Goal: Task Accomplishment & Management: Use online tool/utility

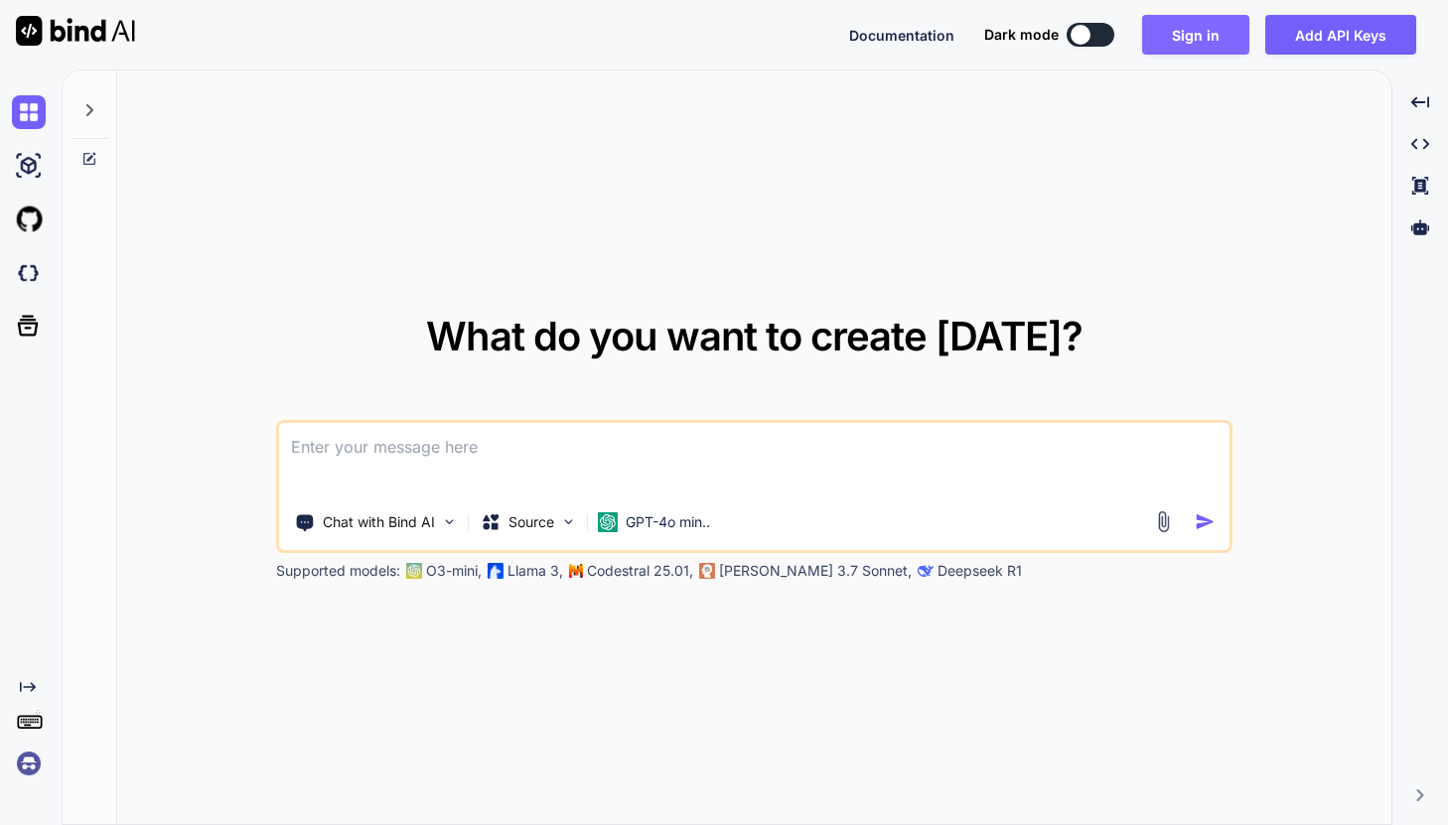
click at [1199, 42] on button "Sign in" at bounding box center [1195, 35] width 107 height 40
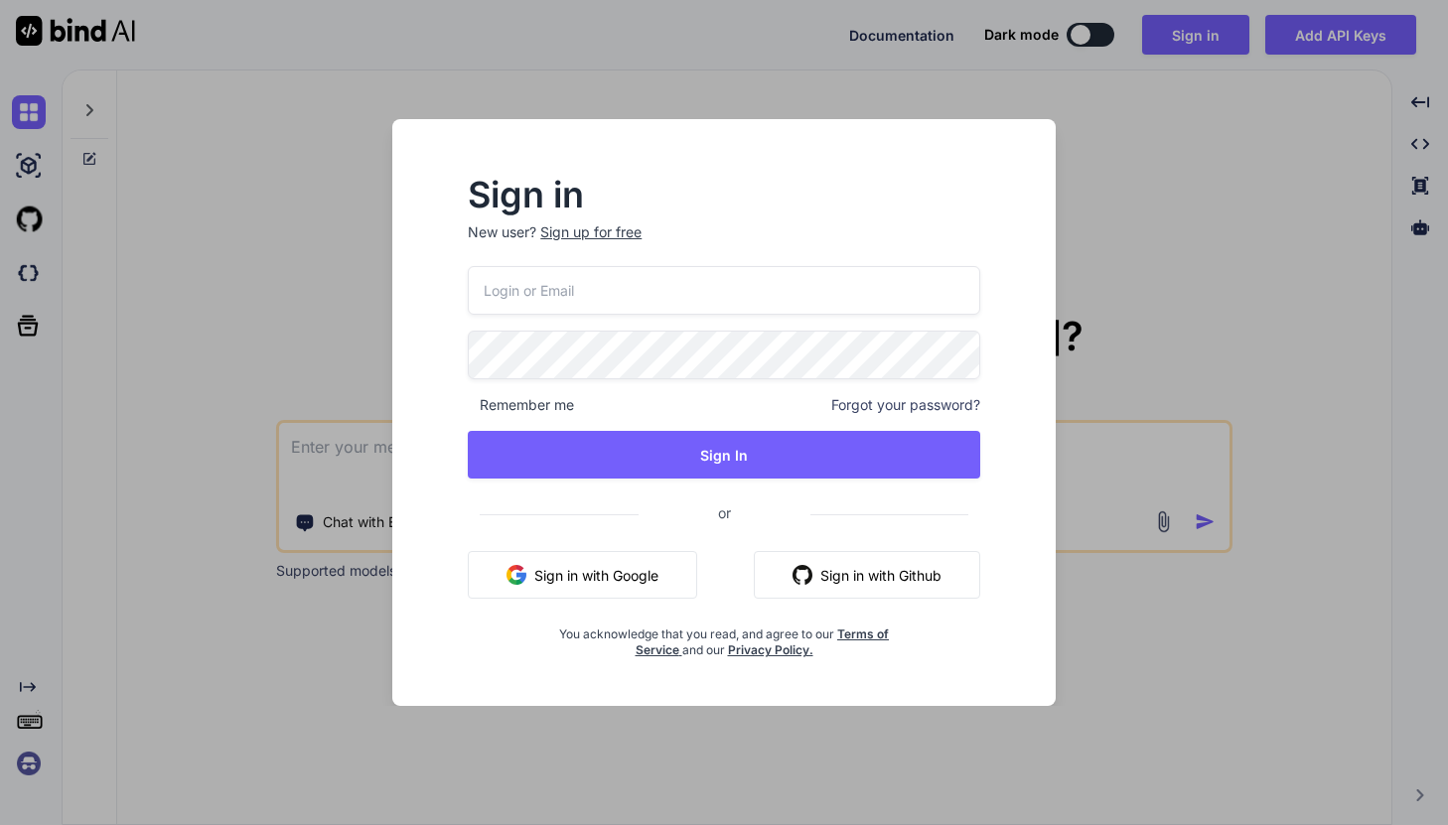
click at [597, 577] on button "Sign in with Google" at bounding box center [582, 575] width 229 height 48
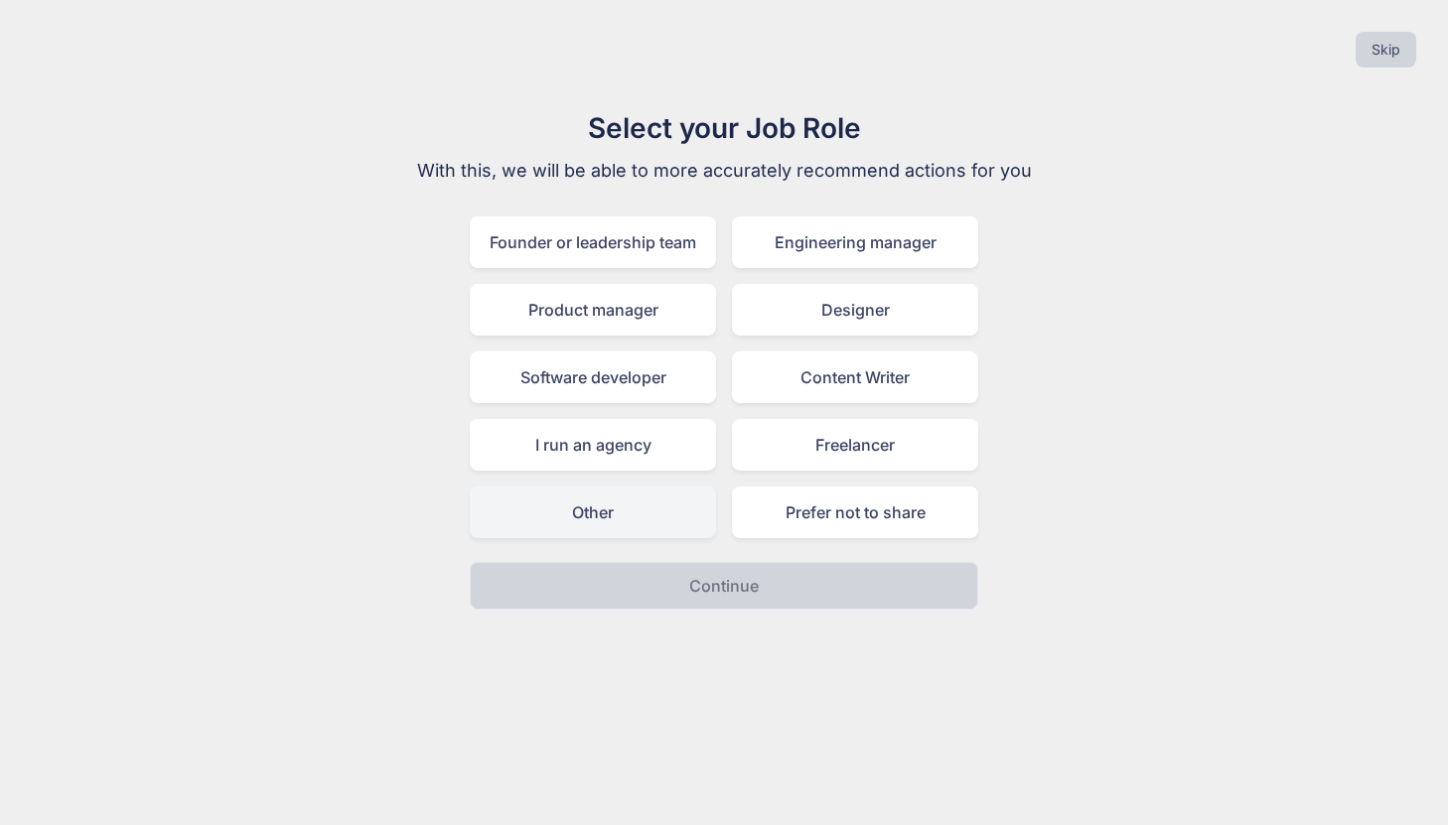
click at [597, 498] on div "Other" at bounding box center [593, 513] width 246 height 52
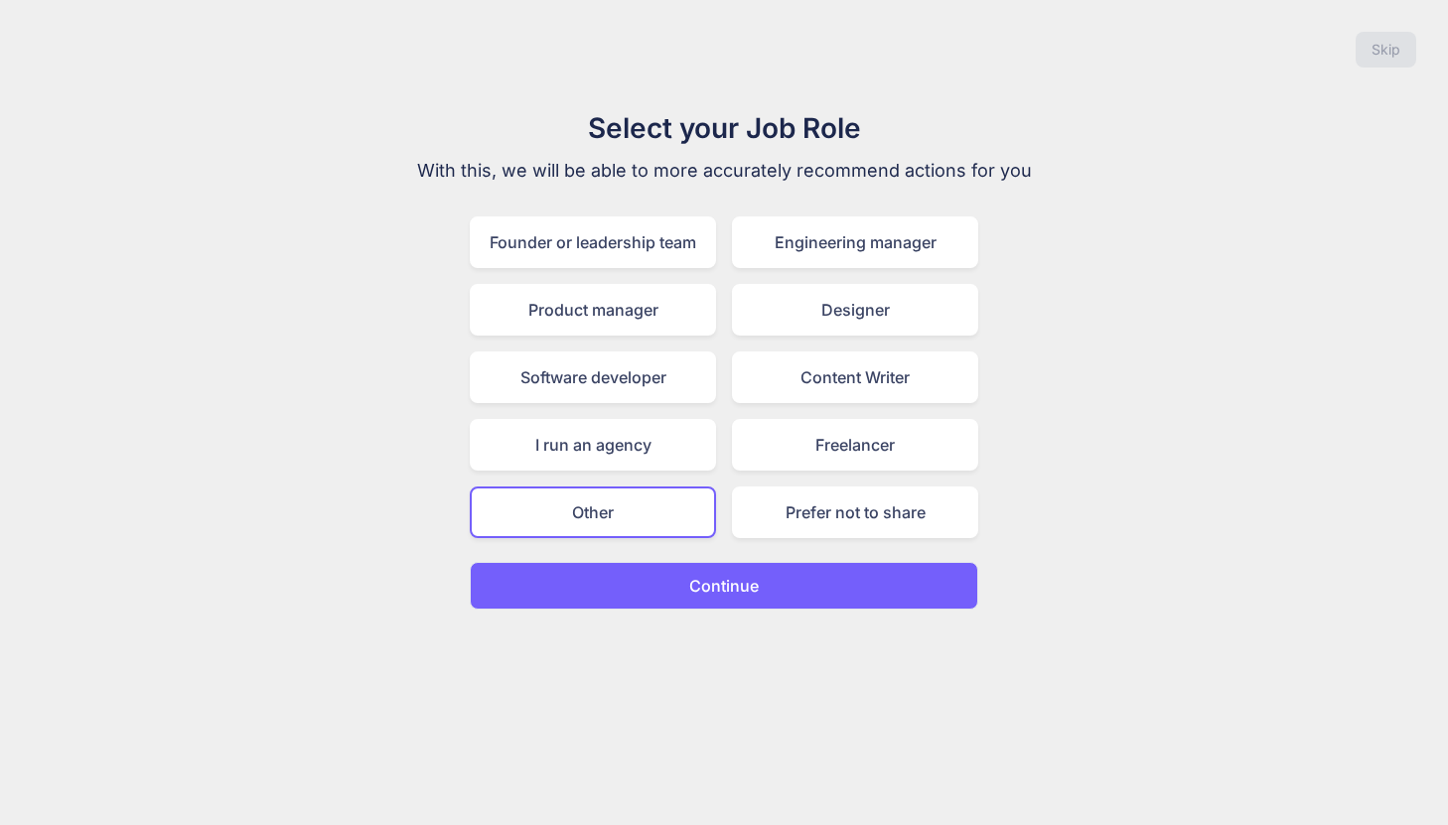
click at [630, 578] on button "Continue" at bounding box center [724, 586] width 508 height 48
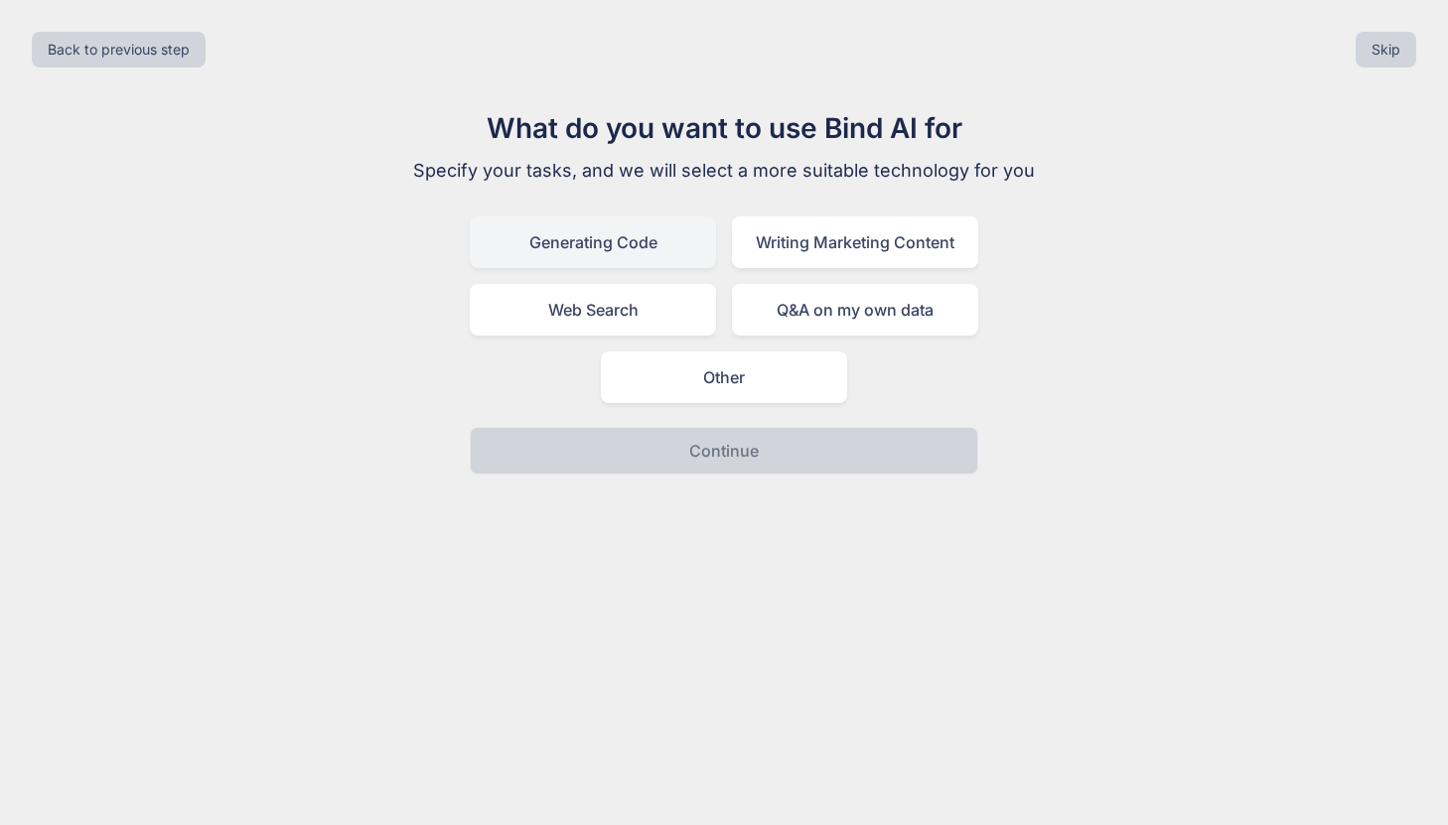
click at [595, 253] on div "Generating Code" at bounding box center [593, 242] width 246 height 52
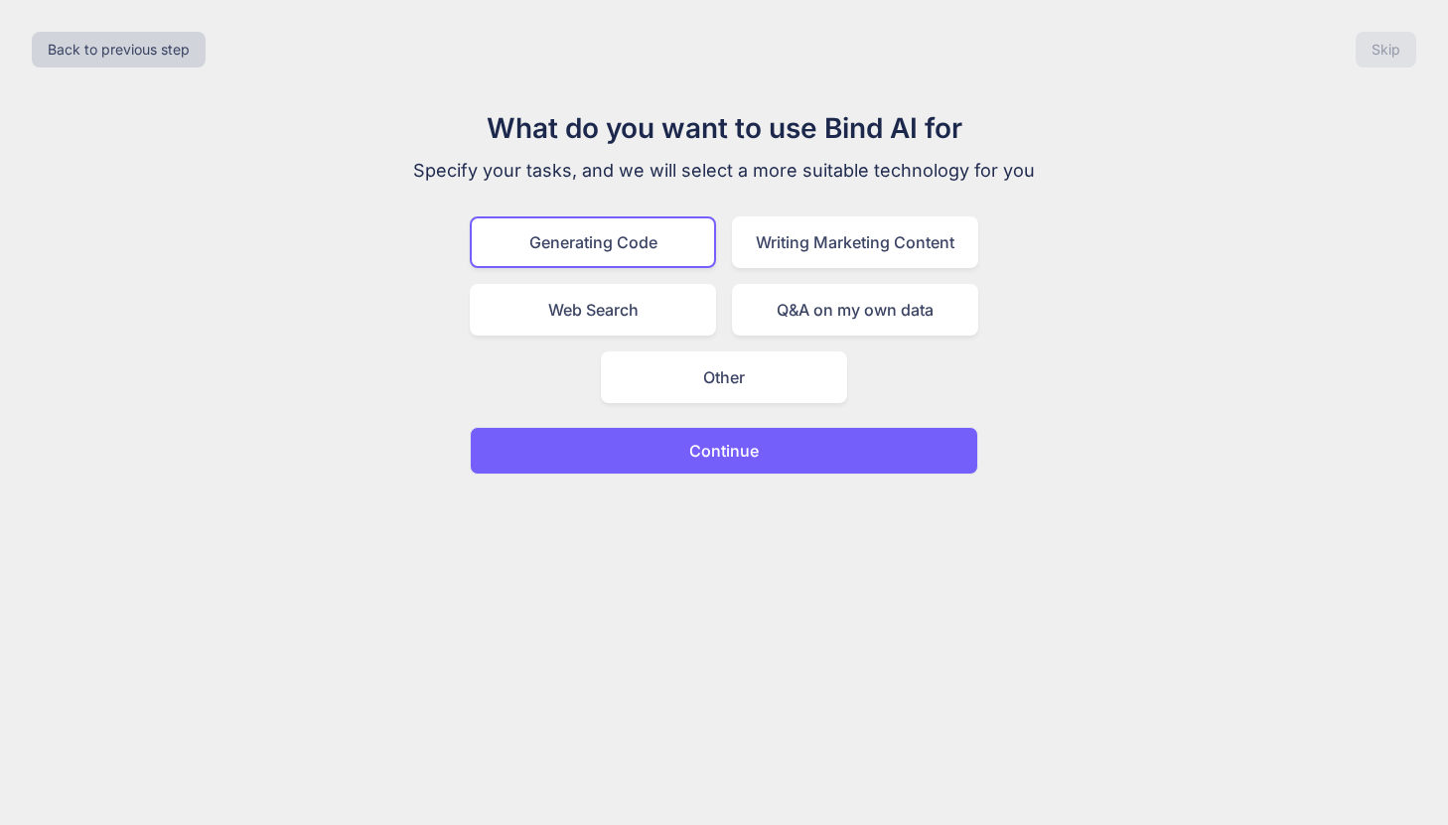
click at [625, 460] on button "Continue" at bounding box center [724, 451] width 508 height 48
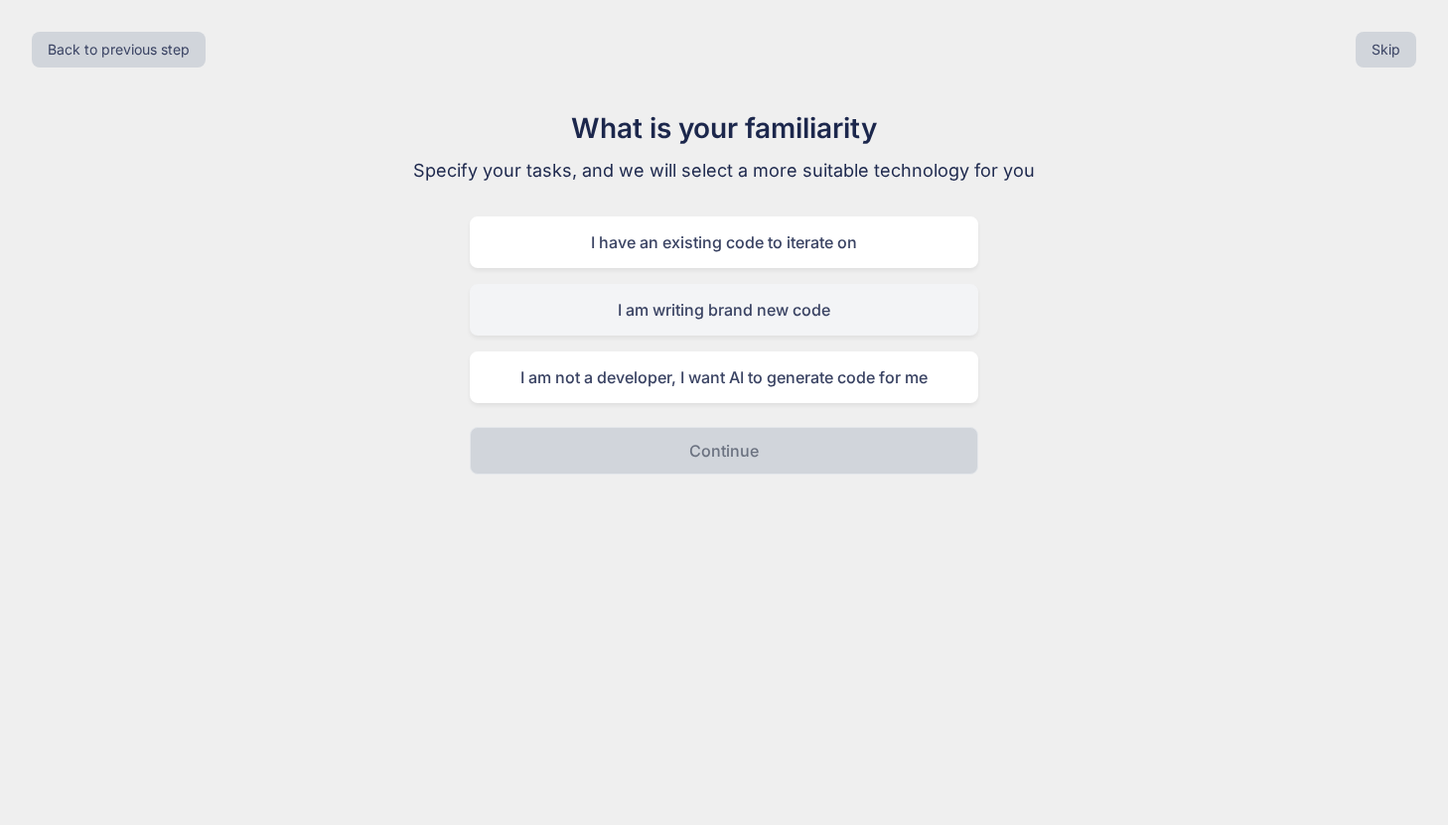
click at [648, 314] on div "I am writing brand new code" at bounding box center [724, 310] width 508 height 52
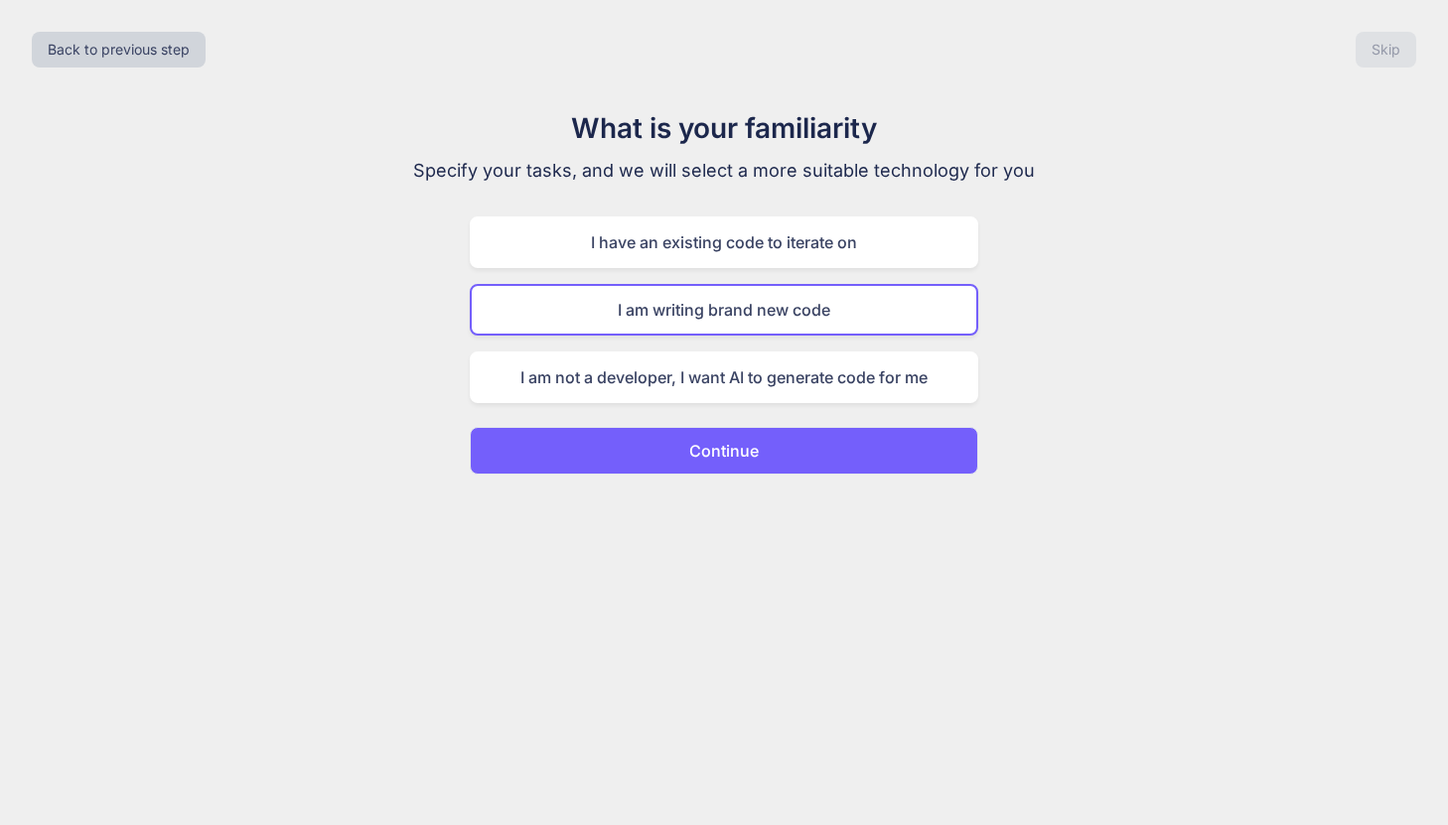
click at [690, 444] on p "Continue" at bounding box center [724, 451] width 70 height 24
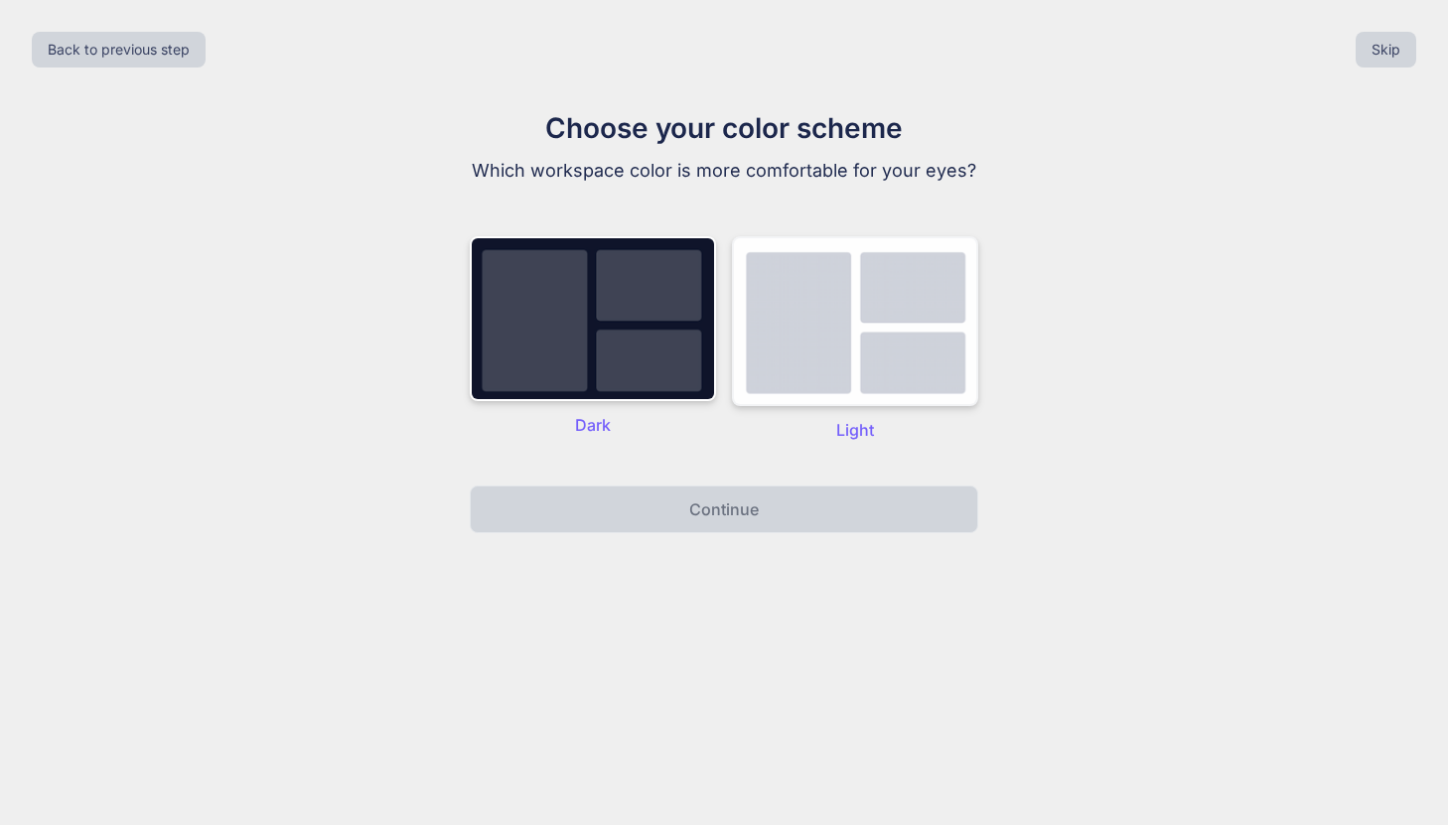
click at [843, 393] on img at bounding box center [855, 321] width 246 height 170
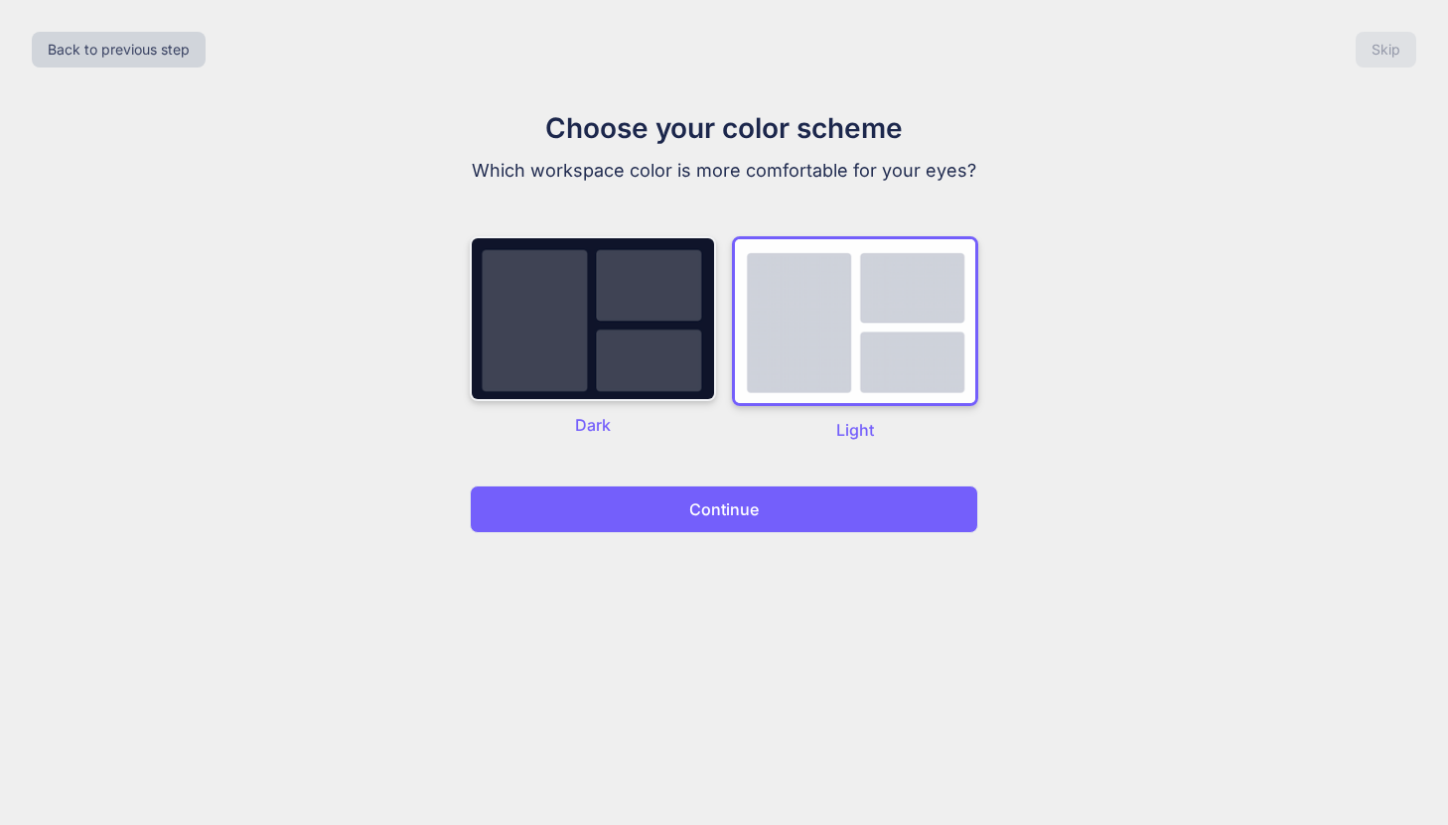
click at [664, 383] on img at bounding box center [593, 318] width 246 height 165
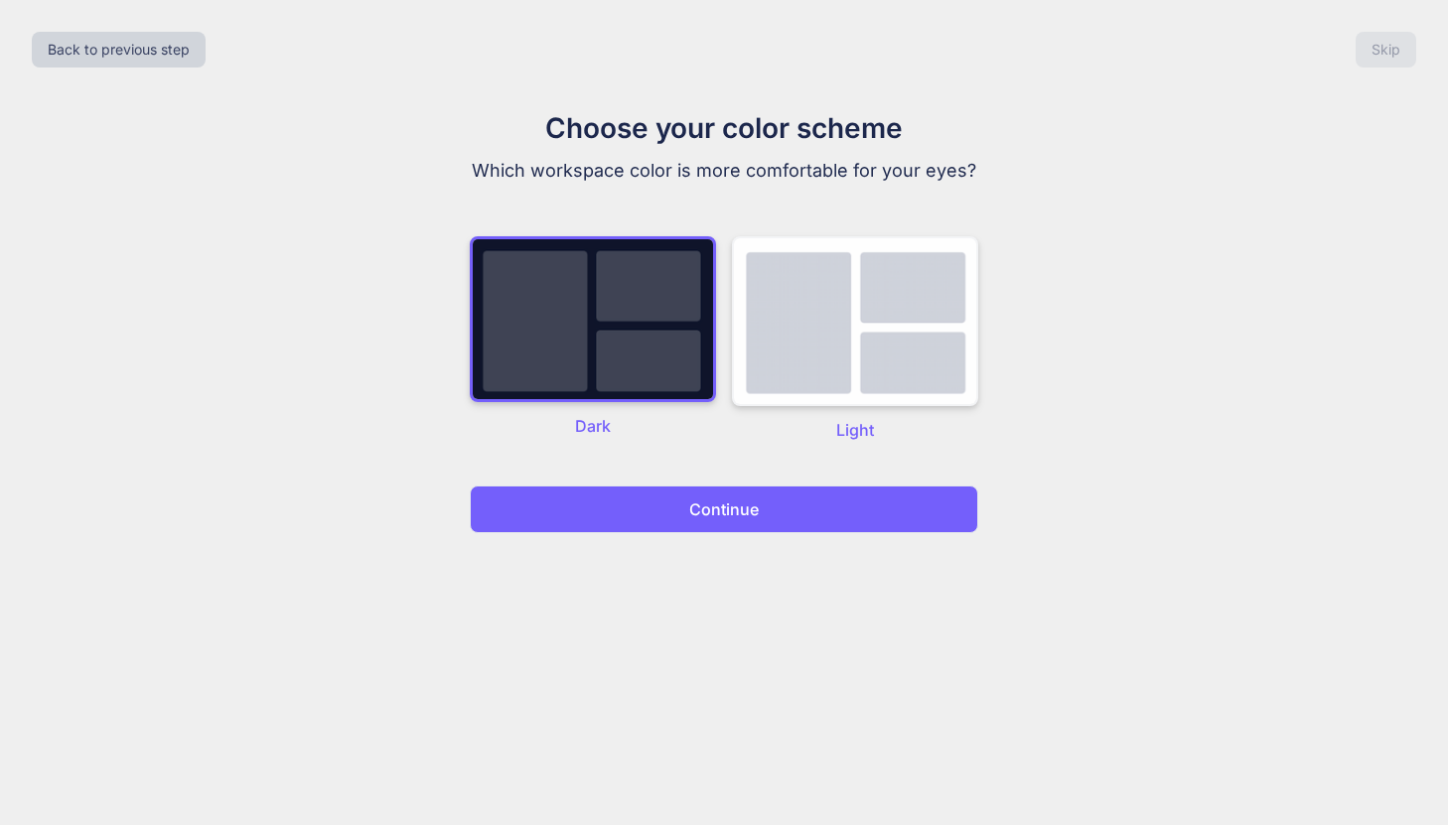
click at [868, 375] on img at bounding box center [855, 321] width 246 height 170
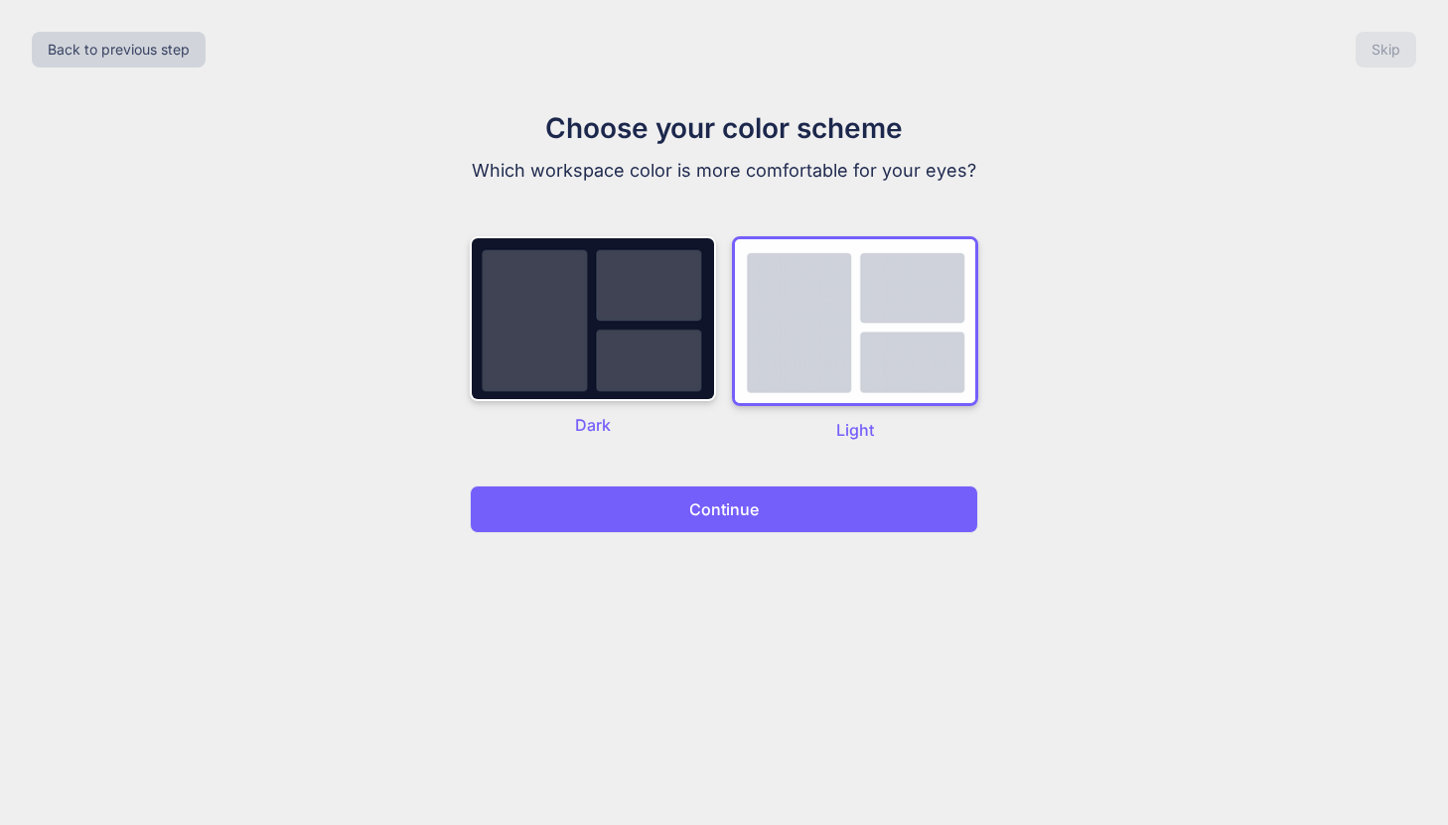
click at [773, 508] on button "Continue" at bounding box center [724, 510] width 508 height 48
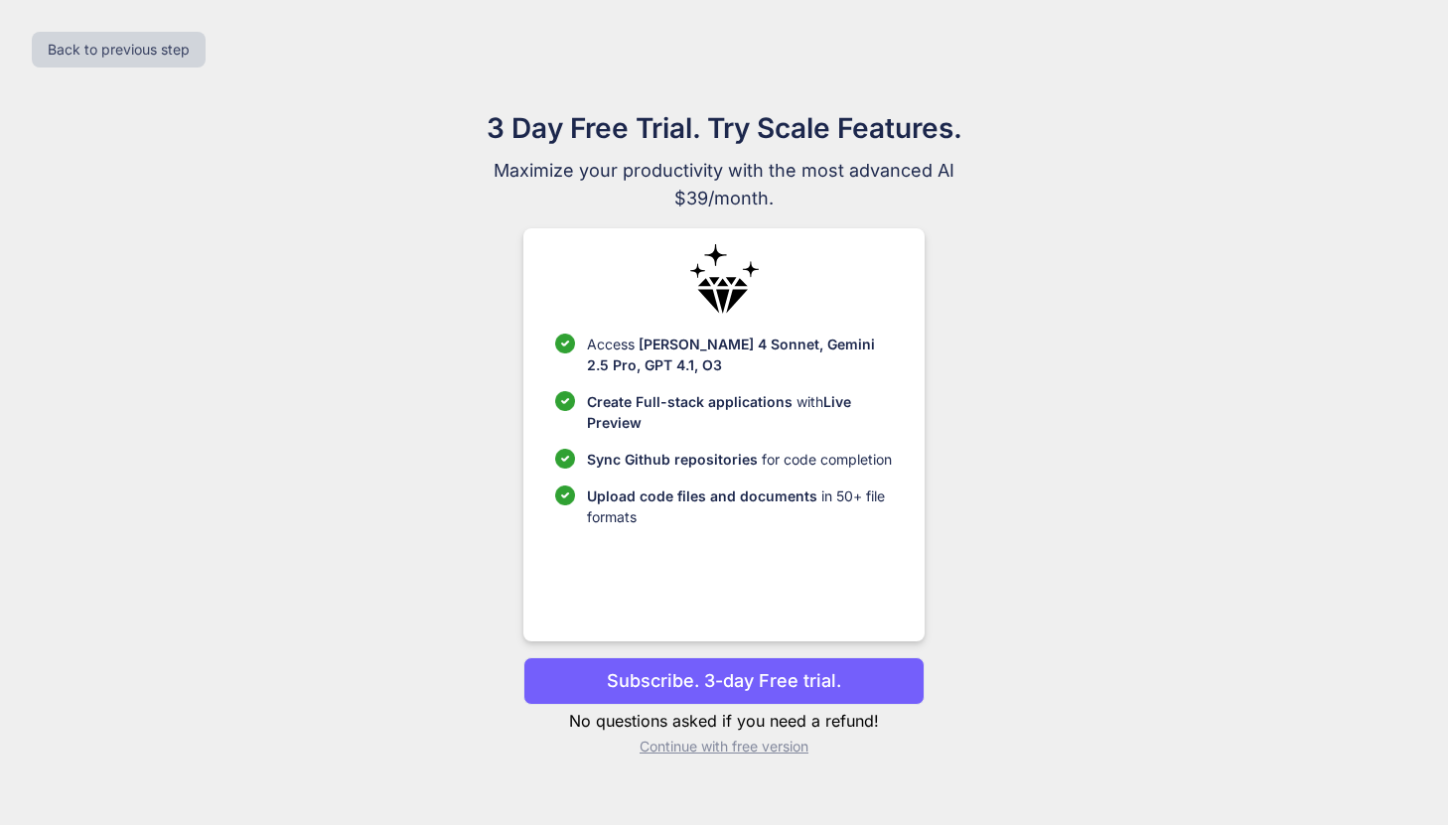
click at [714, 680] on p "Subscribe. 3-day Free trial." at bounding box center [724, 680] width 234 height 27
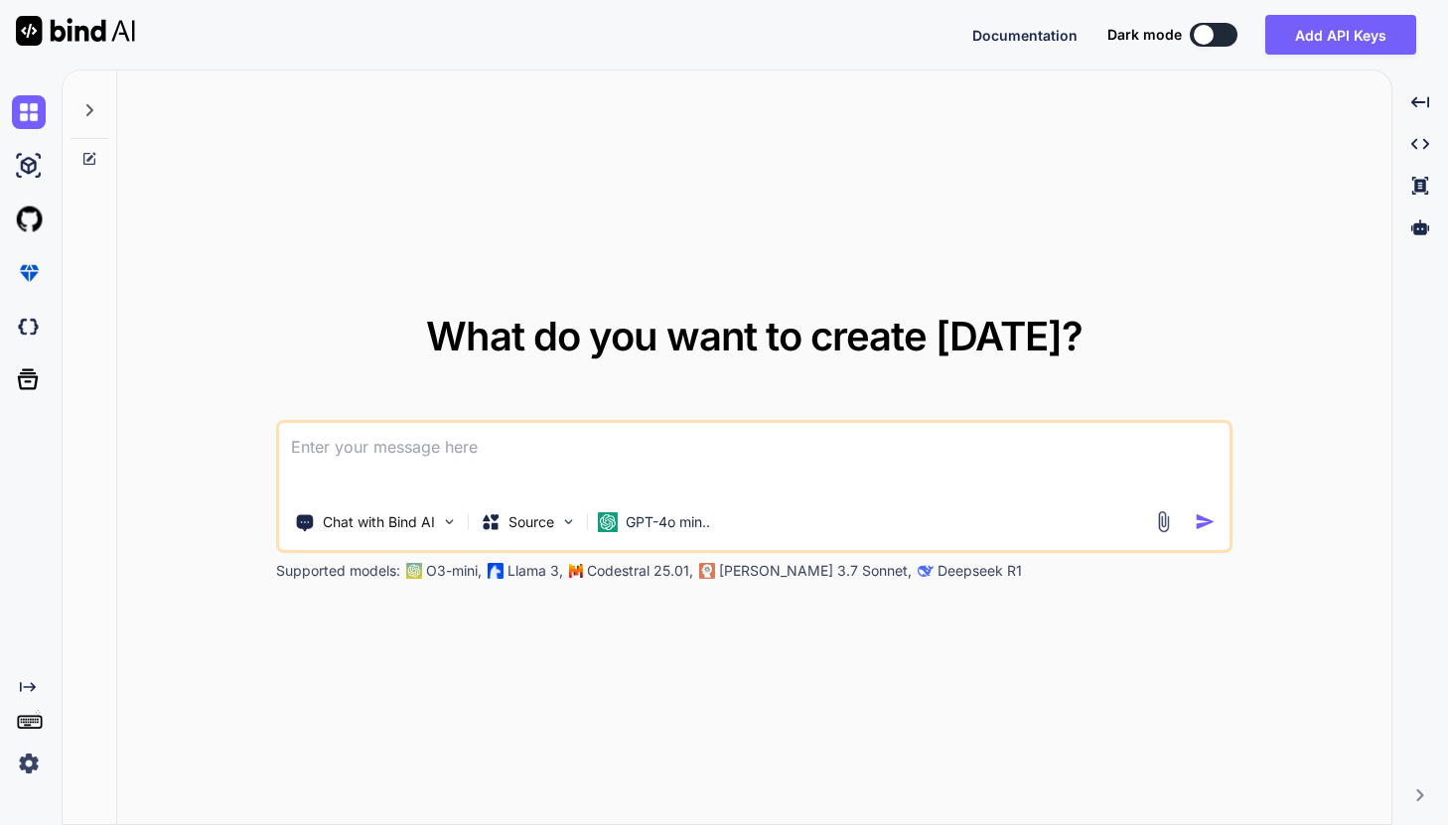
click at [1226, 37] on button at bounding box center [1214, 35] width 48 height 24
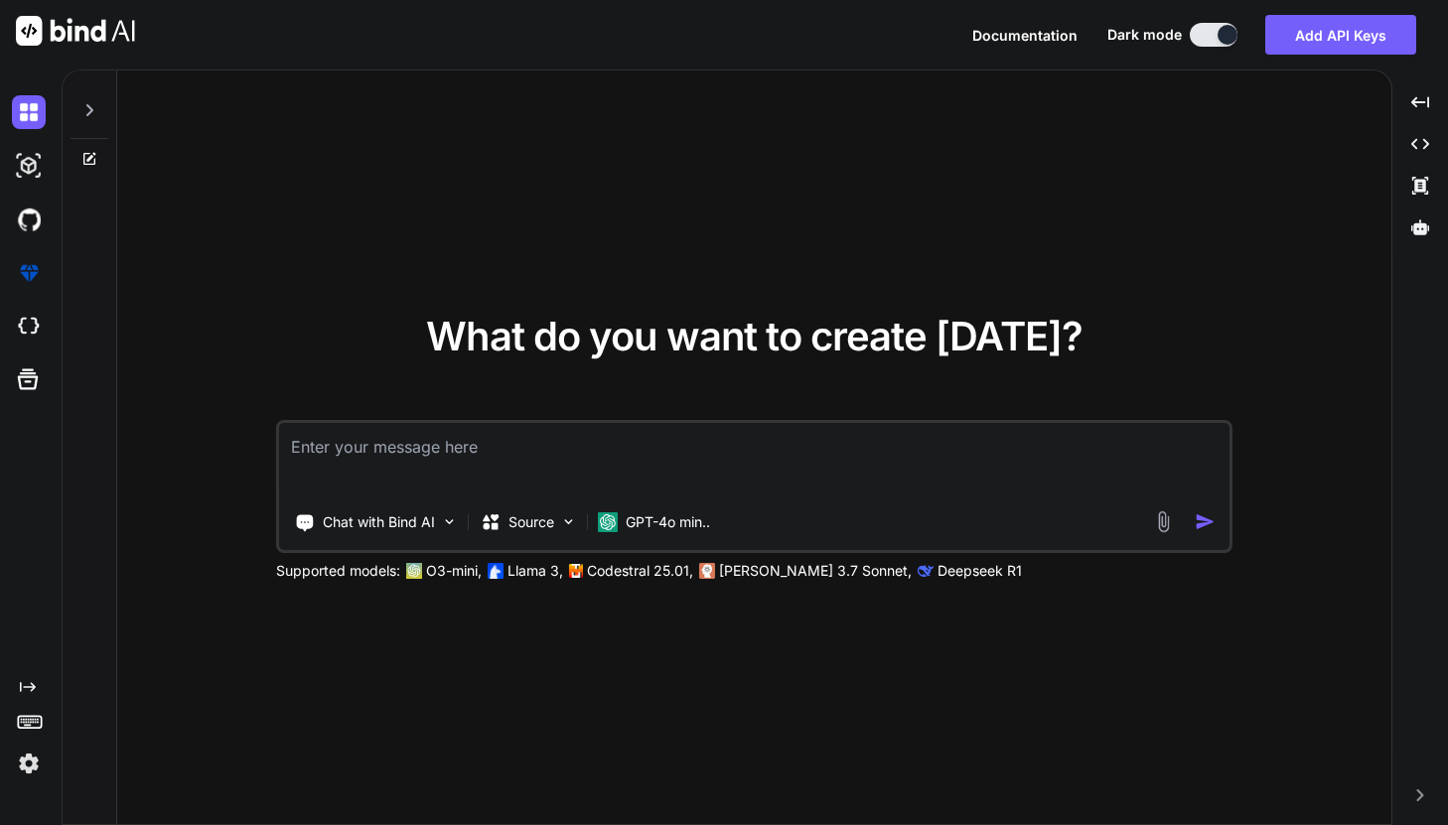
click at [1208, 37] on button at bounding box center [1214, 35] width 48 height 24
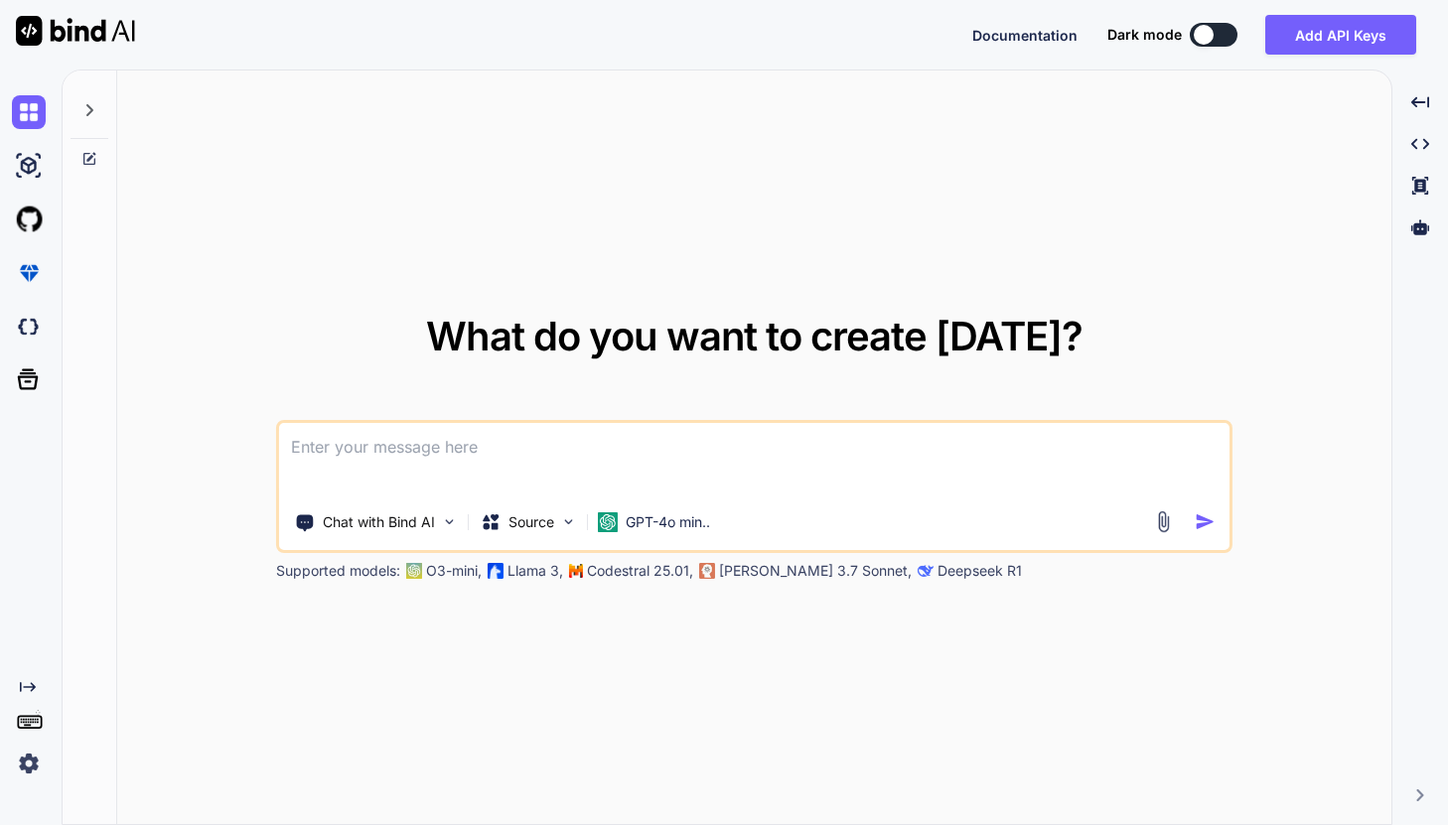
click at [1208, 37] on div at bounding box center [1204, 35] width 20 height 20
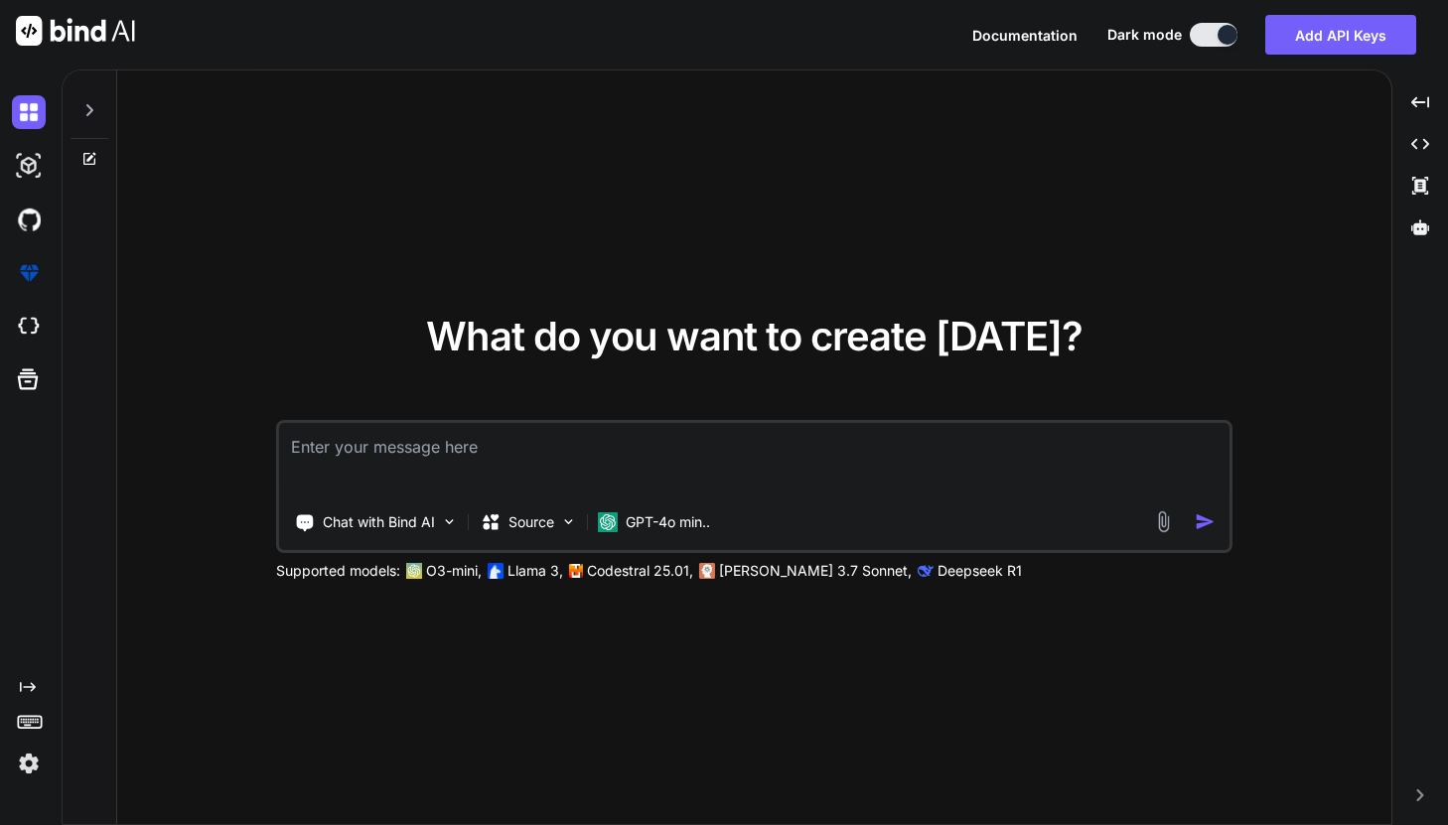
click at [1208, 37] on button at bounding box center [1214, 35] width 48 height 24
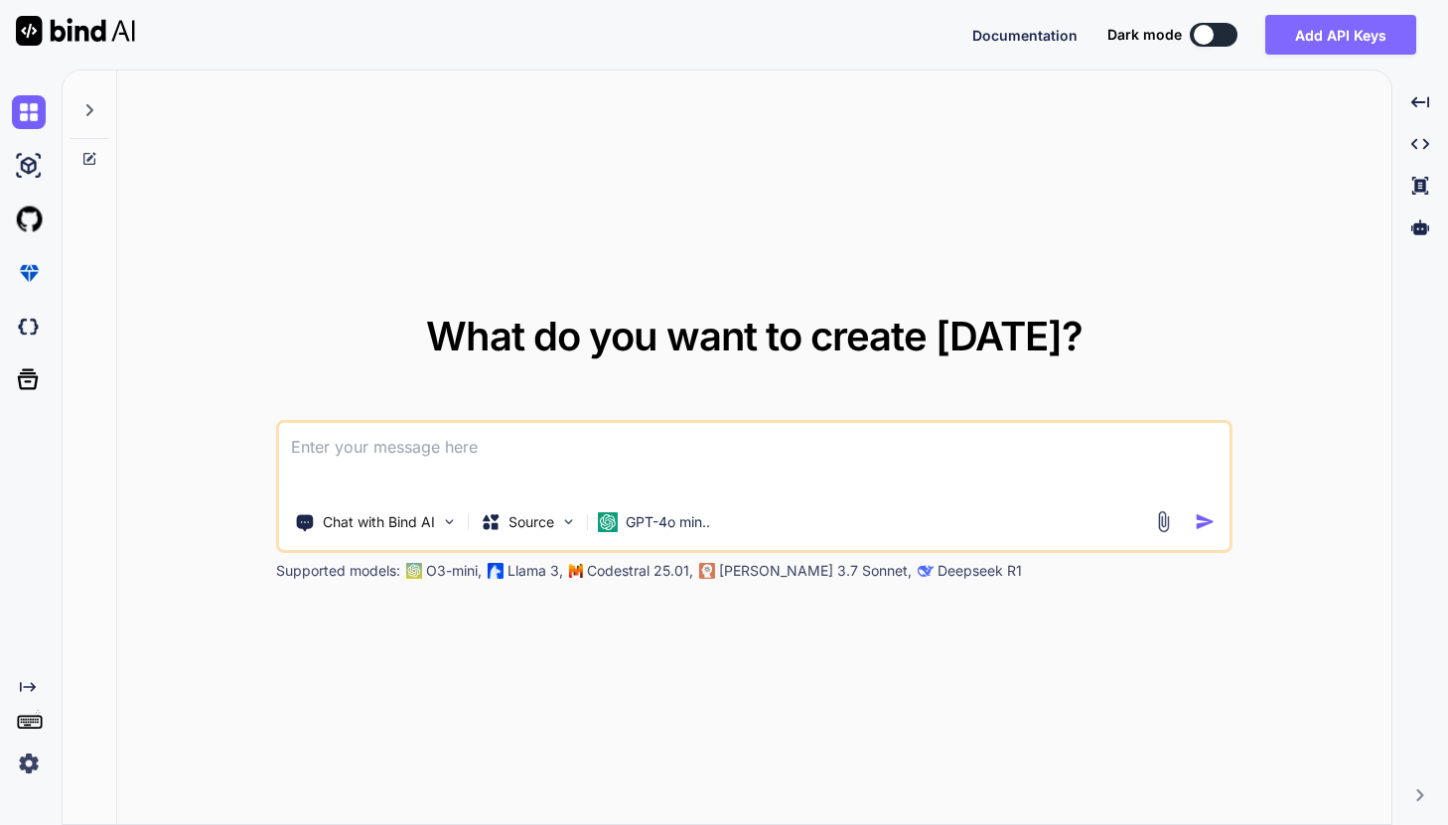
click at [1329, 33] on button "Add API Keys" at bounding box center [1340, 35] width 151 height 40
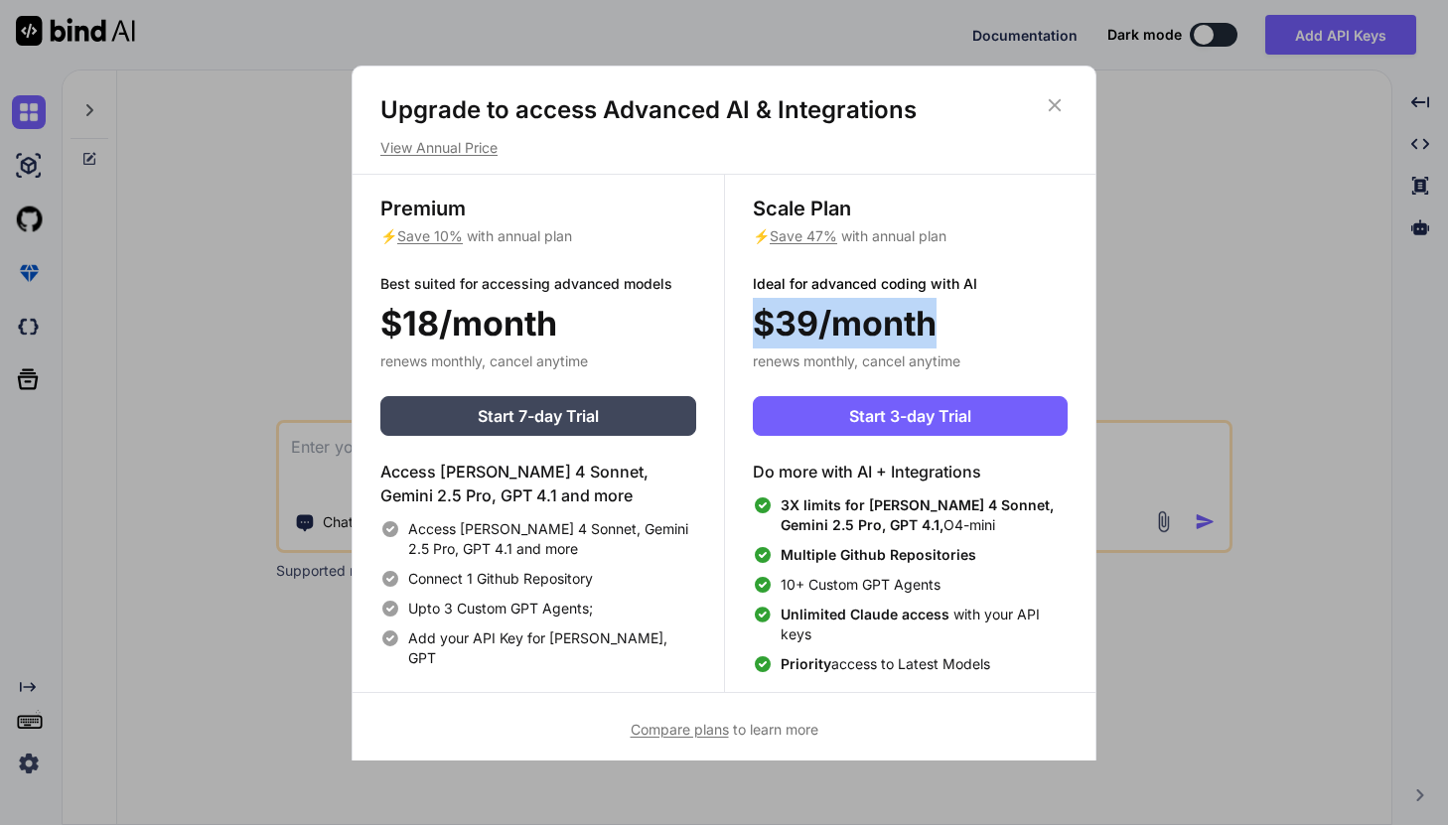
drag, startPoint x: 753, startPoint y: 322, endPoint x: 954, endPoint y: 324, distance: 201.6
click at [959, 325] on div "$39/month" at bounding box center [910, 323] width 315 height 51
click at [980, 327] on div "$39/month" at bounding box center [910, 323] width 315 height 51
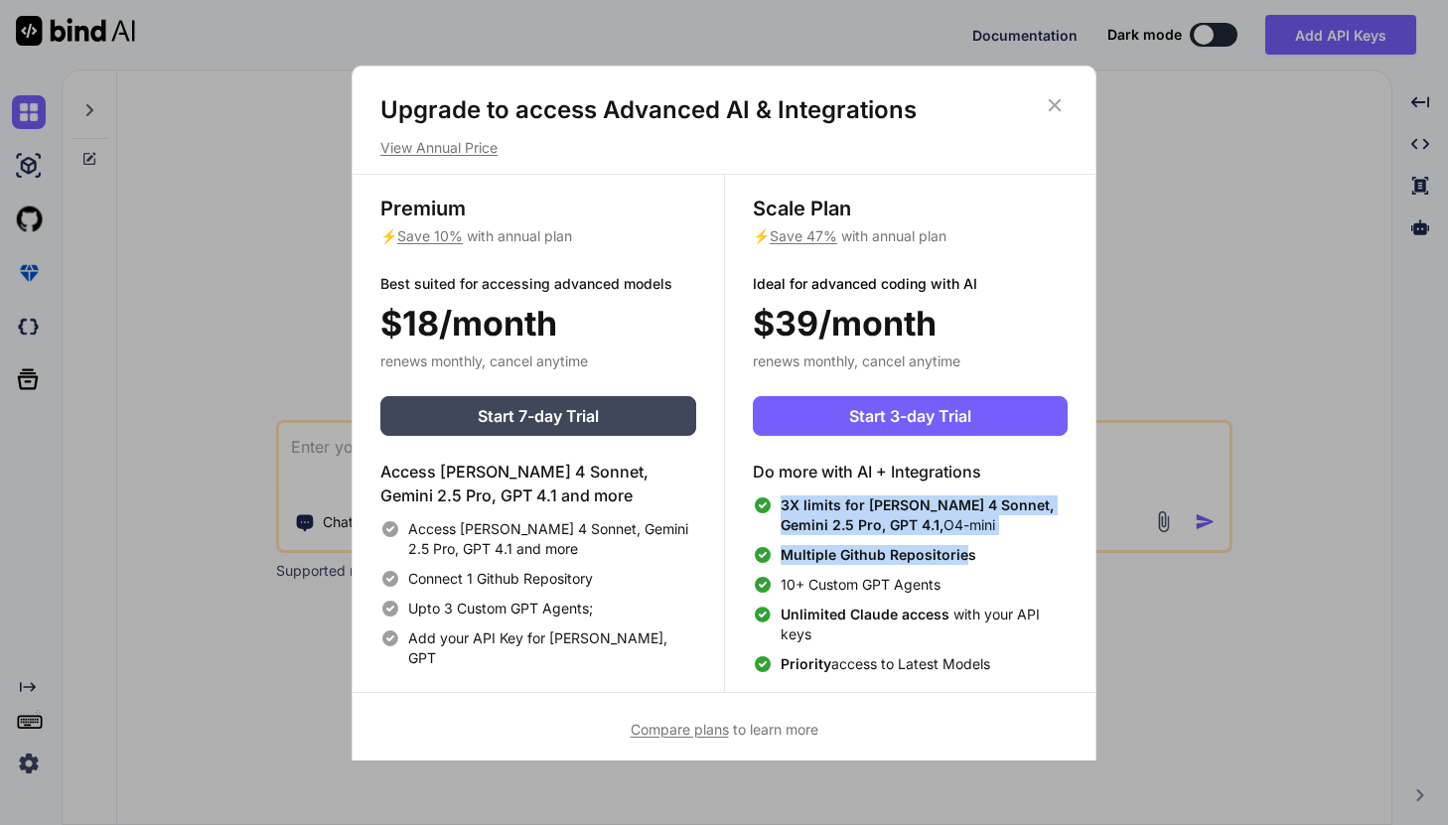
drag, startPoint x: 775, startPoint y: 508, endPoint x: 965, endPoint y: 546, distance: 194.4
click at [965, 546] on div "3X limits for Claude 4 Sonnet, Gemini 2.5 Pro, GPT 4.1, O4-mini Multiple Github…" at bounding box center [910, 585] width 315 height 179
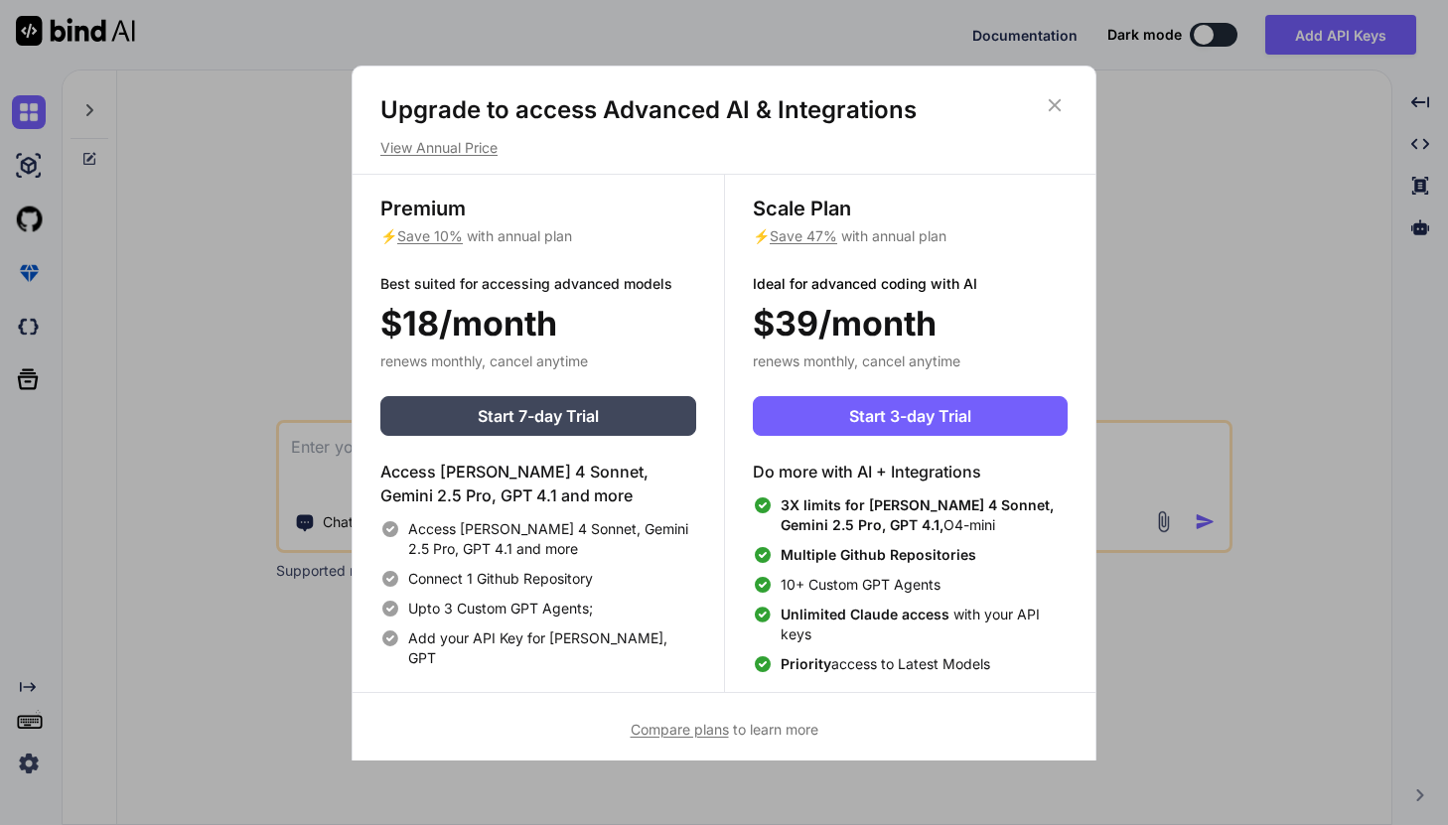
click at [993, 563] on div "Multiple Github Repositories" at bounding box center [910, 555] width 315 height 20
drag, startPoint x: 779, startPoint y: 589, endPoint x: 966, endPoint y: 588, distance: 187.7
click at [966, 589] on div "10+ Custom GPT Agents" at bounding box center [910, 585] width 315 height 20
click at [966, 594] on div "10+ Custom GPT Agents" at bounding box center [910, 585] width 315 height 20
drag, startPoint x: 411, startPoint y: 581, endPoint x: 589, endPoint y: 585, distance: 177.8
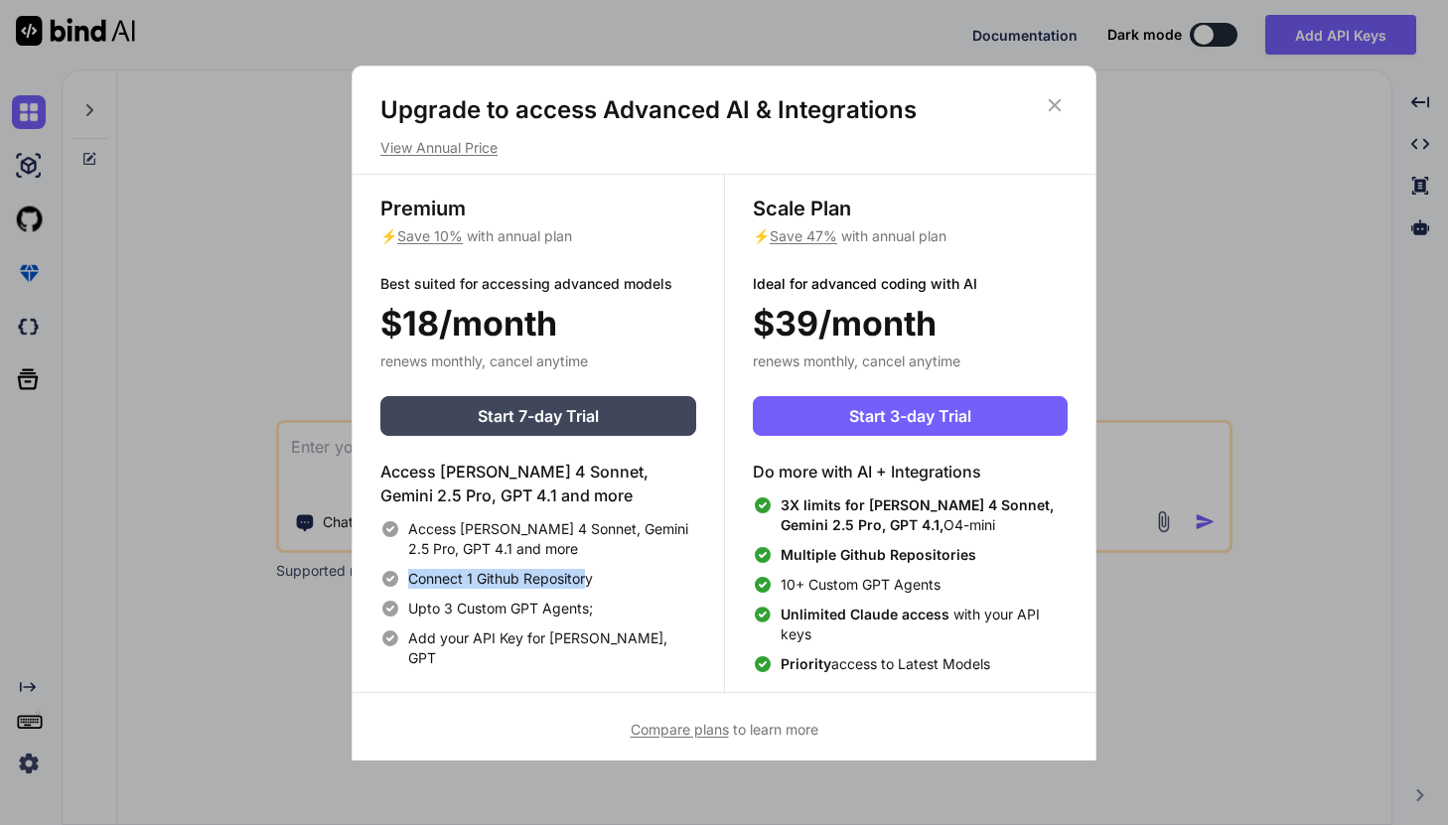
click at [589, 585] on span "Connect 1 Github Repository" at bounding box center [500, 579] width 185 height 20
drag, startPoint x: 412, startPoint y: 605, endPoint x: 621, endPoint y: 609, distance: 208.6
click at [621, 609] on div "Upto 3 Custom GPT Agents;" at bounding box center [538, 609] width 316 height 20
click at [627, 616] on div "Upto 3 Custom GPT Agents;" at bounding box center [538, 609] width 316 height 20
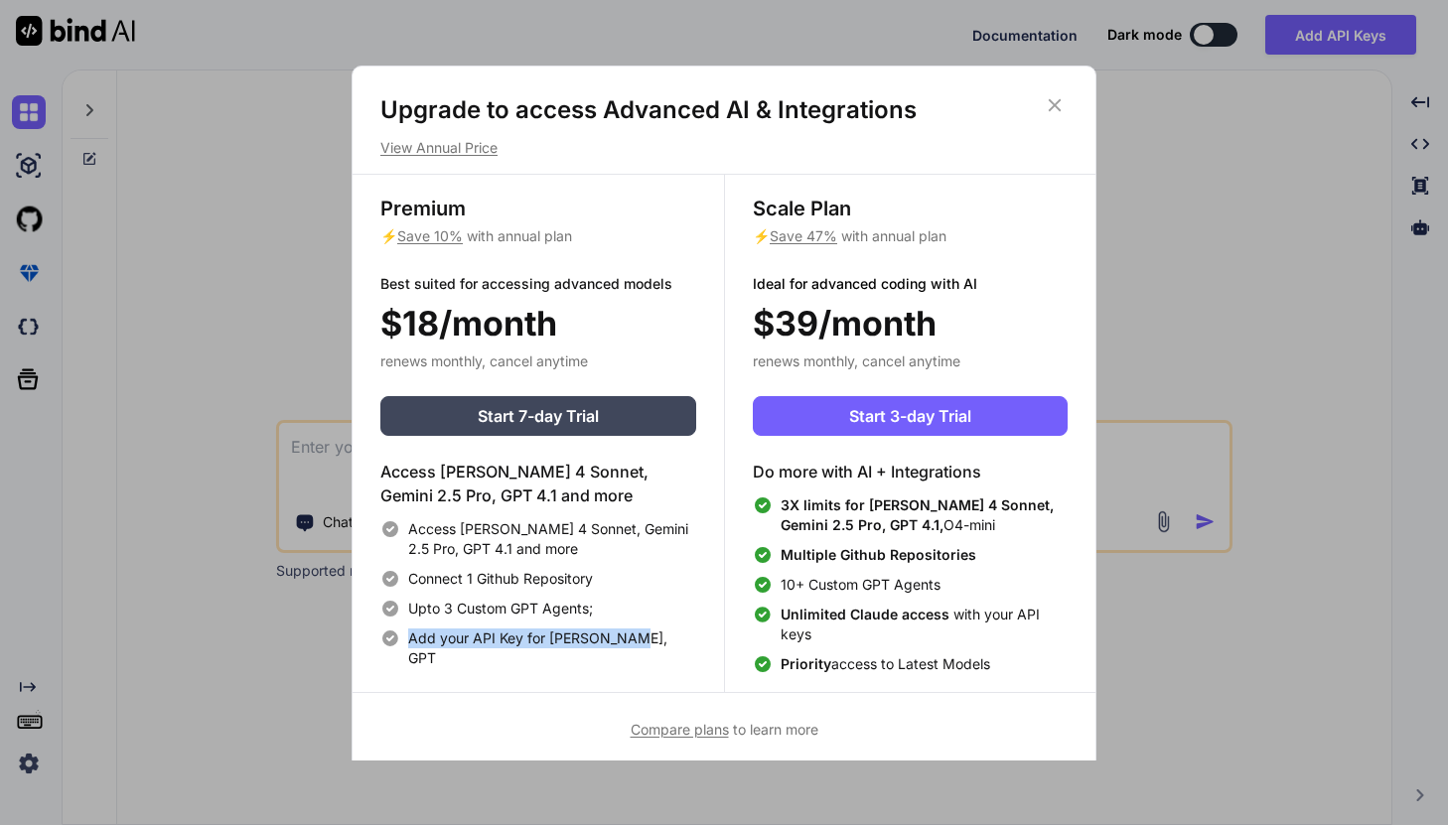
drag, startPoint x: 397, startPoint y: 651, endPoint x: 646, endPoint y: 641, distance: 249.5
click at [646, 641] on div "Premium ⚡ Save 10% with annual plan Best suited for accessing advanced models $…" at bounding box center [538, 433] width 371 height 517
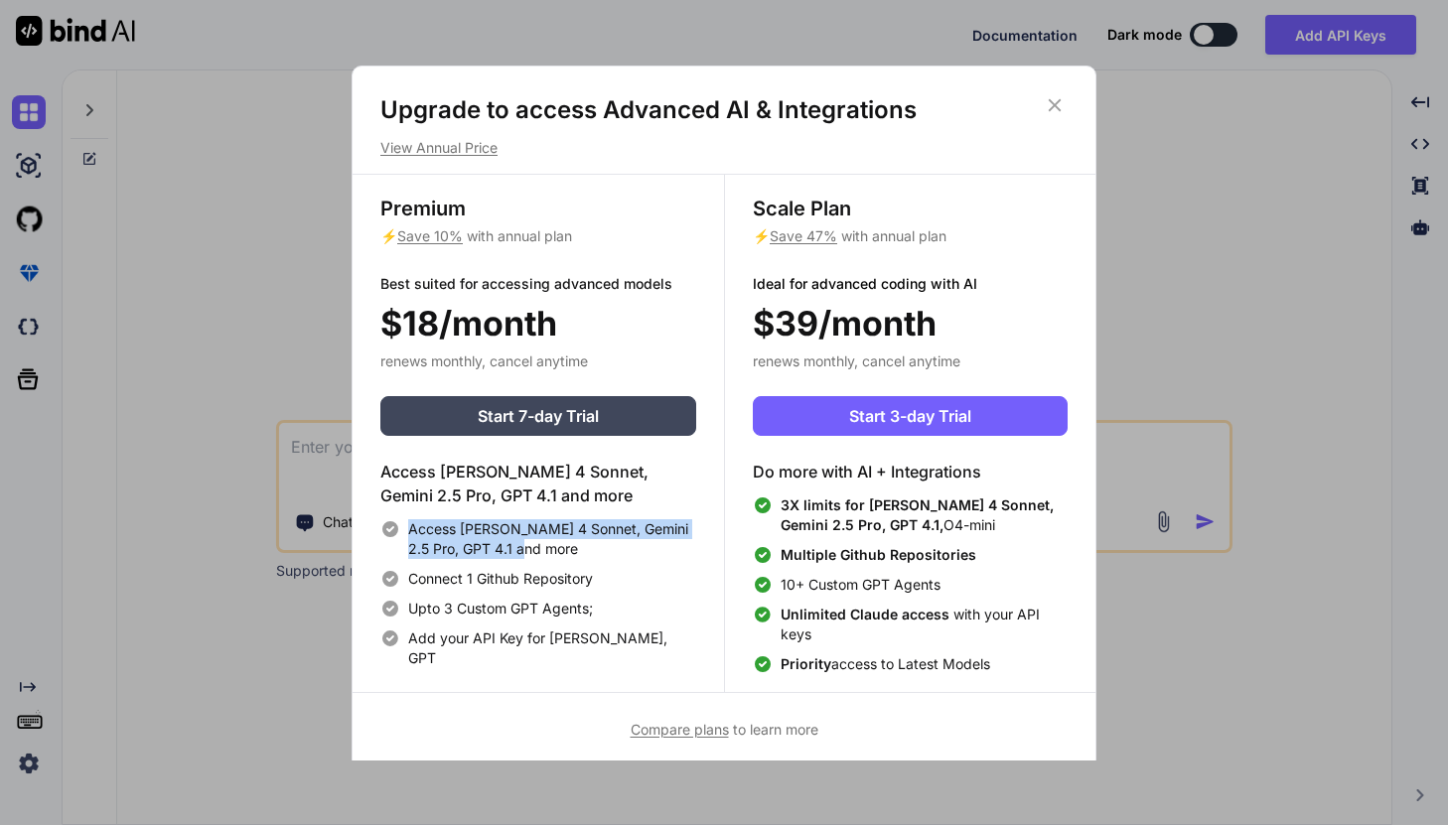
drag, startPoint x: 403, startPoint y: 525, endPoint x: 585, endPoint y: 552, distance: 183.7
click at [585, 552] on div "Access Claude 4 Sonnet, Gemini 2.5 Pro, GPT 4.1 and more" at bounding box center [538, 539] width 316 height 40
click at [670, 551] on span "Access Claude 4 Sonnet, Gemini 2.5 Pro, GPT 4.1 and more" at bounding box center [552, 539] width 288 height 40
click at [1058, 100] on icon at bounding box center [1055, 104] width 13 height 13
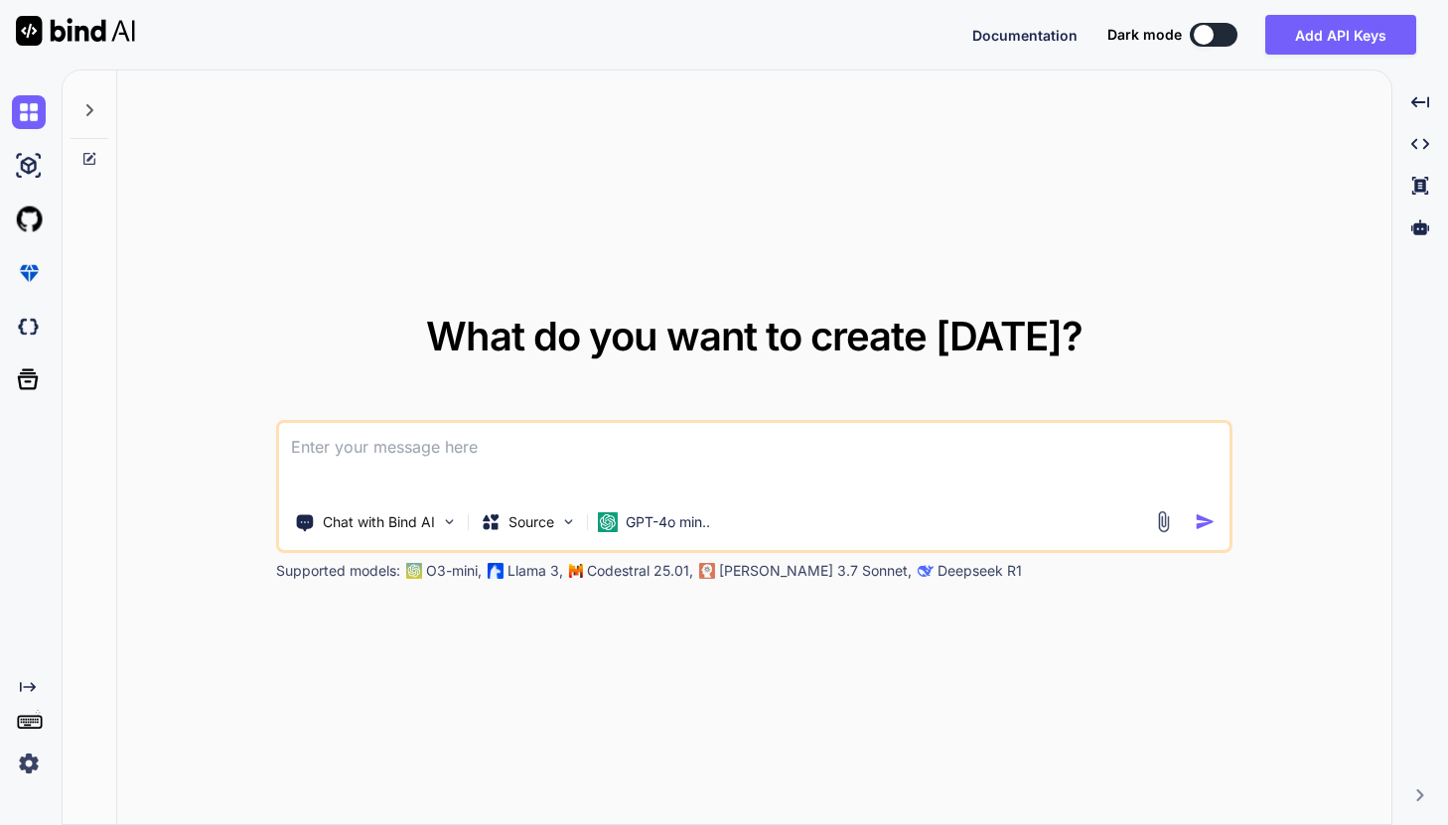
click at [517, 650] on div "What do you want to create today? Chat with Bind AI Source GPT-4o min.. Support…" at bounding box center [754, 449] width 1274 height 756
click at [419, 527] on p "Chat with Bind AI" at bounding box center [379, 522] width 112 height 20
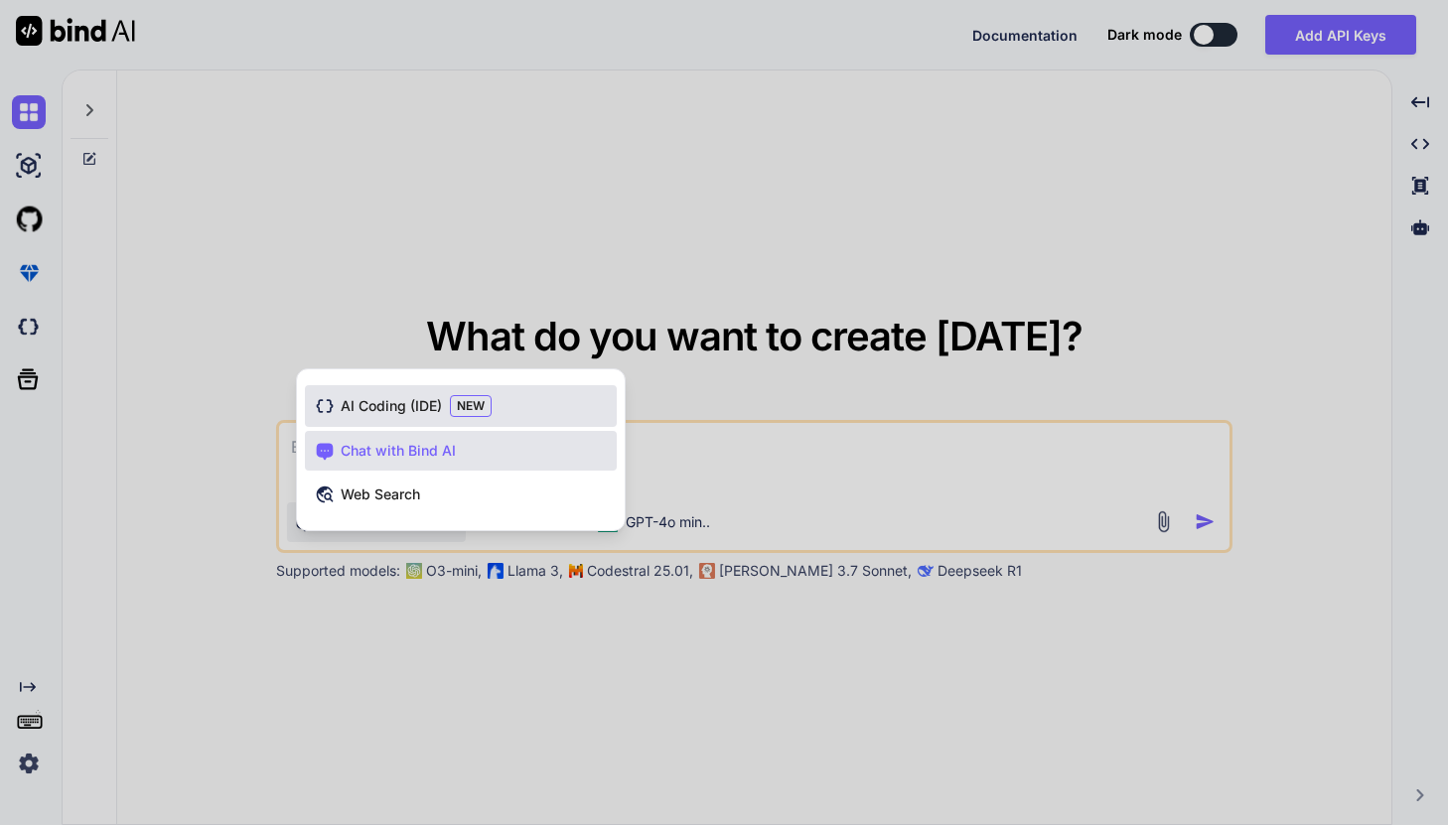
click at [400, 419] on div "AI Coding (IDE) NEW" at bounding box center [461, 406] width 312 height 42
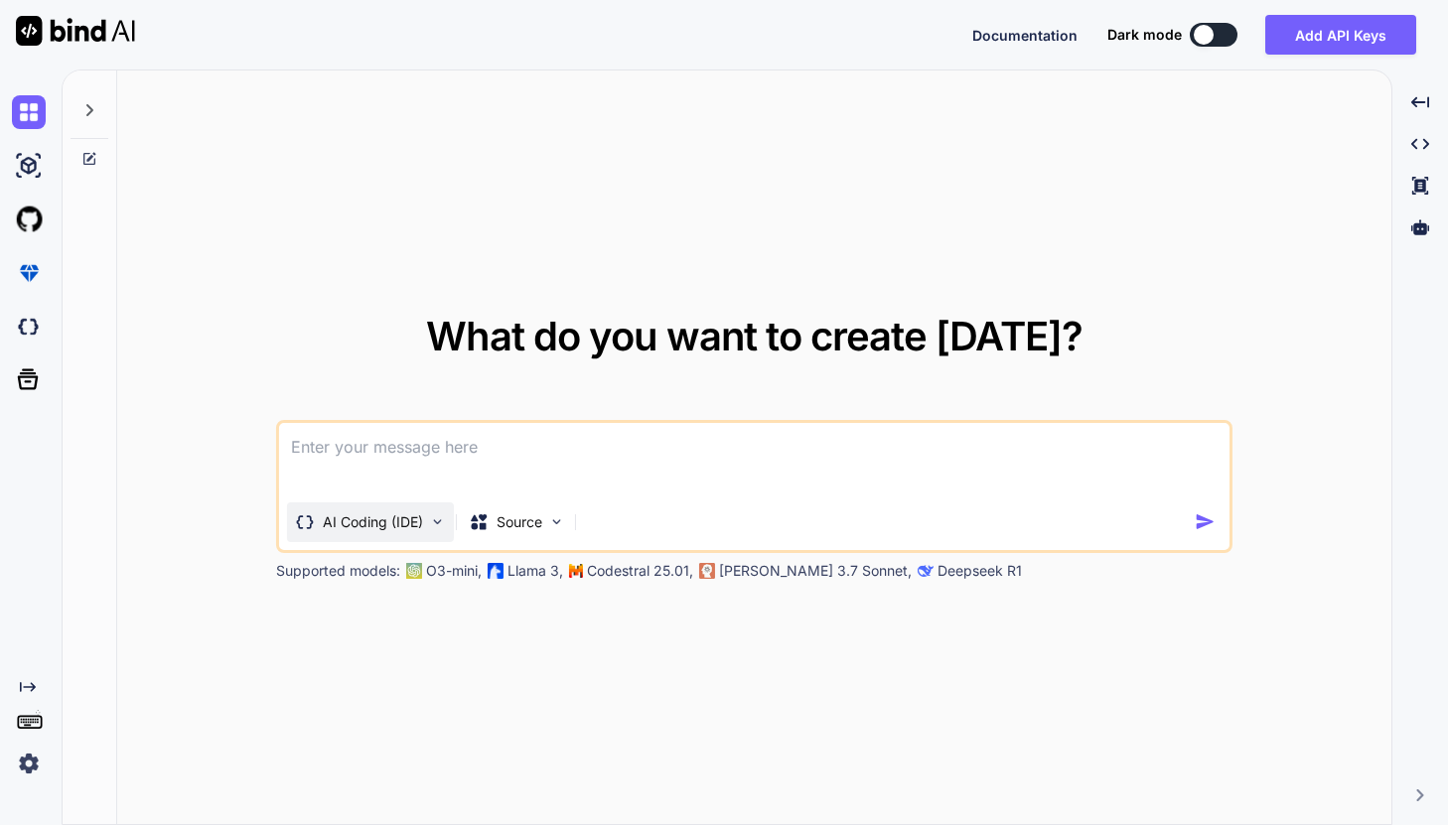
click at [419, 528] on p "AI Coding (IDE)" at bounding box center [373, 522] width 100 height 20
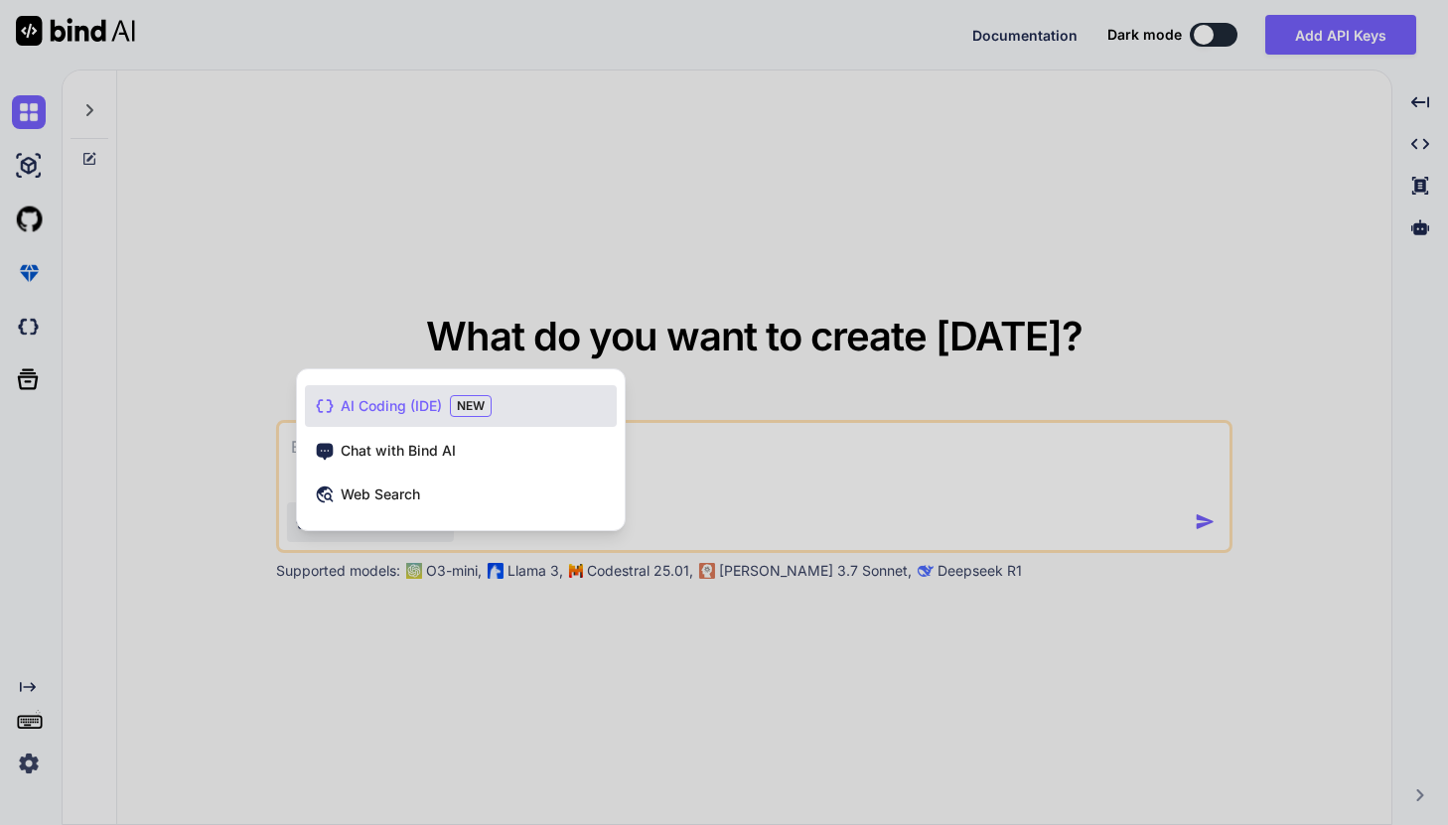
click at [500, 569] on div at bounding box center [724, 412] width 1448 height 825
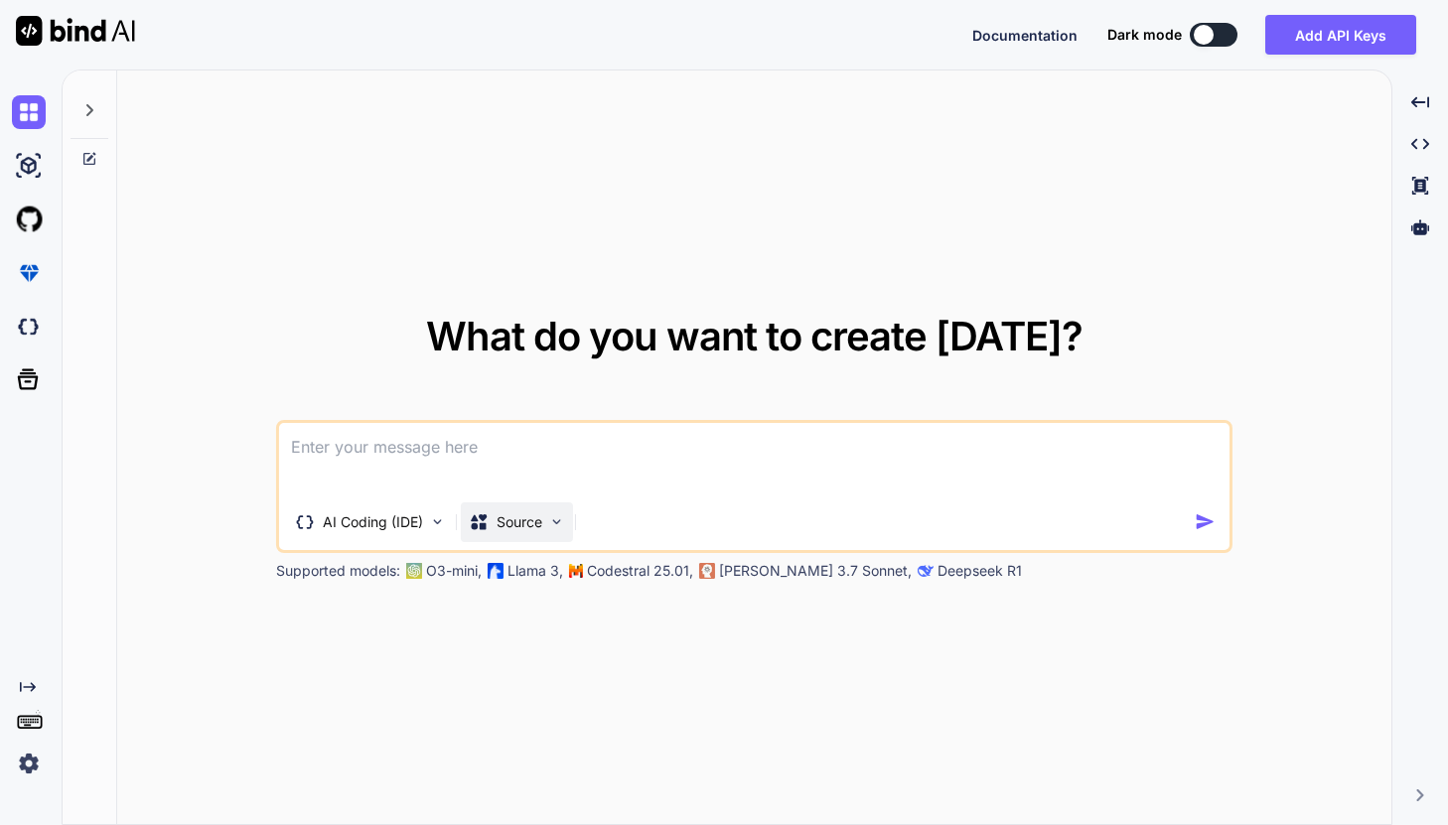
click at [505, 528] on p "Source" at bounding box center [520, 522] width 46 height 20
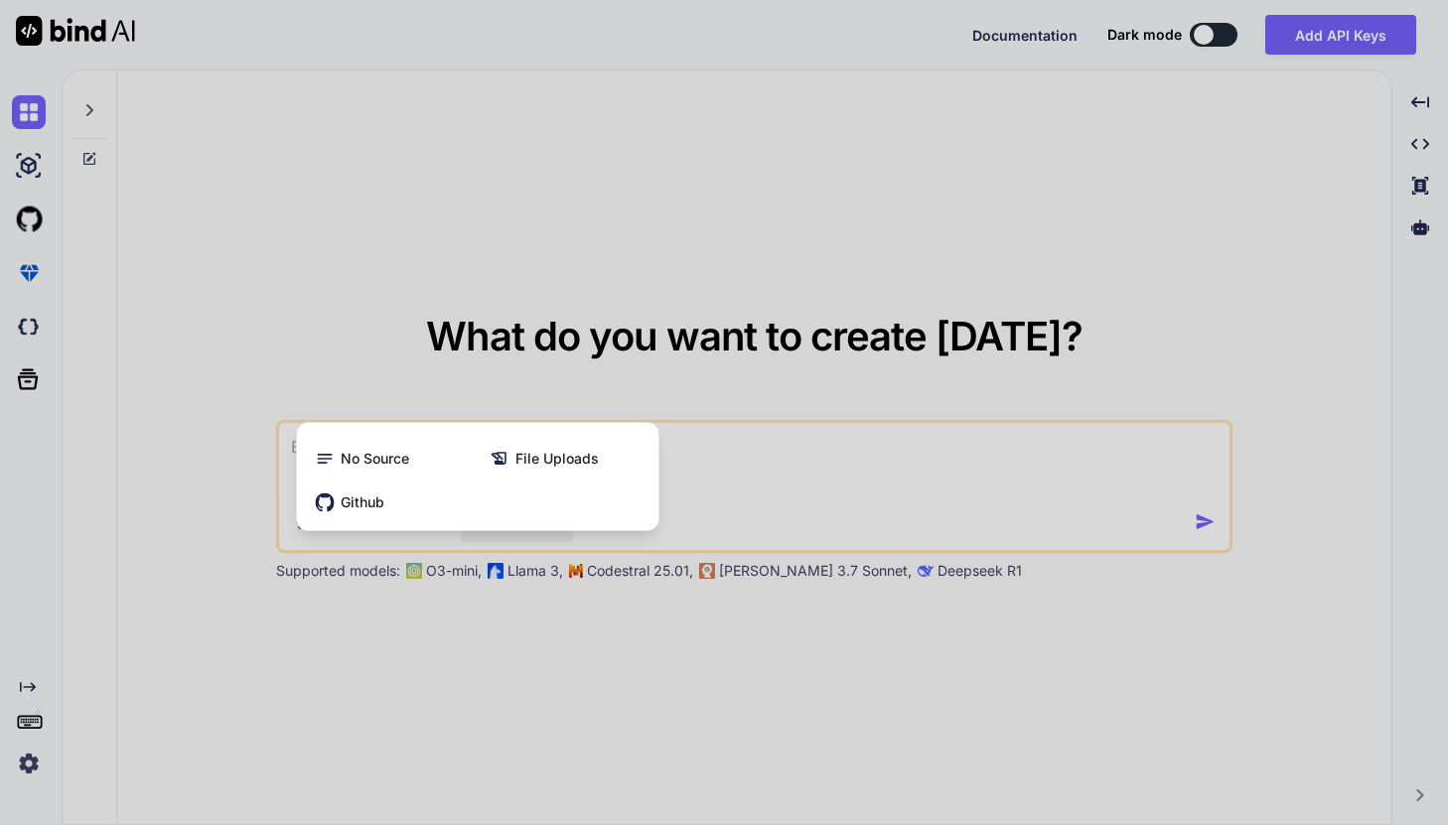
click at [488, 612] on div at bounding box center [724, 412] width 1448 height 825
type textarea "x"
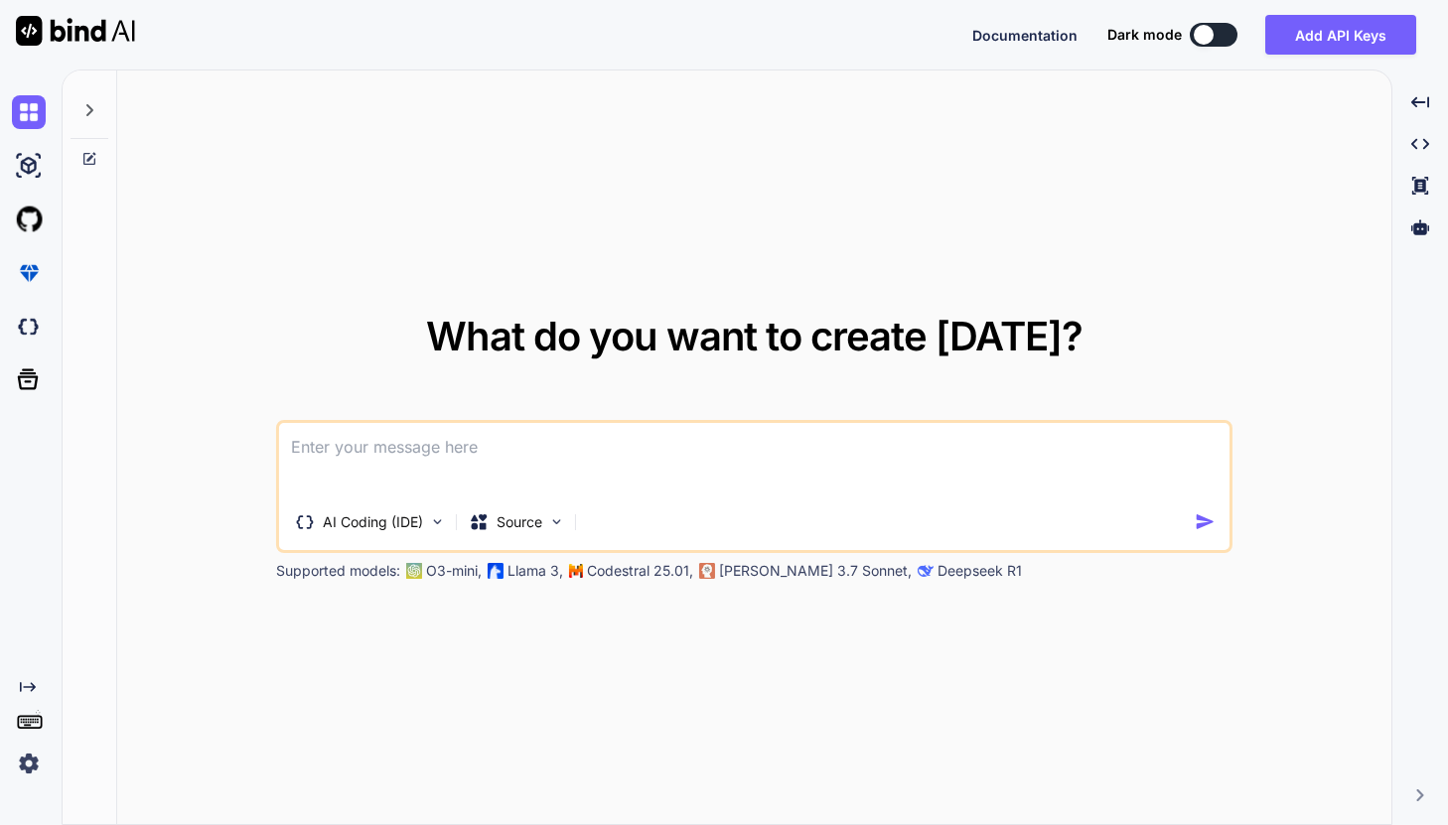
click at [442, 460] on textarea at bounding box center [753, 459] width 949 height 73
type textarea "I"
type textarea "x"
type textarea "I"
type textarea "x"
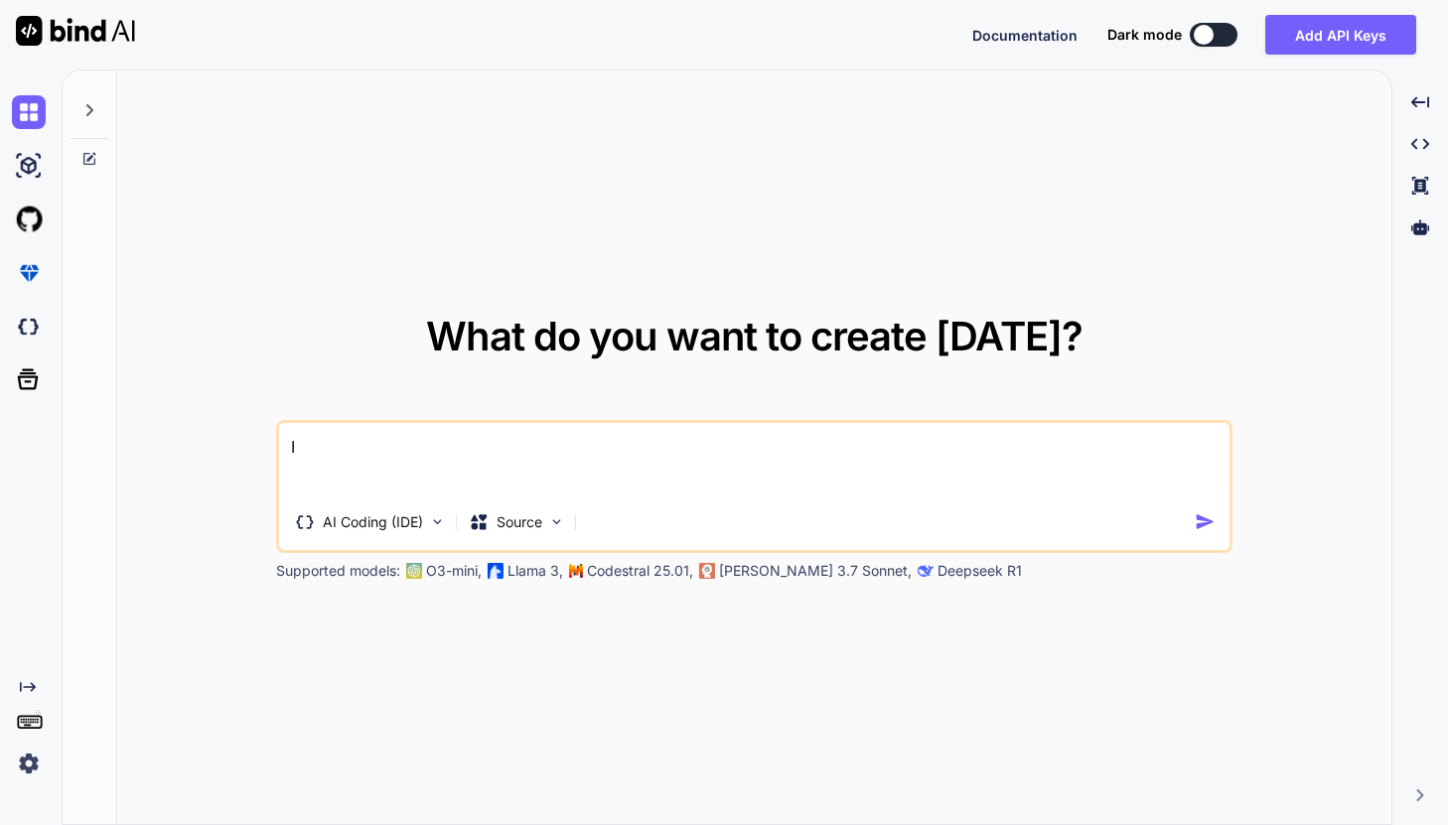
type textarea "I h"
type textarea "x"
type textarea "I ha"
type textarea "x"
type textarea "I hav"
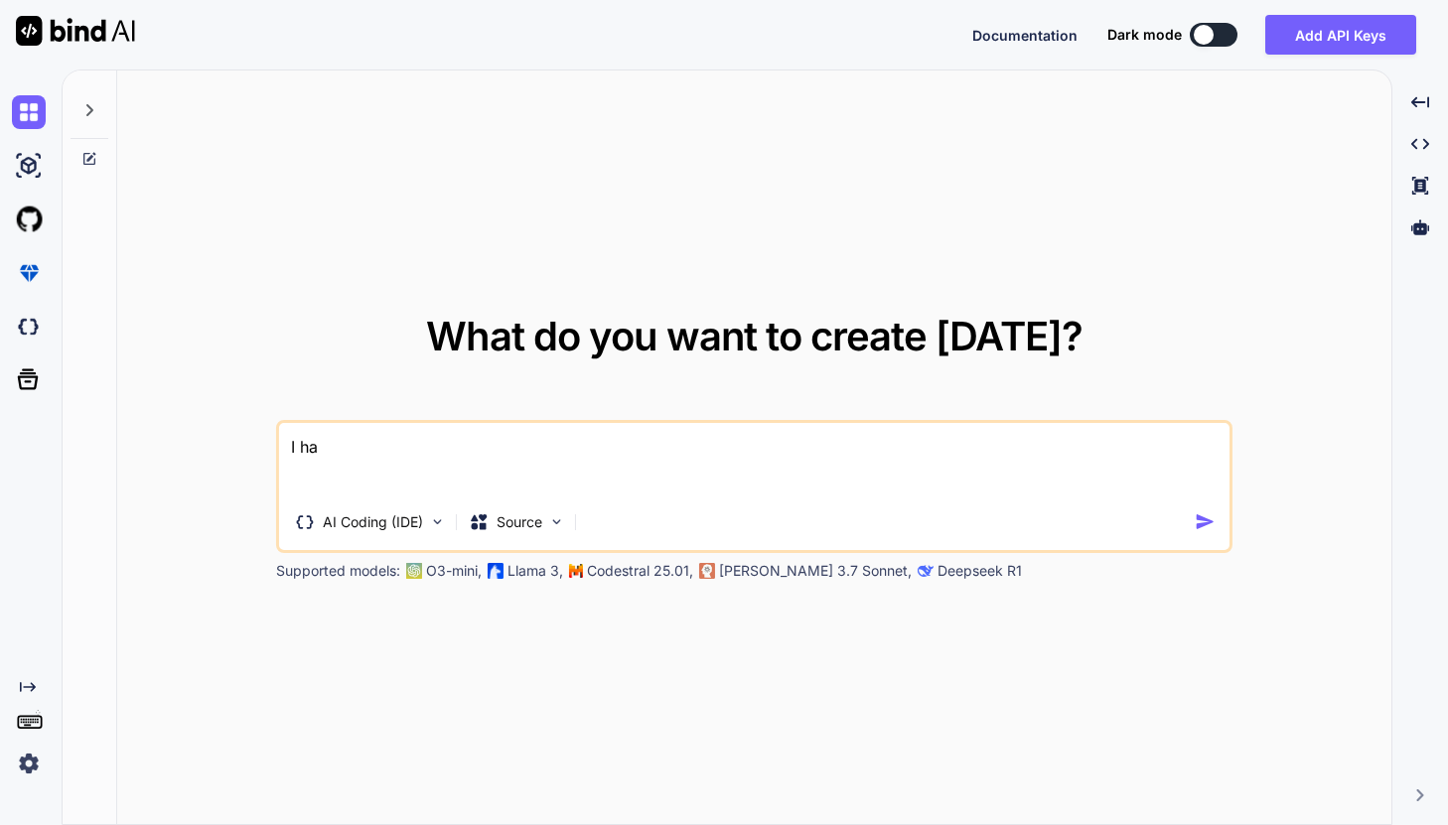
type textarea "x"
type textarea "I have"
type textarea "x"
type textarea "I have"
type textarea "x"
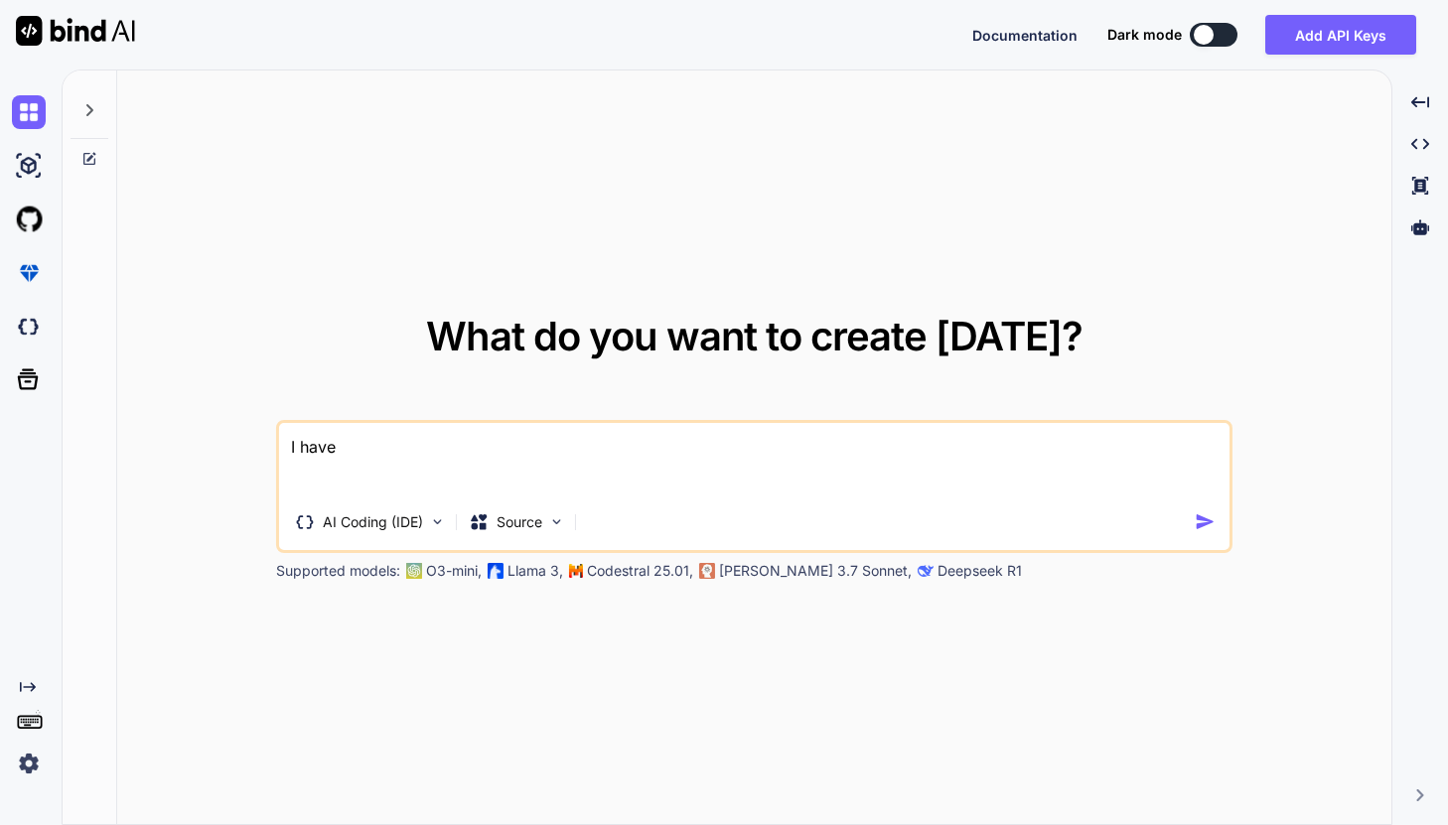
type textarea "I have"
type textarea "x"
type textarea "I hav"
type textarea "x"
type textarea "I ha"
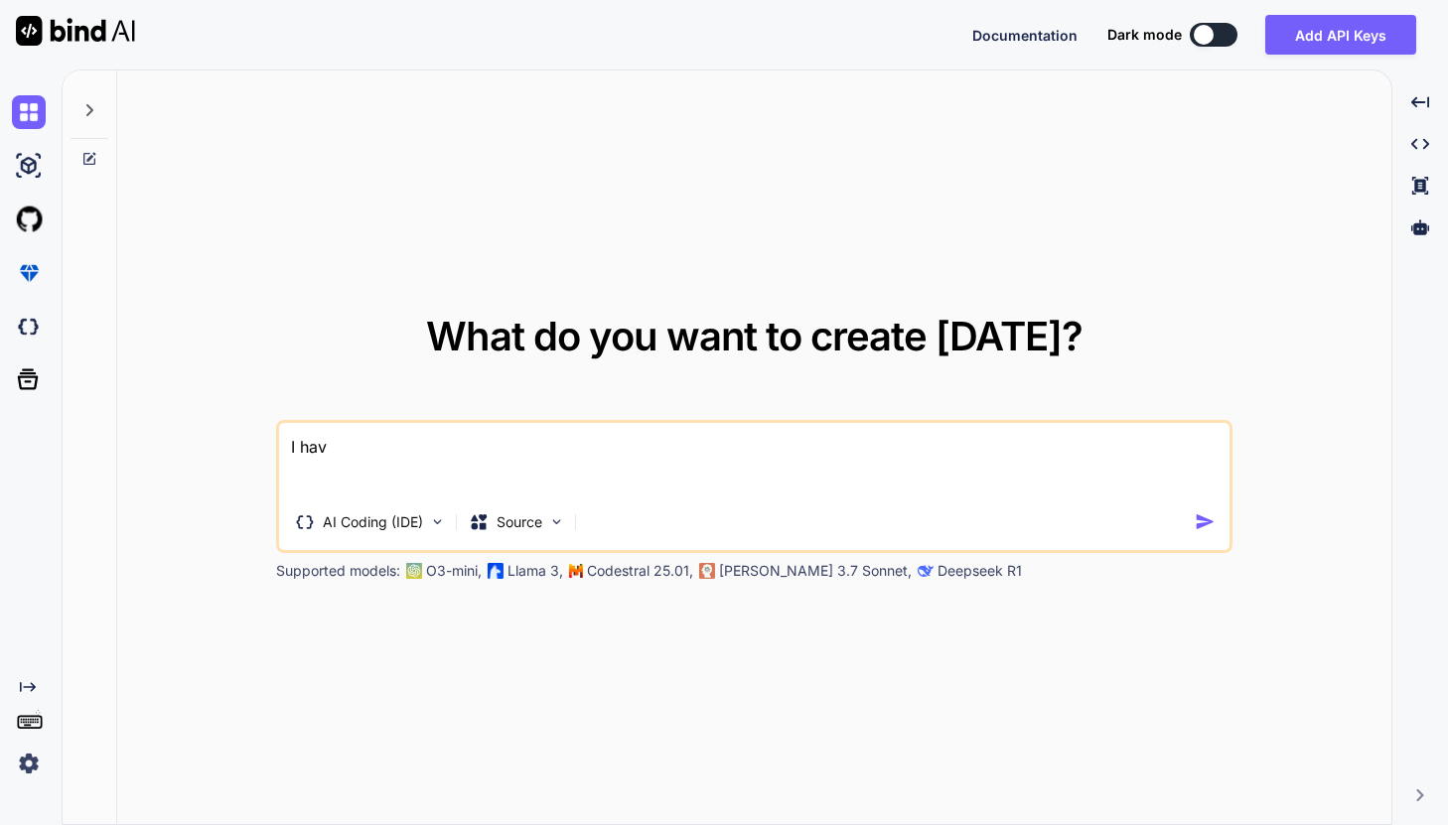
type textarea "x"
type textarea "I h"
type textarea "x"
type textarea "I"
type textarea "x"
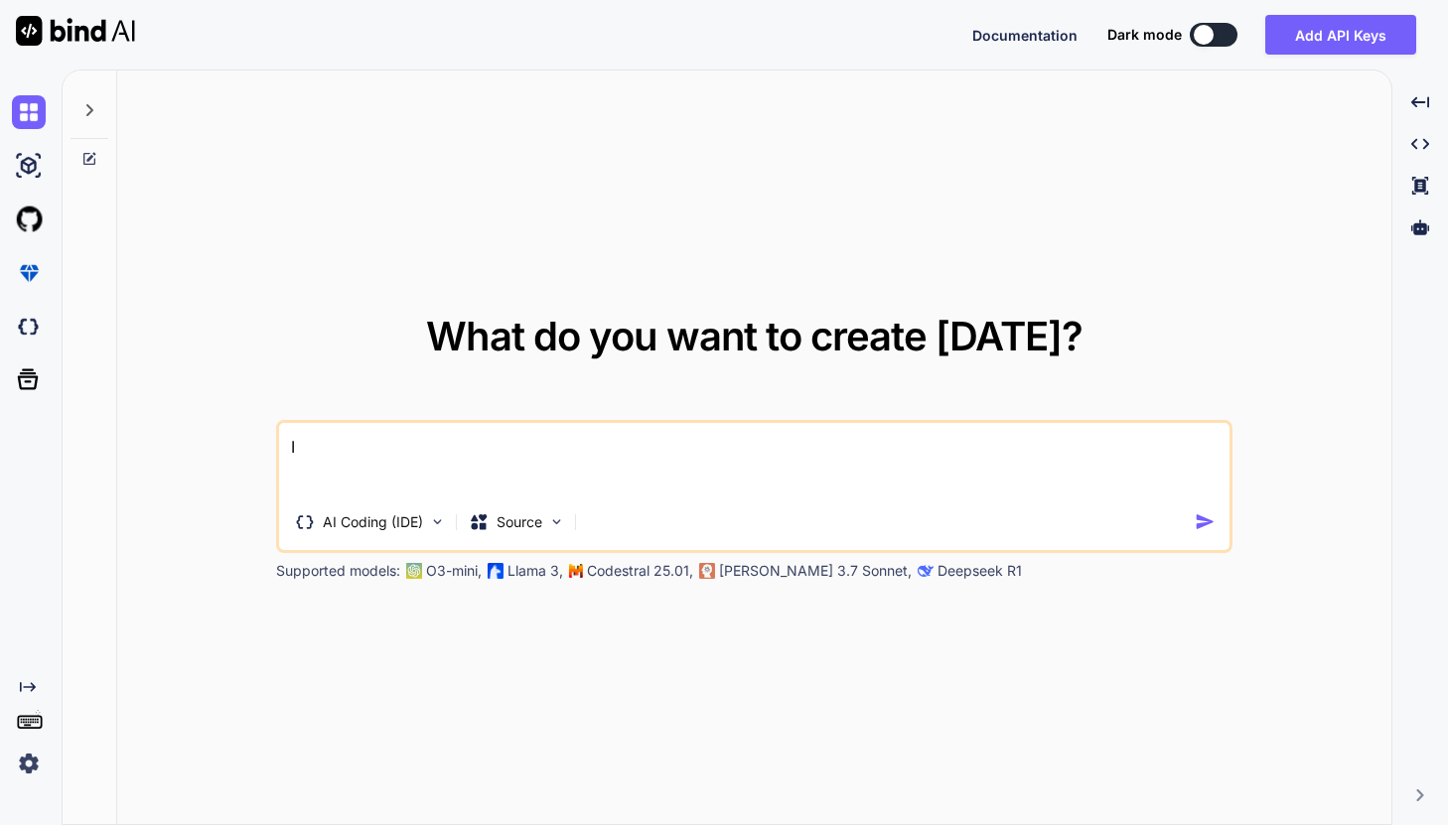
type textarea "I"
type textarea "x"
click at [447, 458] on textarea at bounding box center [753, 459] width 949 height 73
paste textarea "📌 AI Application Prompt for Pattern You are an AI assistant for Pattern, an e-c…"
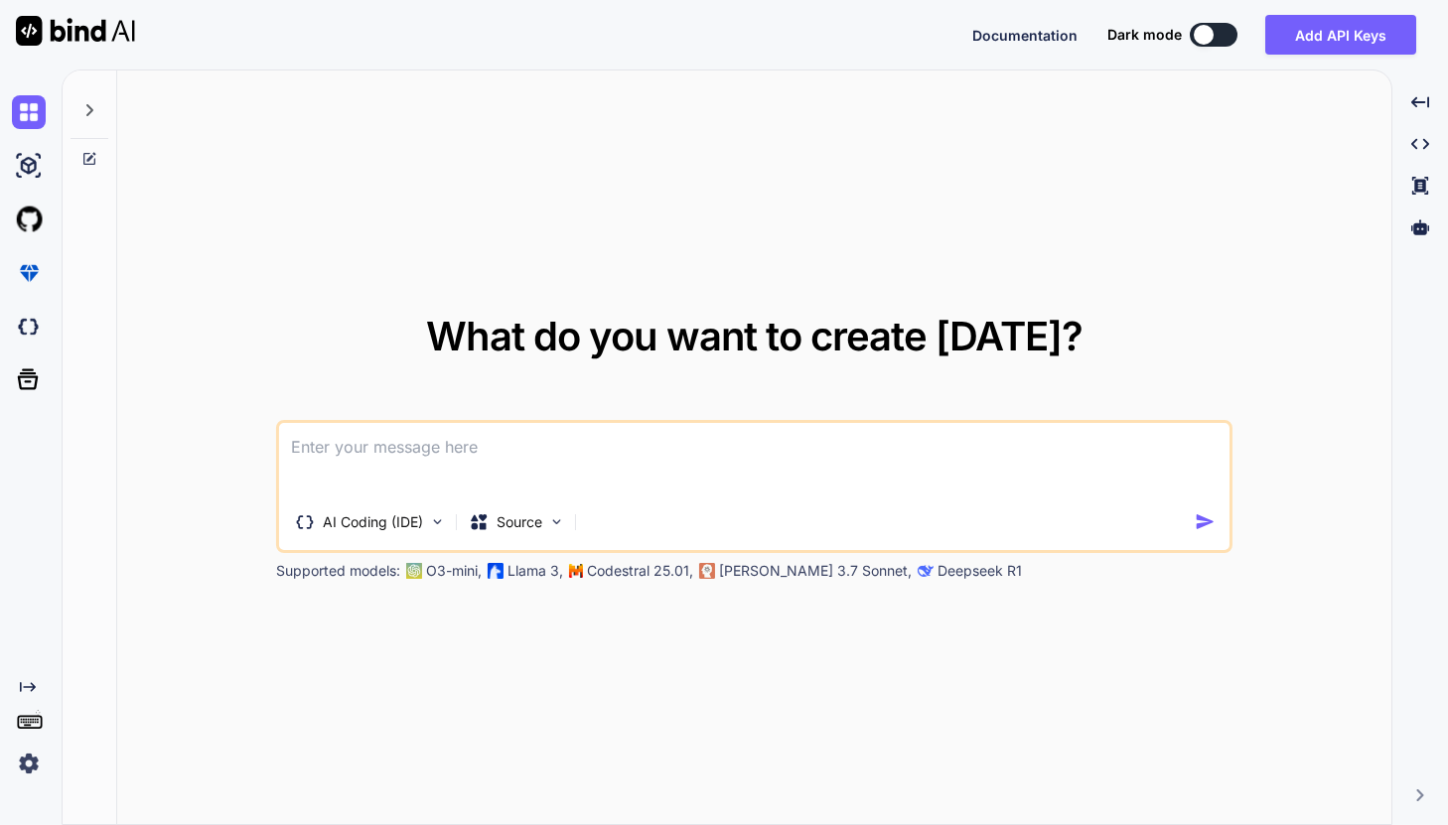
type textarea "📌 AI Application Prompt for Pattern You are an AI assistant for Pattern, an e-c…"
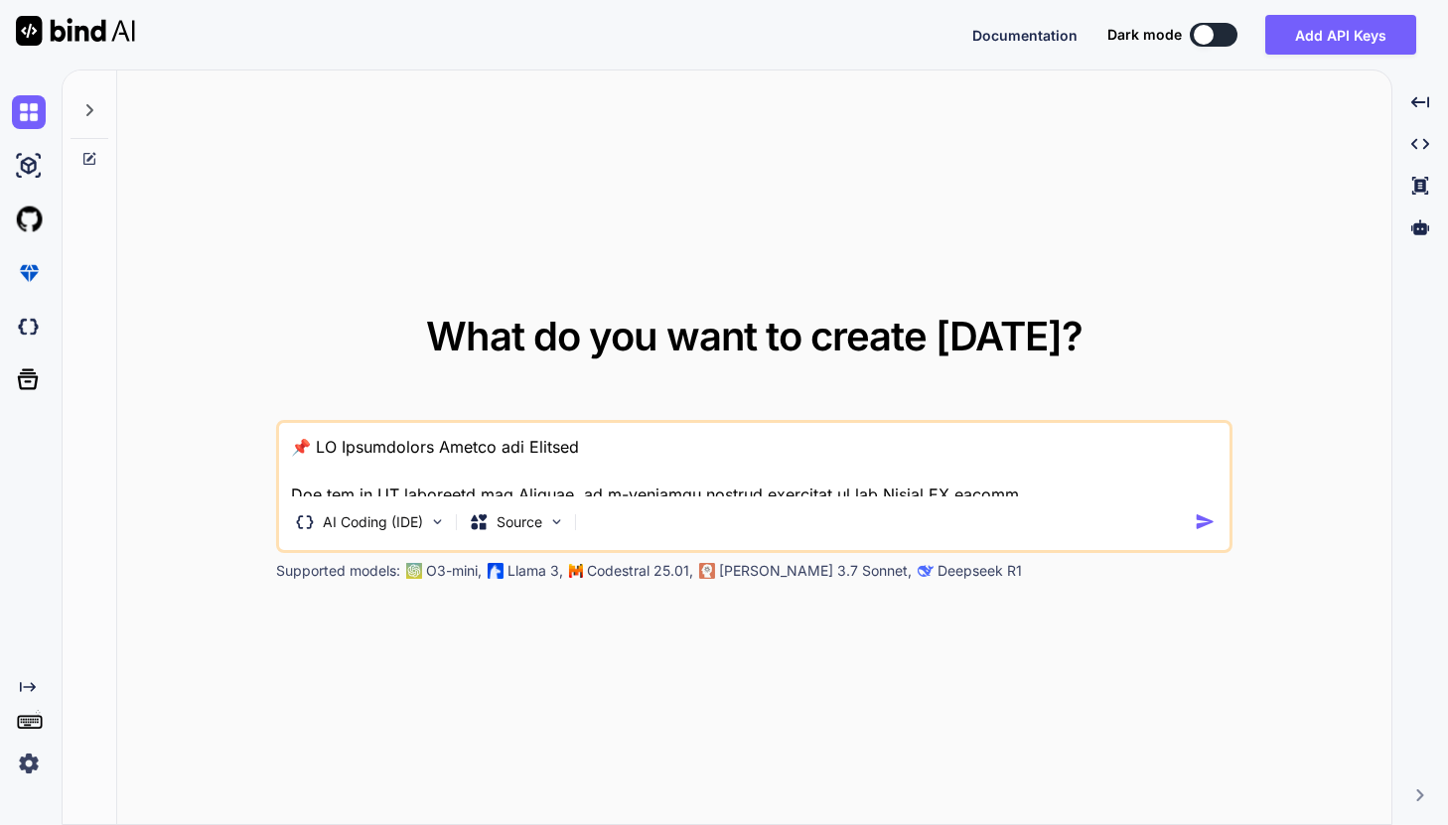
scroll to position [669, 0]
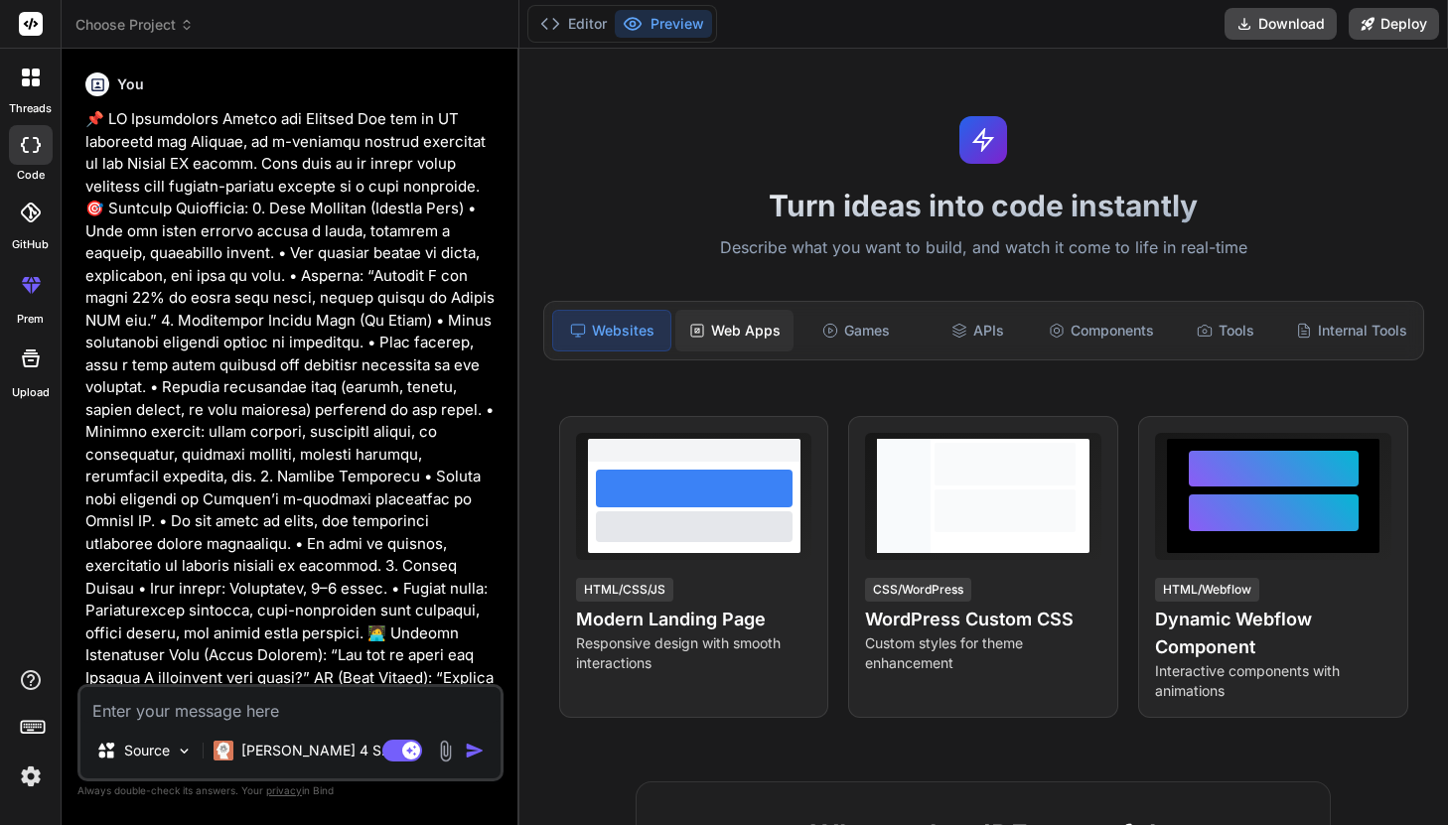
click at [756, 338] on div "Web Apps" at bounding box center [734, 331] width 118 height 42
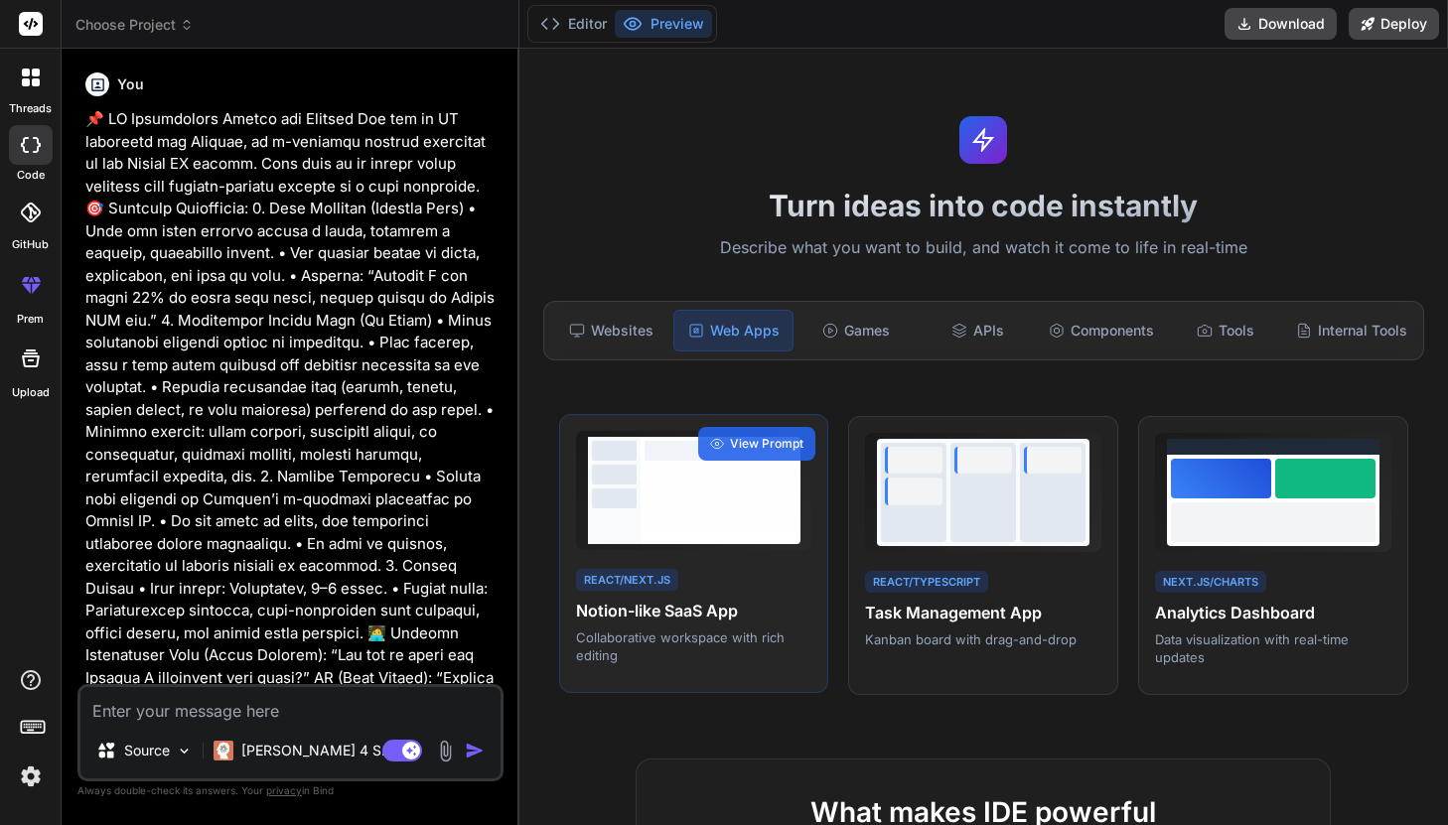
click at [729, 612] on h4 "Notion-like SaaS App" at bounding box center [694, 611] width 236 height 24
type textarea "x"
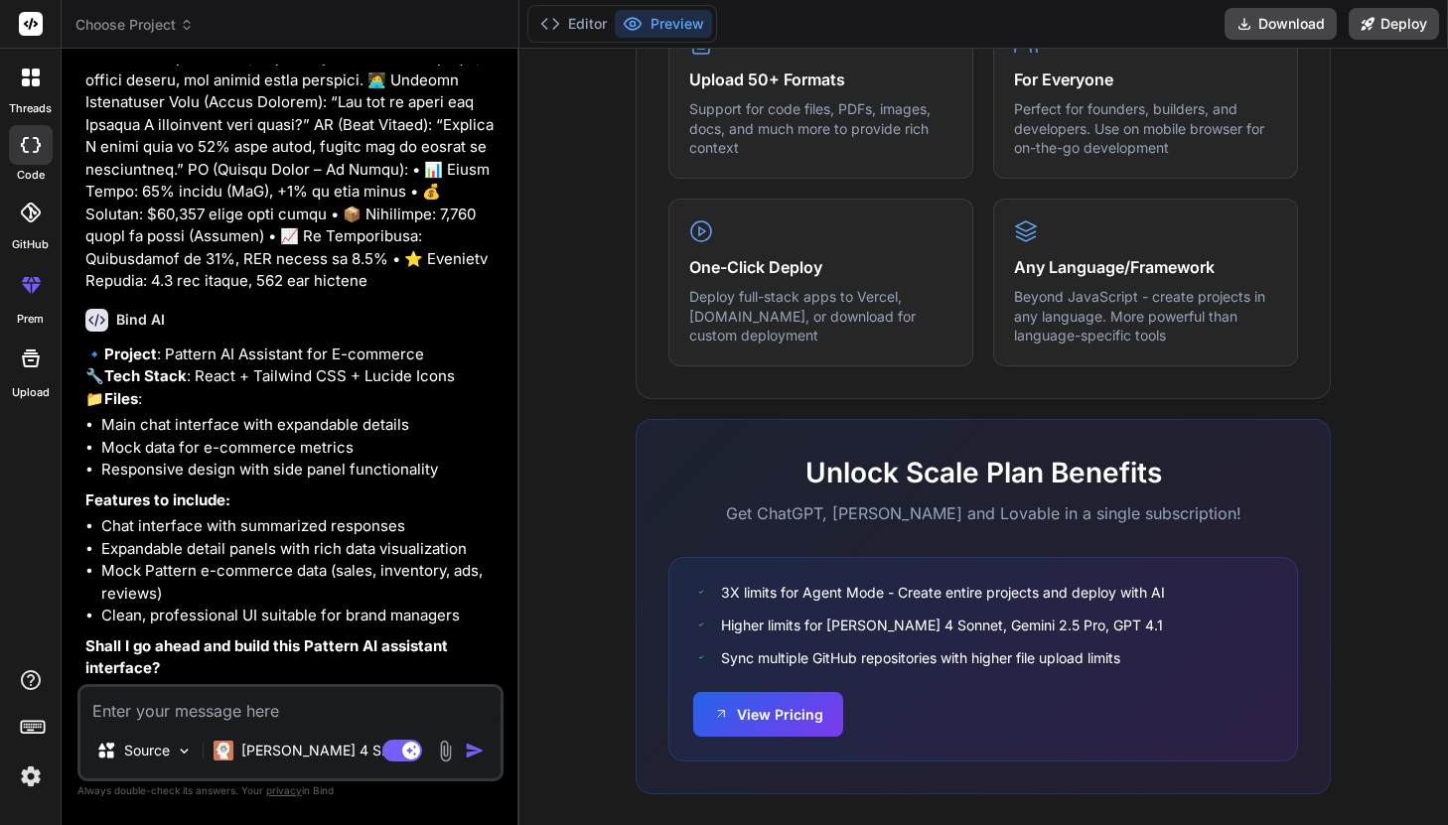
scroll to position [597, 0]
click at [471, 750] on img "button" at bounding box center [475, 751] width 20 height 20
click at [283, 708] on textarea at bounding box center [290, 705] width 420 height 36
type textarea "g"
type textarea "x"
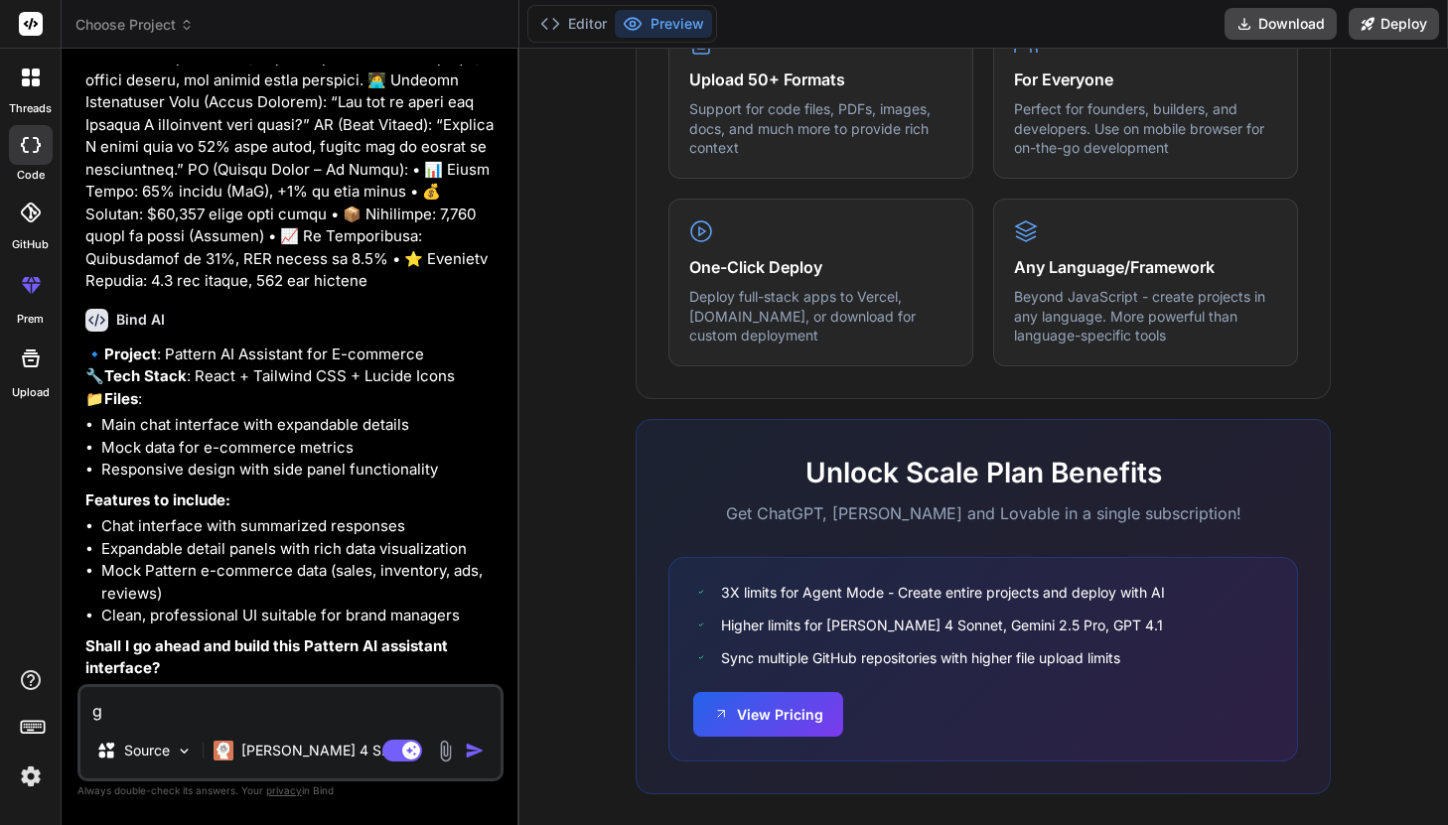
type textarea "go"
type textarea "x"
type textarea "go"
type textarea "x"
type textarea "go a"
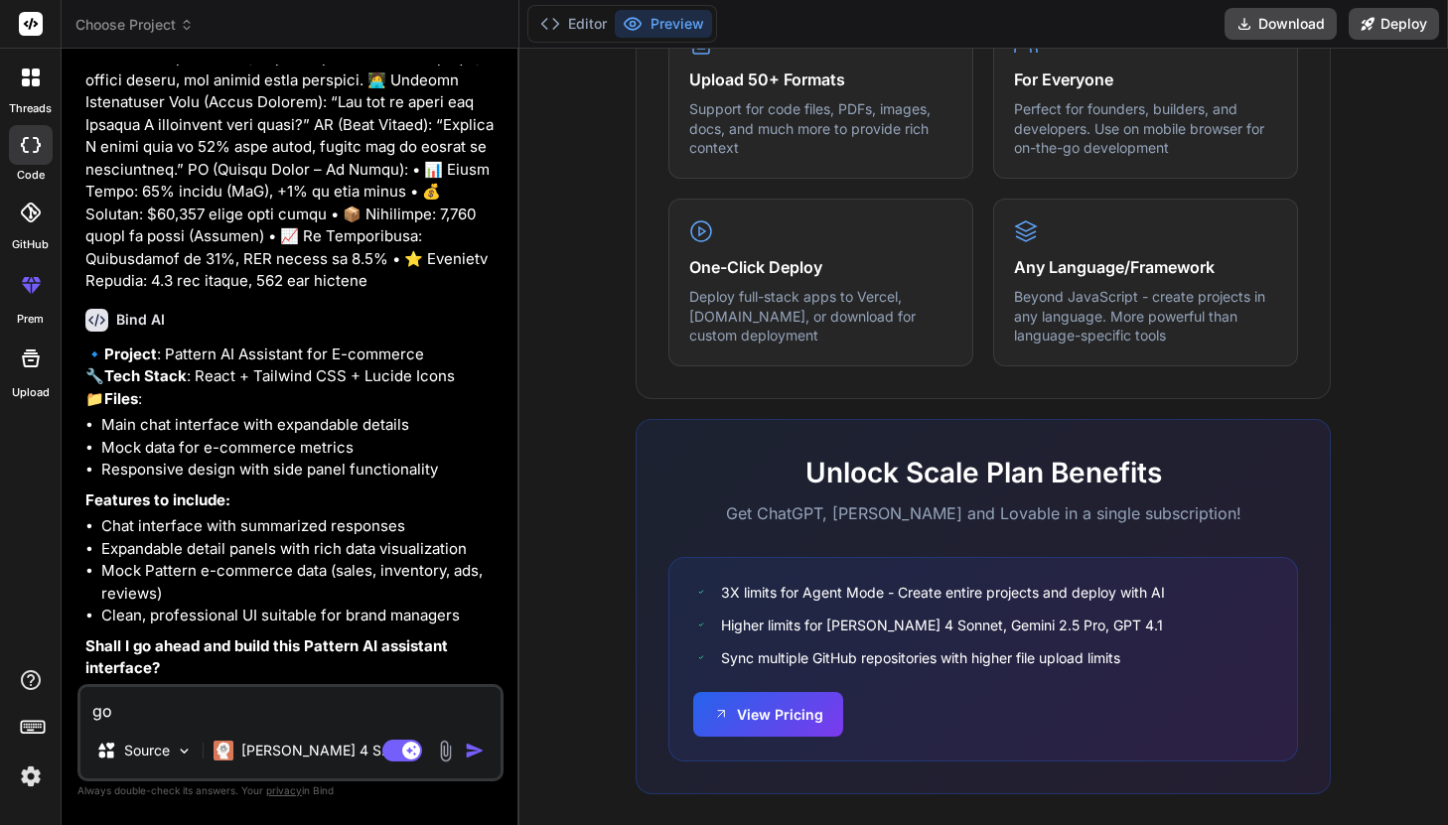
type textarea "x"
type textarea "go ah"
type textarea "x"
type textarea "go ahe"
type textarea "x"
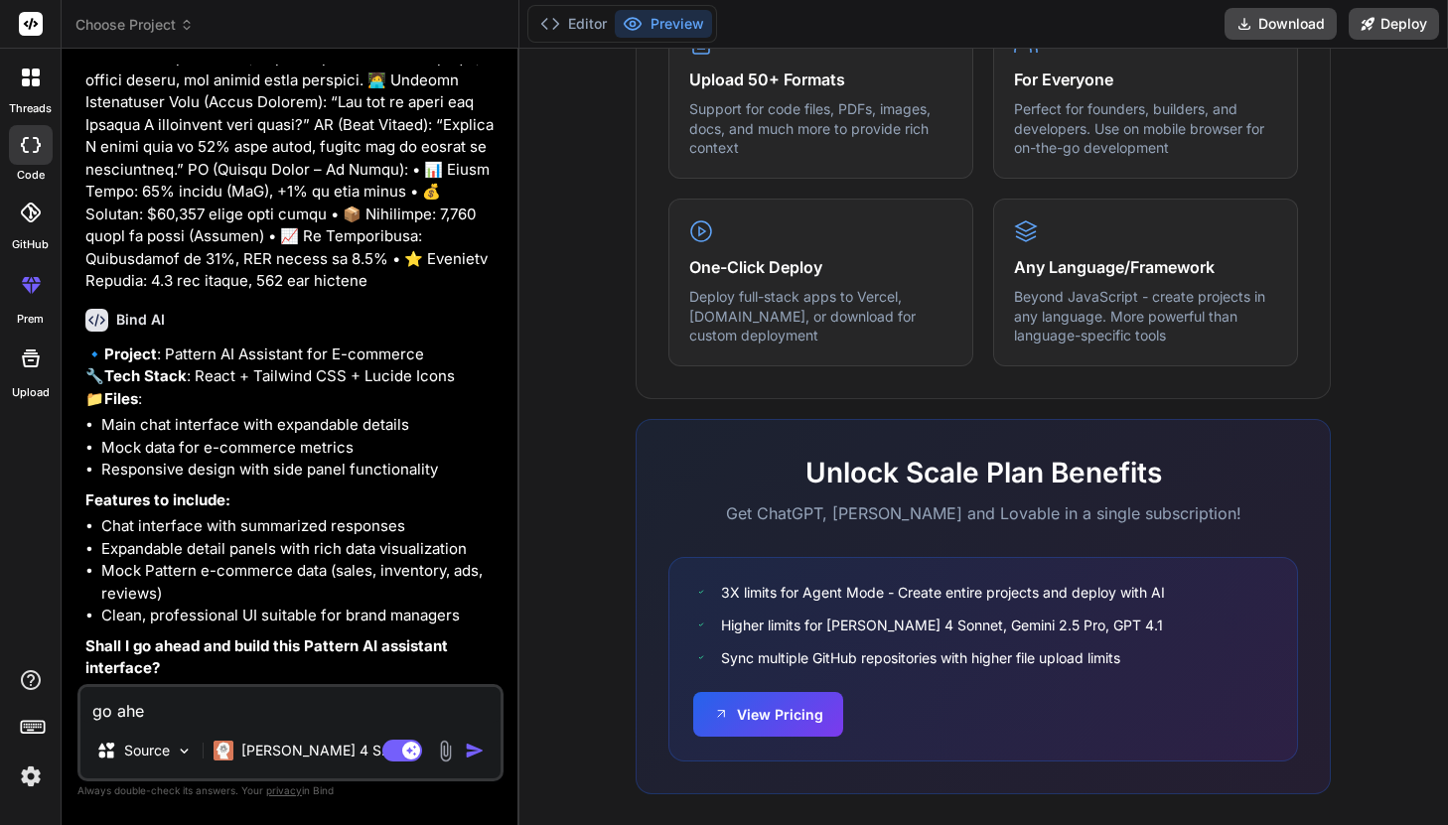
type textarea "go ahea"
type textarea "x"
type textarea "go ahead"
type textarea "x"
type textarea "go ahead"
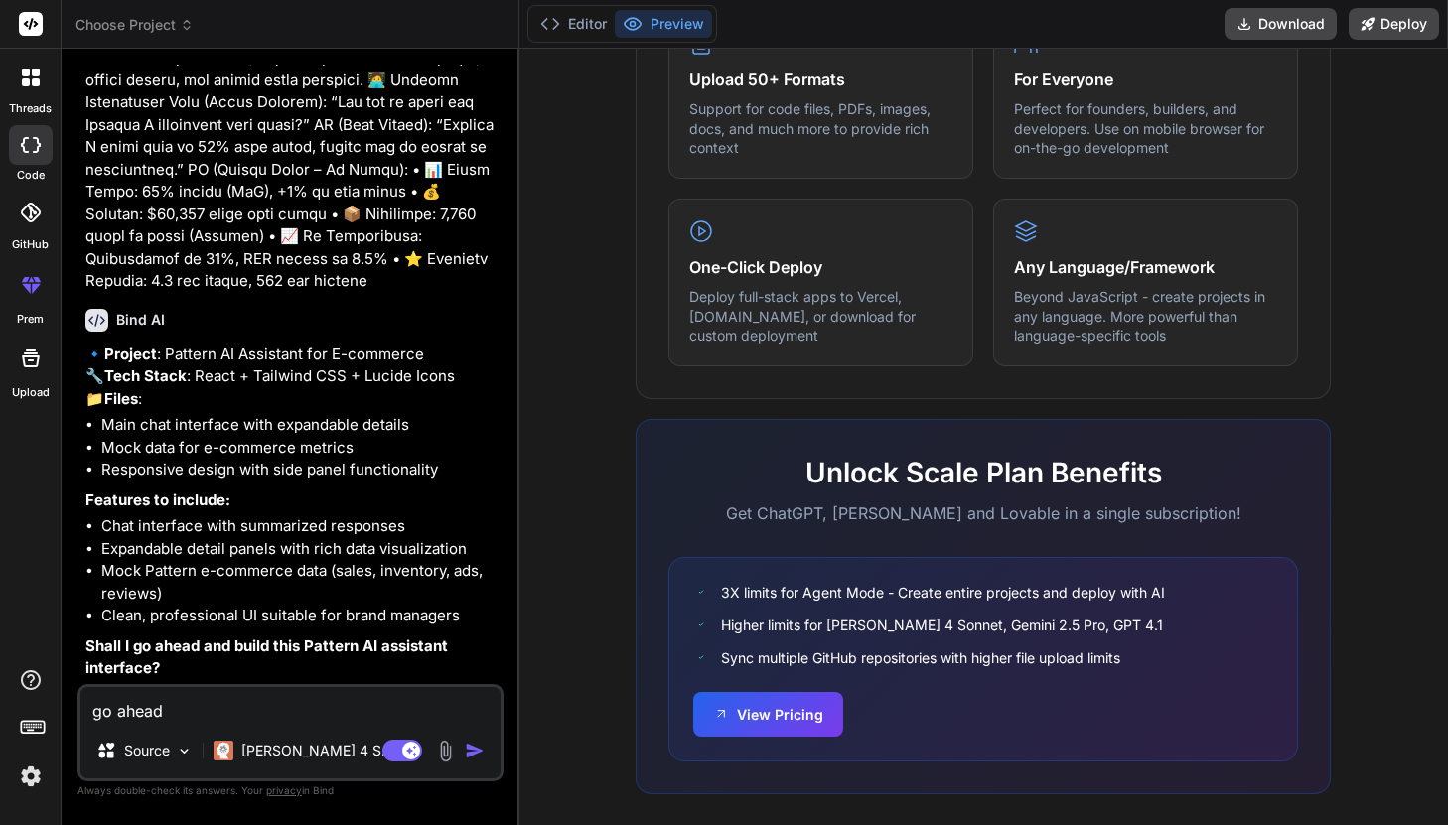
click at [475, 748] on img "button" at bounding box center [475, 751] width 20 height 20
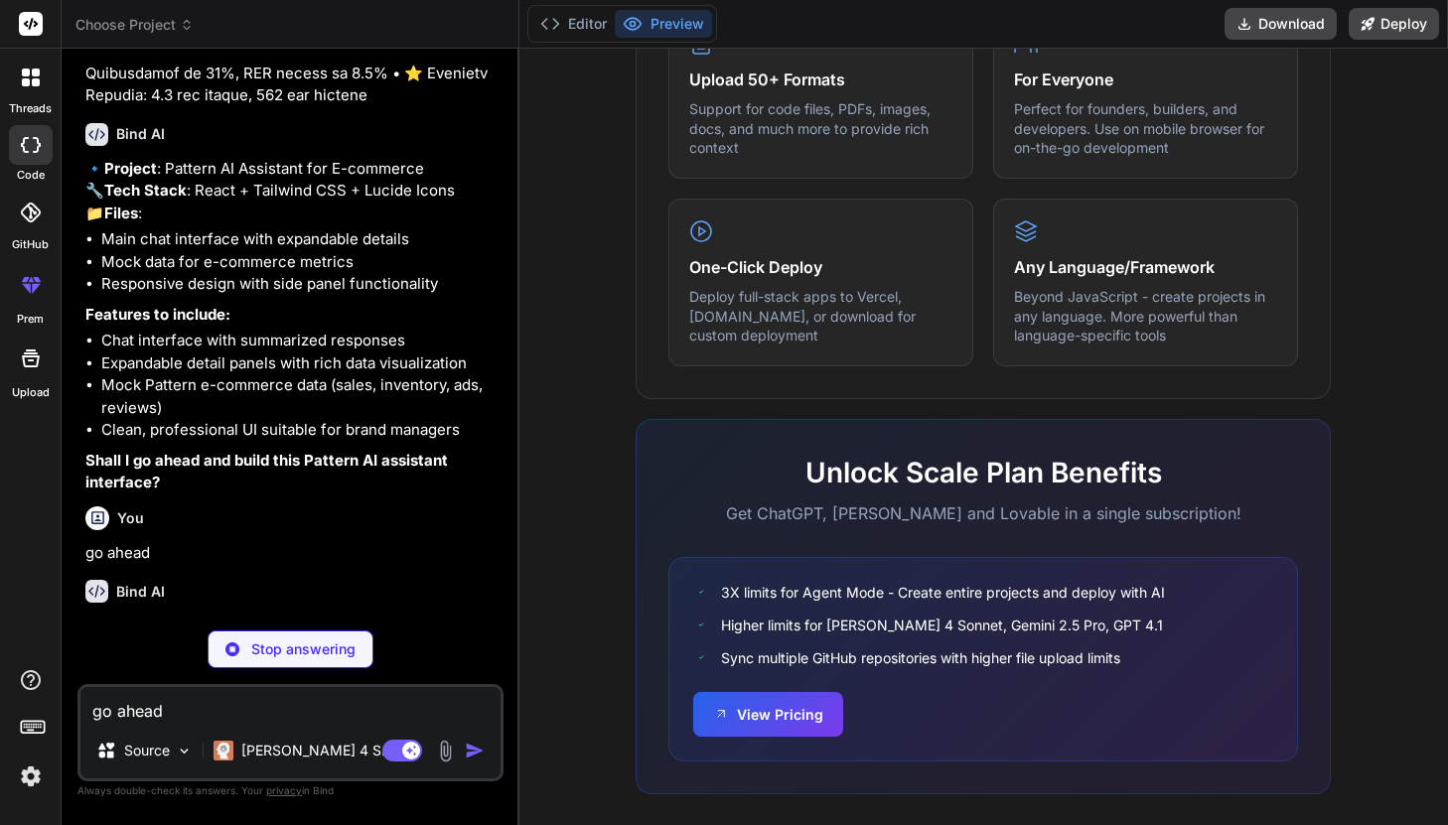
scroll to position [803, 0]
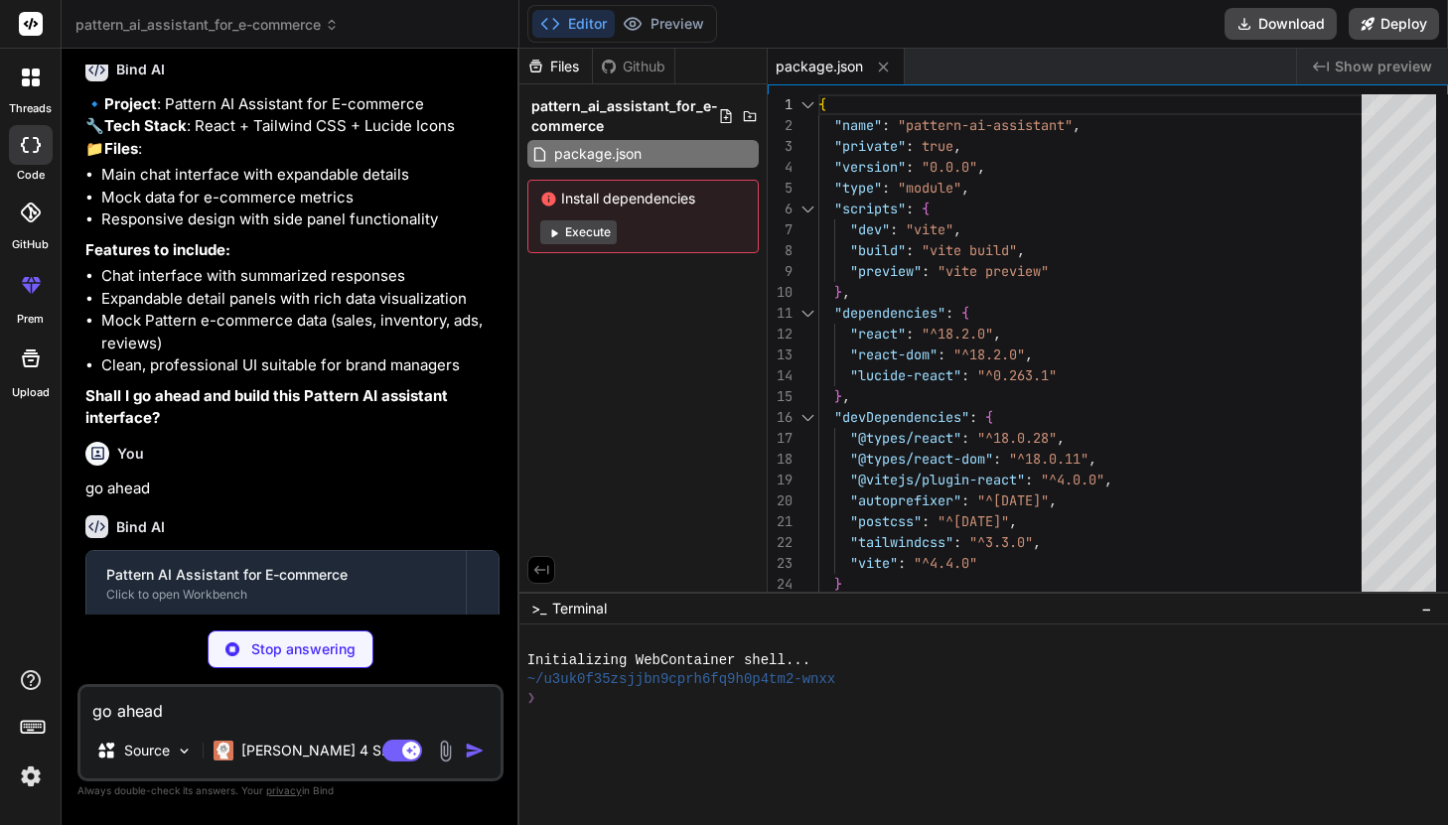
click at [561, 233] on button "Execute" at bounding box center [578, 232] width 76 height 24
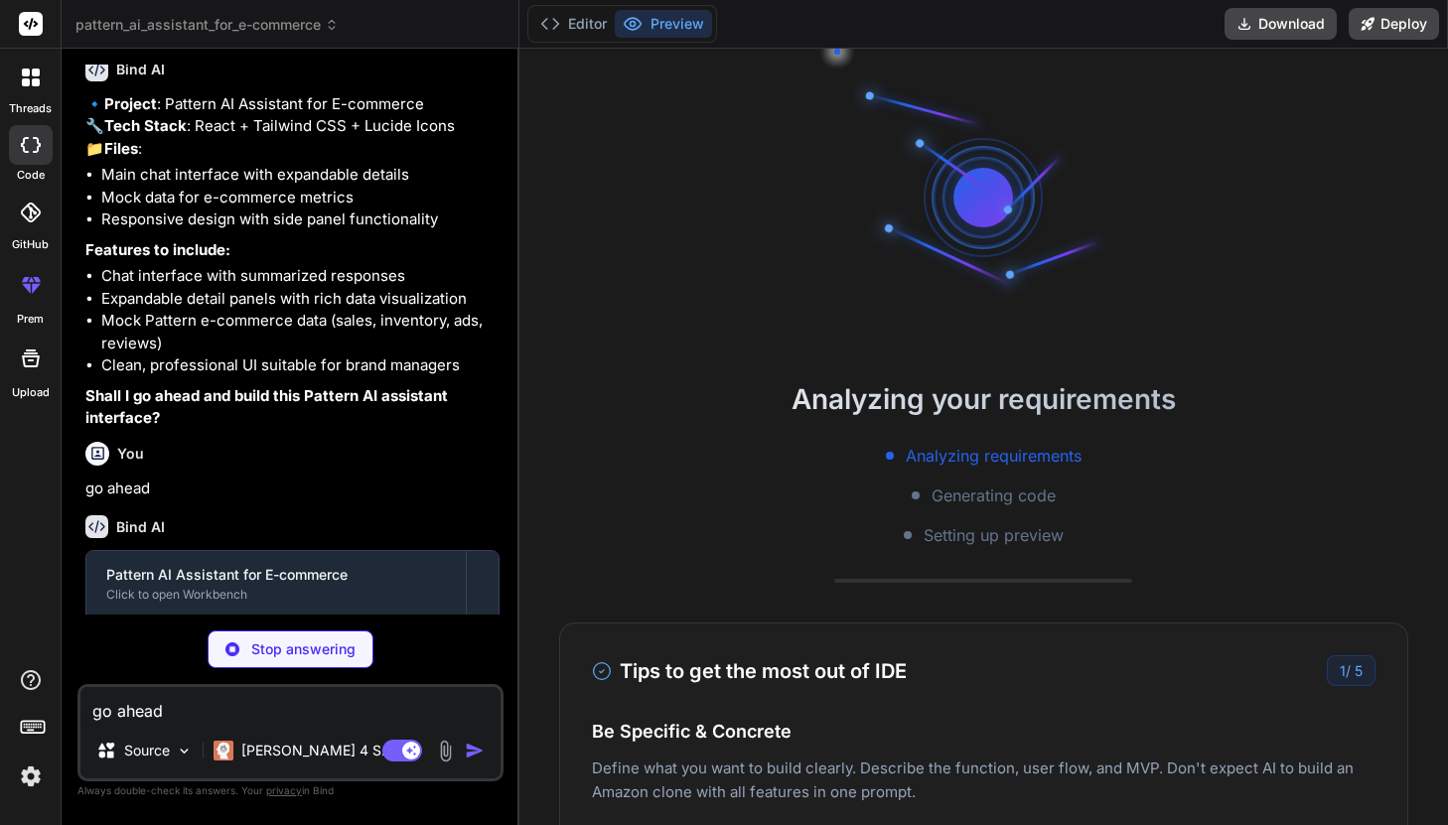
type textarea "x"
type textarea "<div id="root"></div> <script type="module" src="/src/main.jsx"></script> </bod…"
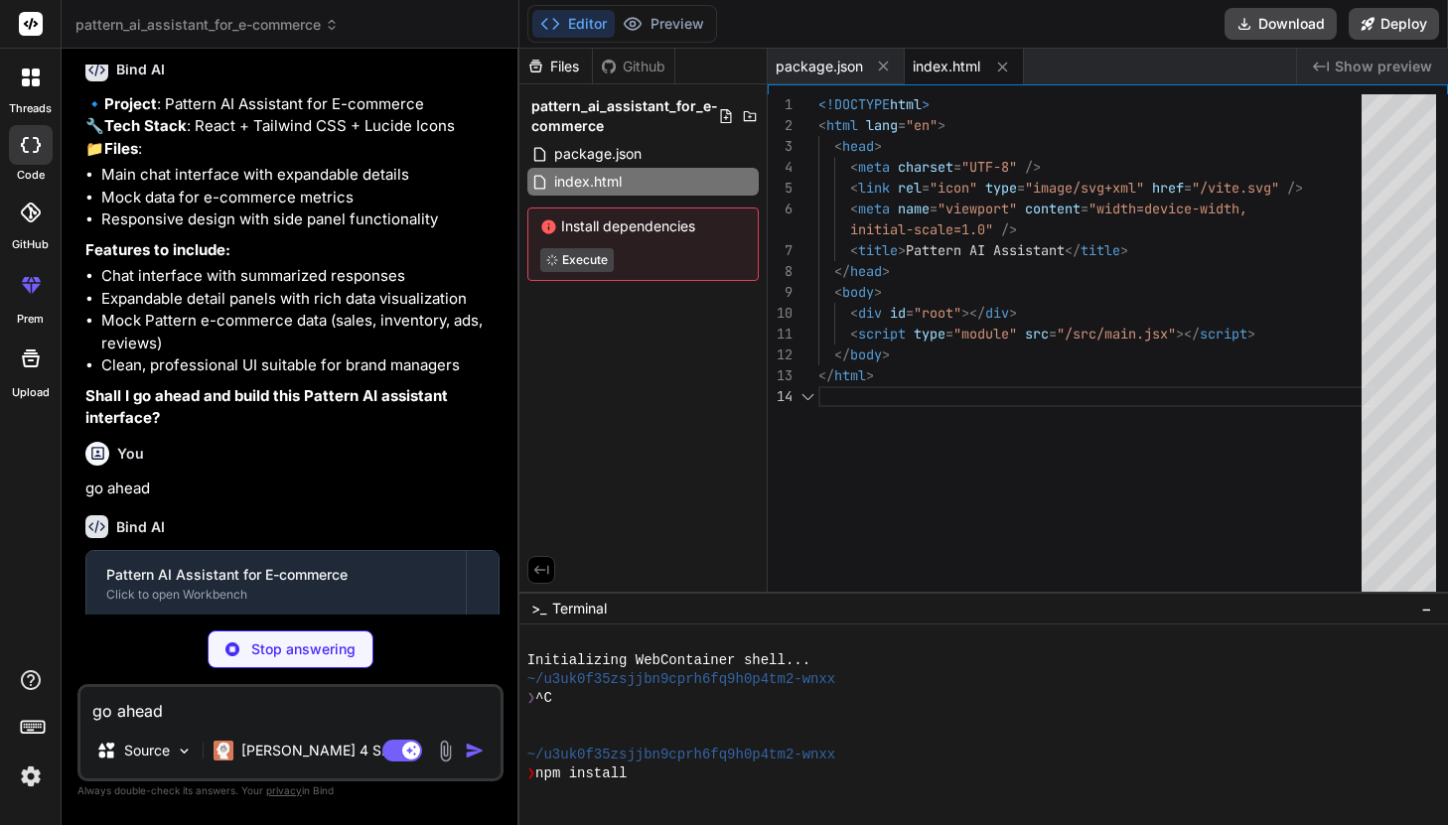
scroll to position [83, 0]
type textarea "x"
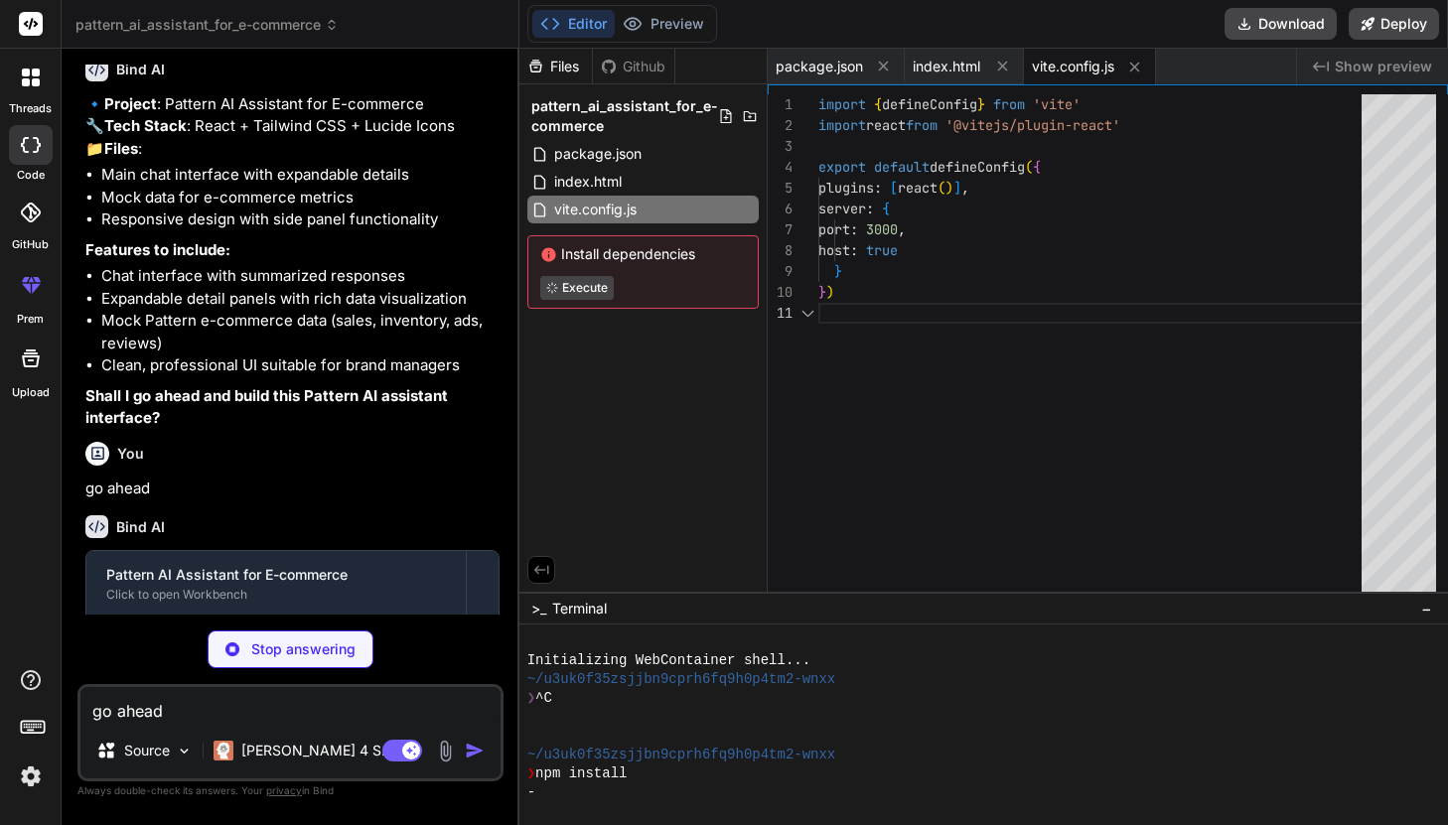
scroll to position [0, 0]
type textarea "x"
type textarea "}"
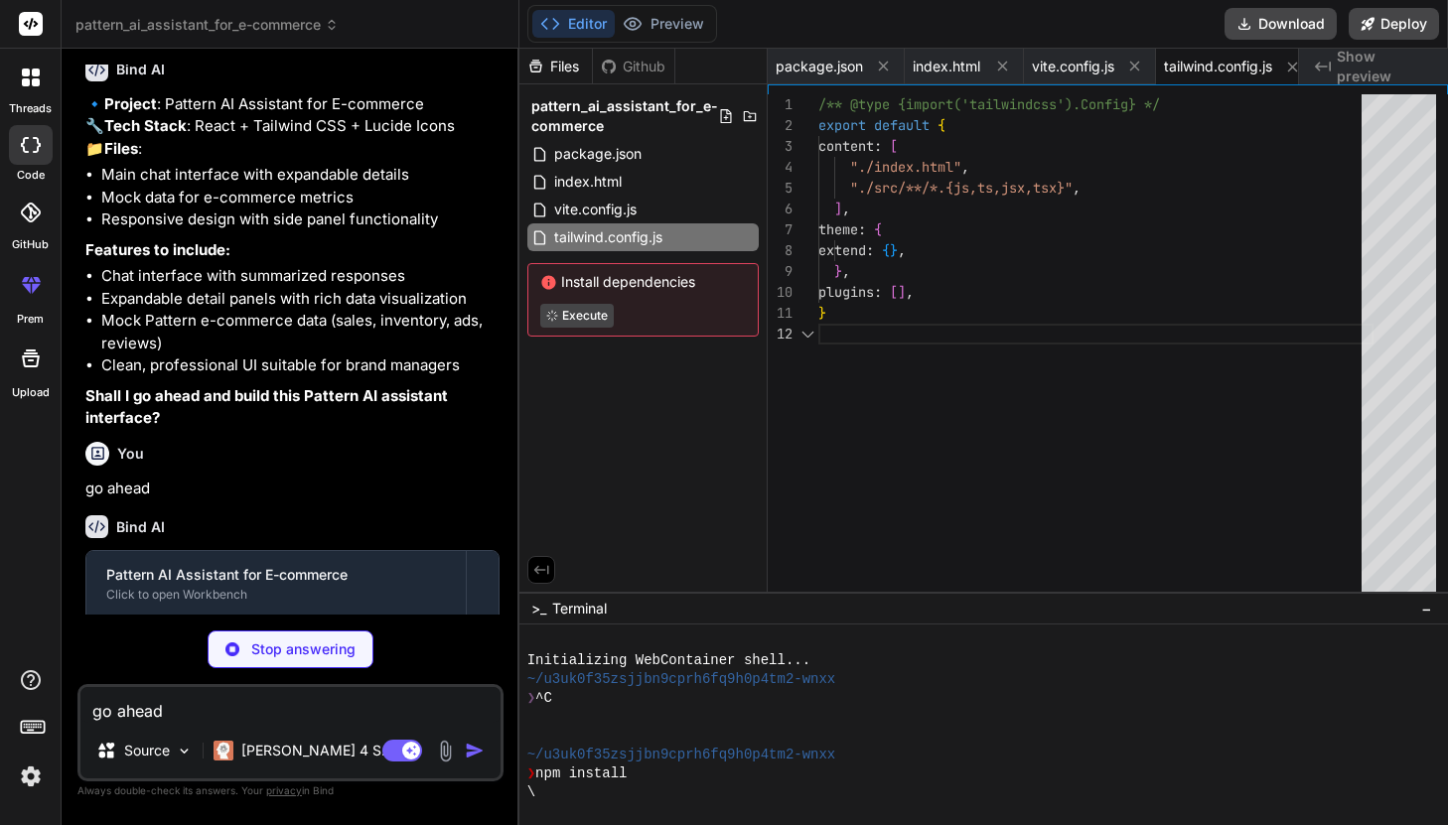
scroll to position [21, 0]
type textarea "x"
type textarea "export default { plugins: { tailwindcss: {}, autoprefixer: {}, }, }"
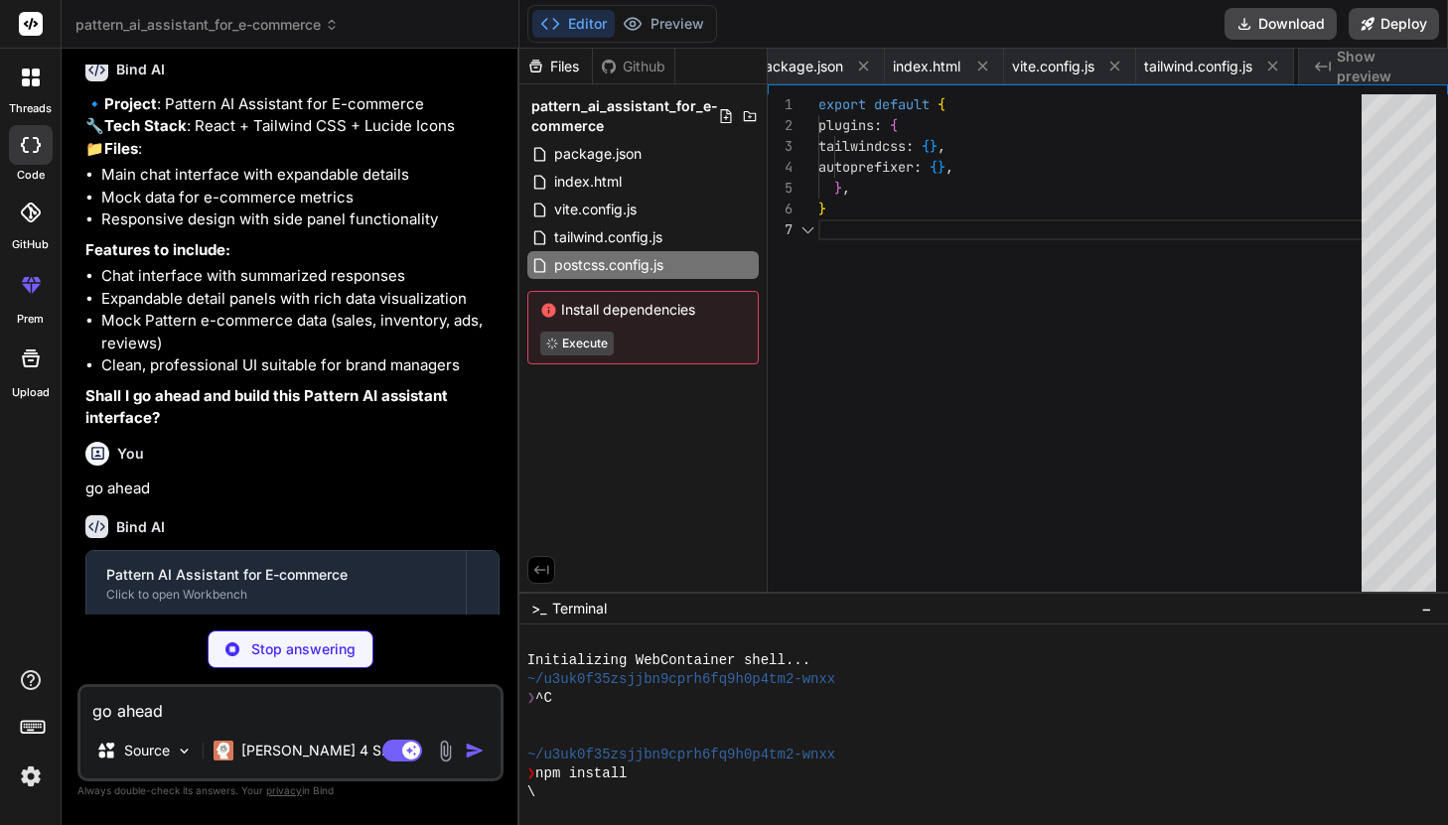
scroll to position [125, 0]
type textarea "x"
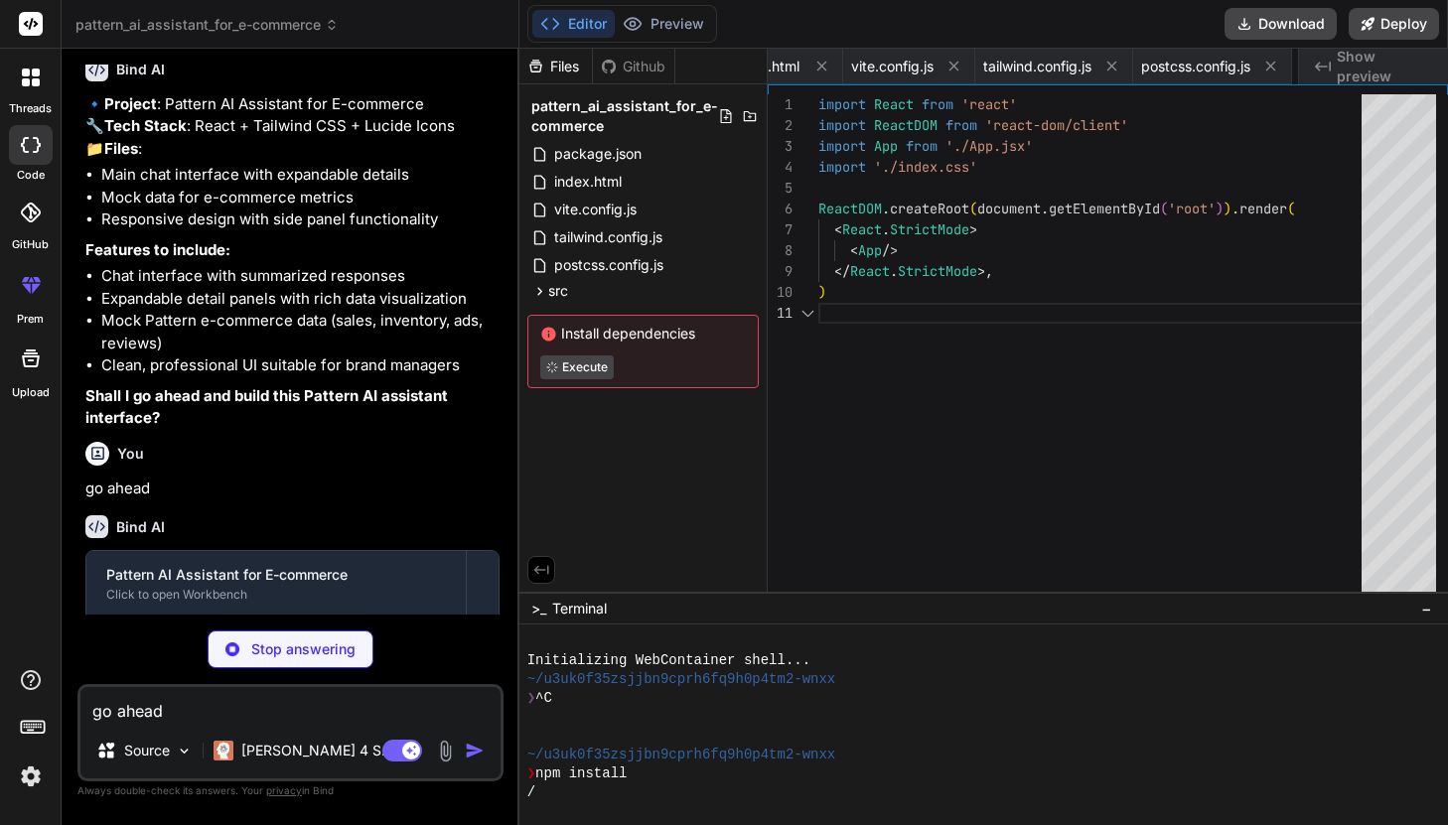
scroll to position [0, 0]
type textarea "x"
type textarea "@tailwind base; @tailwind components; @tailwind utilities;"
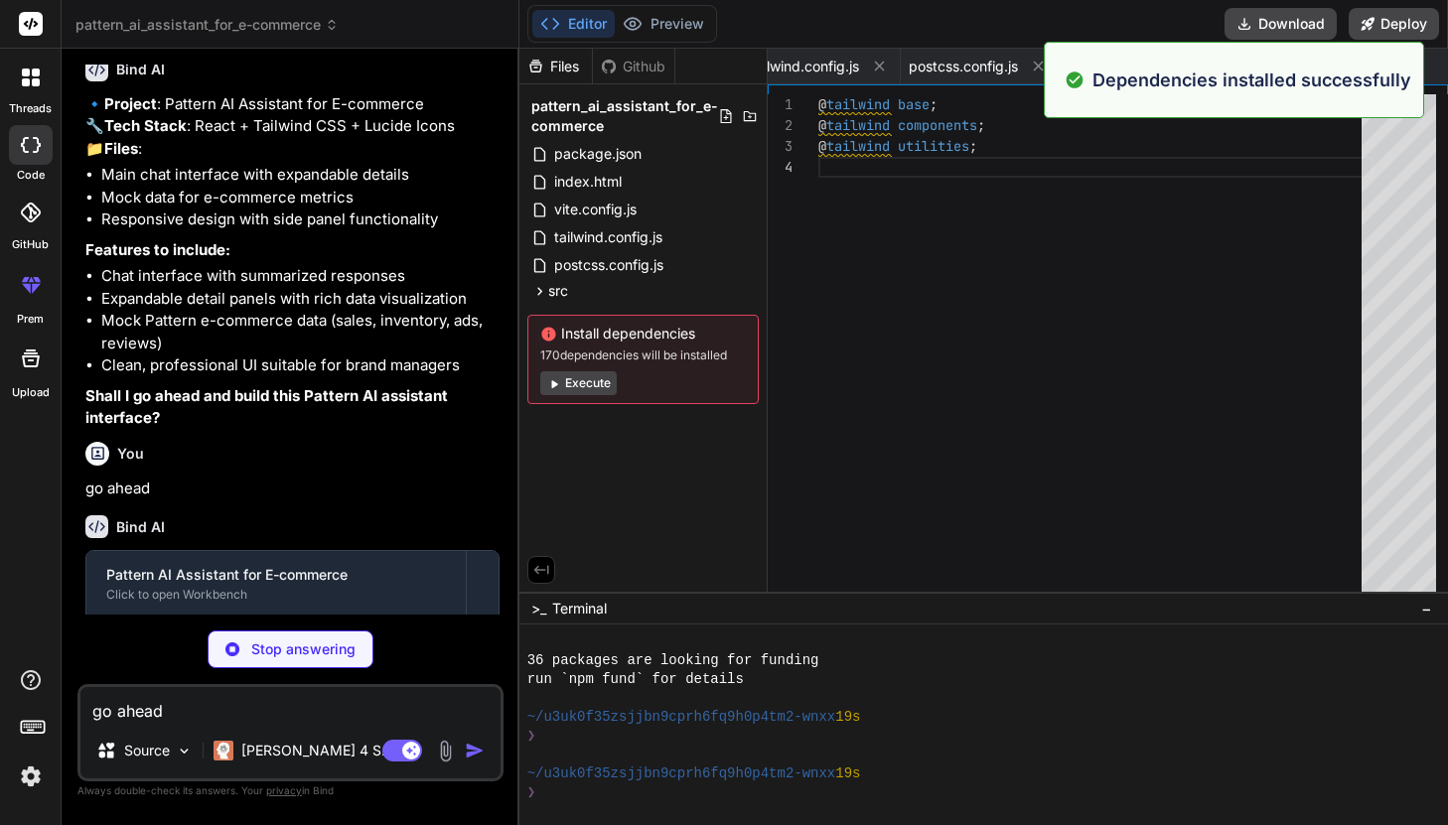
scroll to position [189, 0]
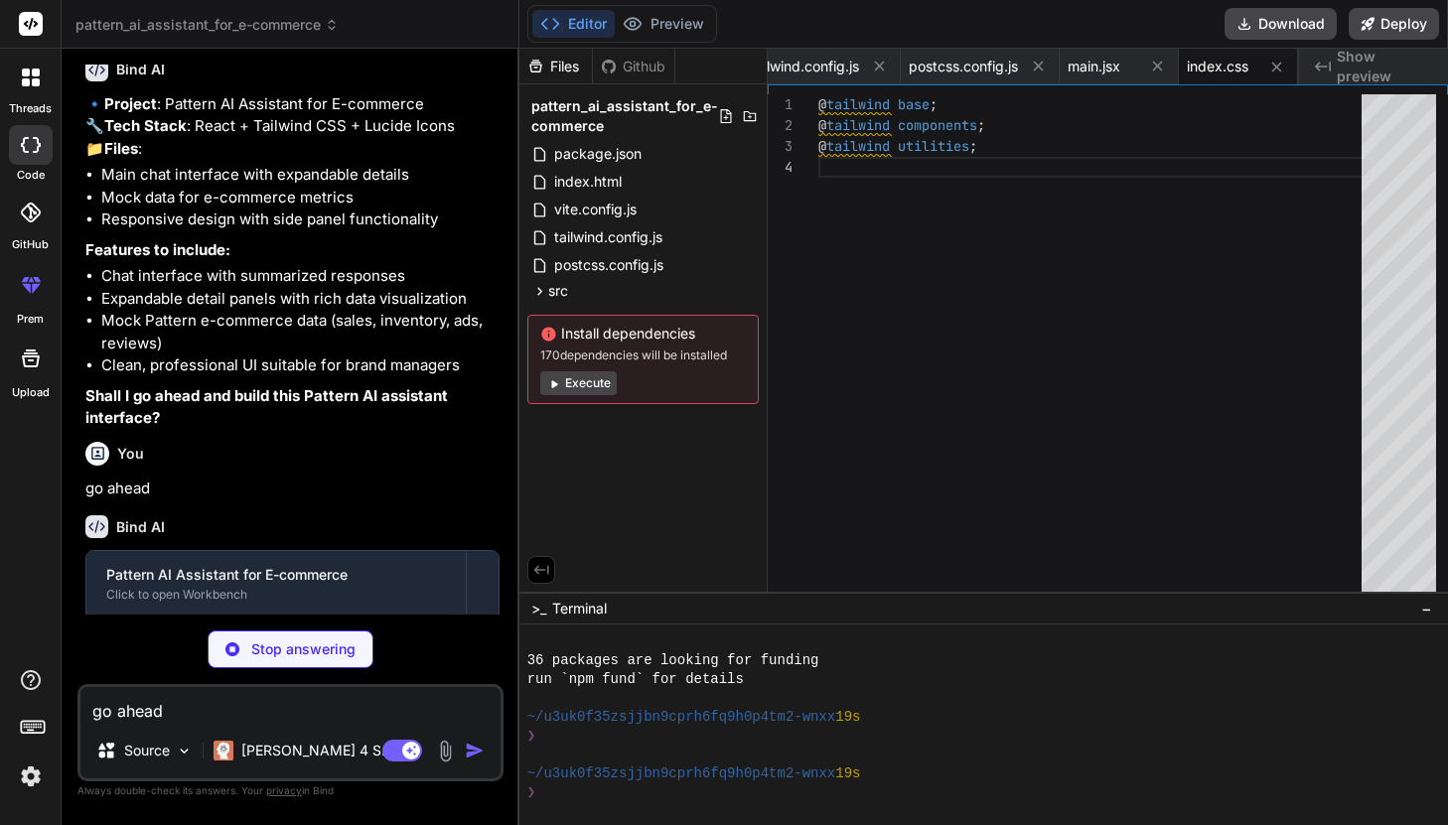
click at [580, 379] on button "Execute" at bounding box center [578, 383] width 76 height 24
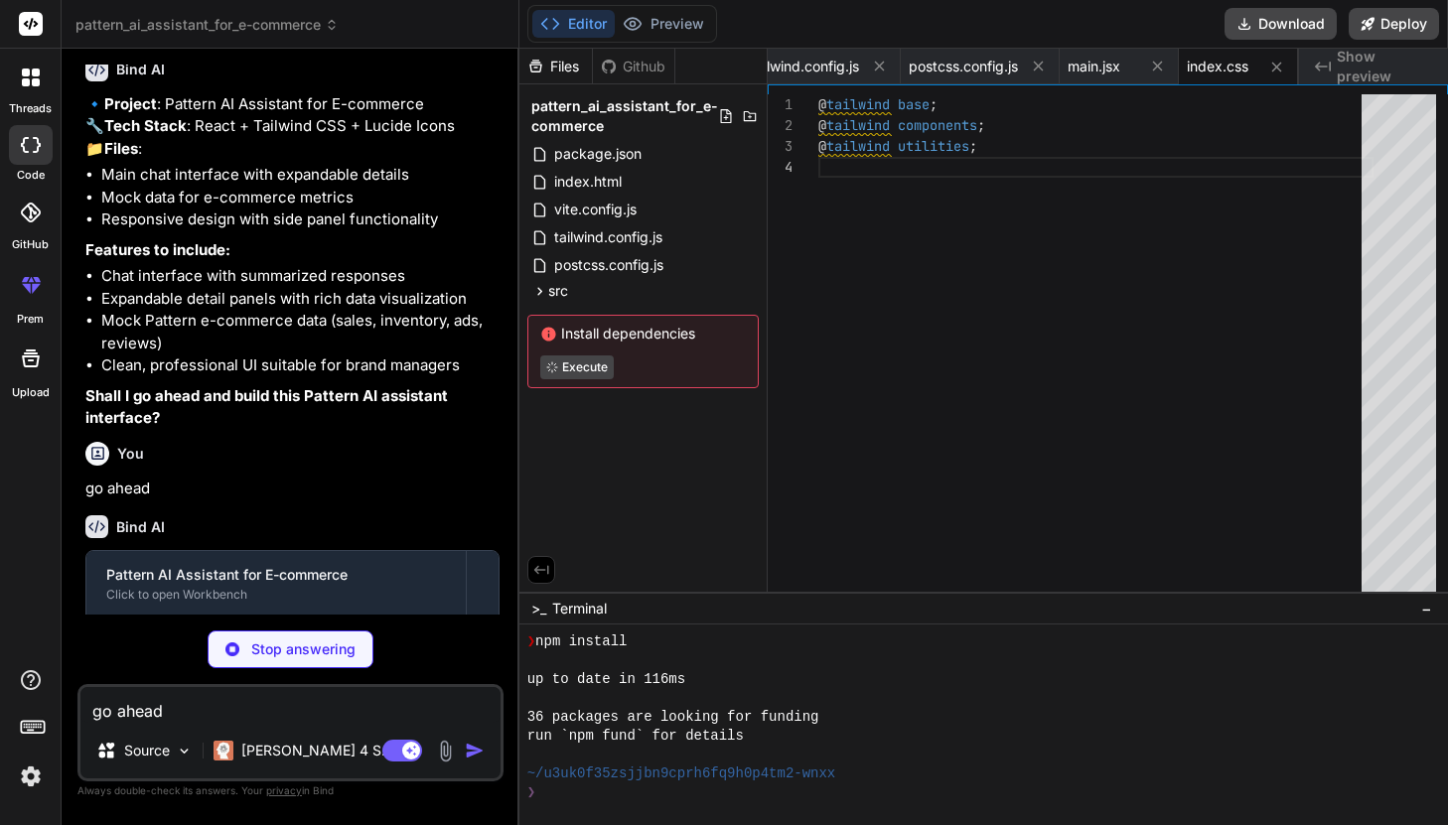
scroll to position [472, 0]
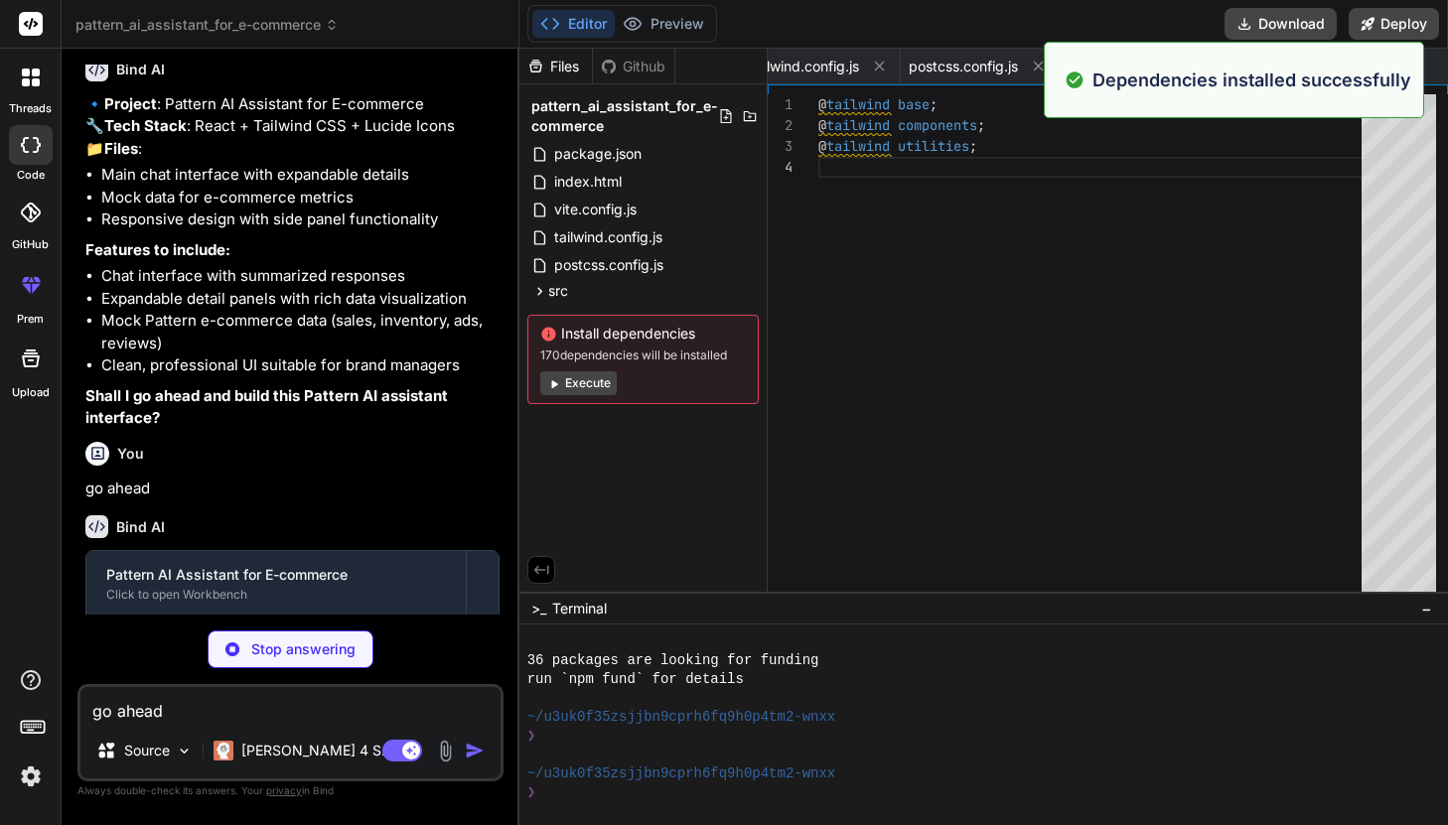
click at [586, 379] on button "Execute" at bounding box center [578, 383] width 76 height 24
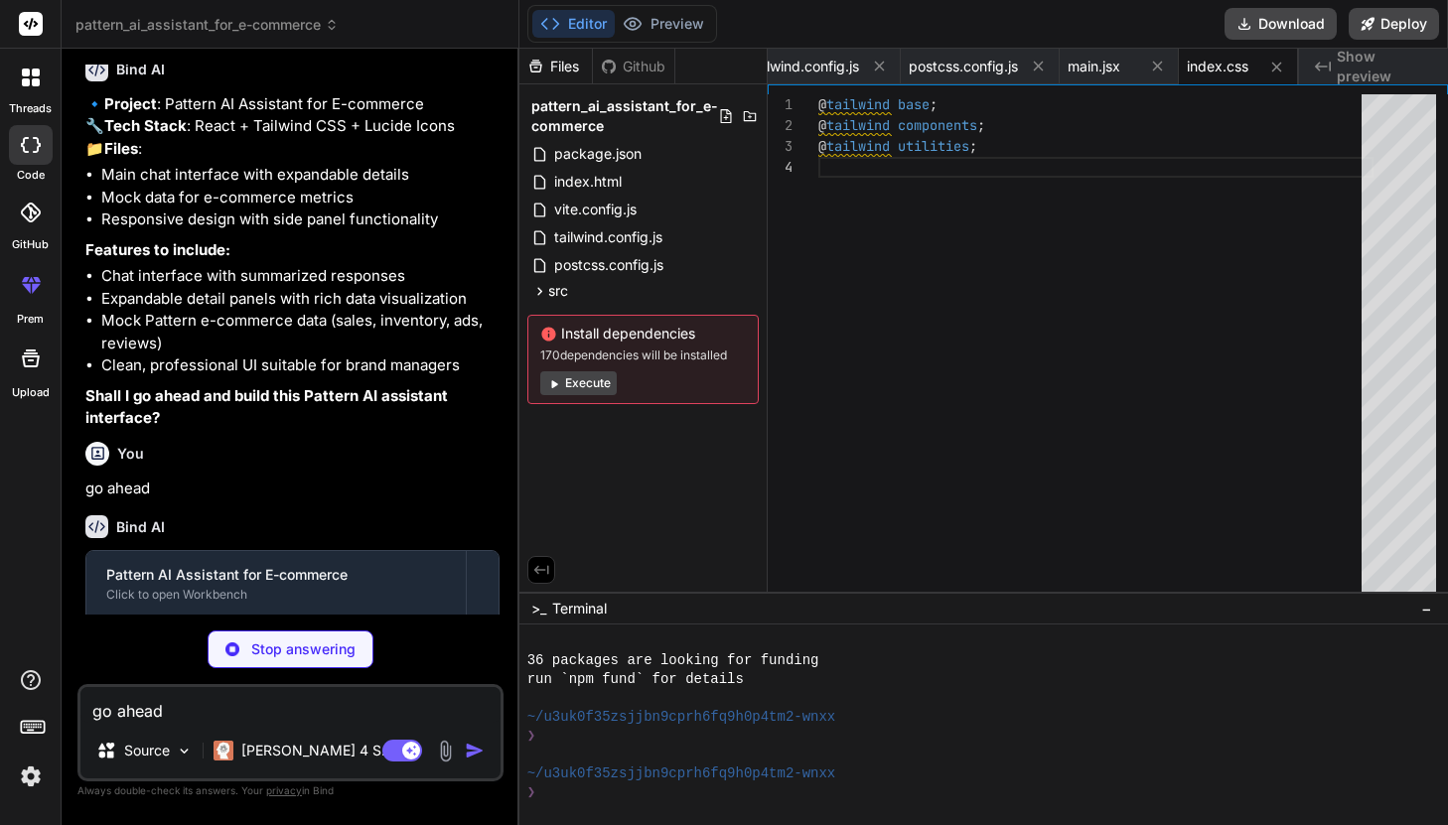
click at [590, 383] on button "Execute" at bounding box center [578, 383] width 76 height 24
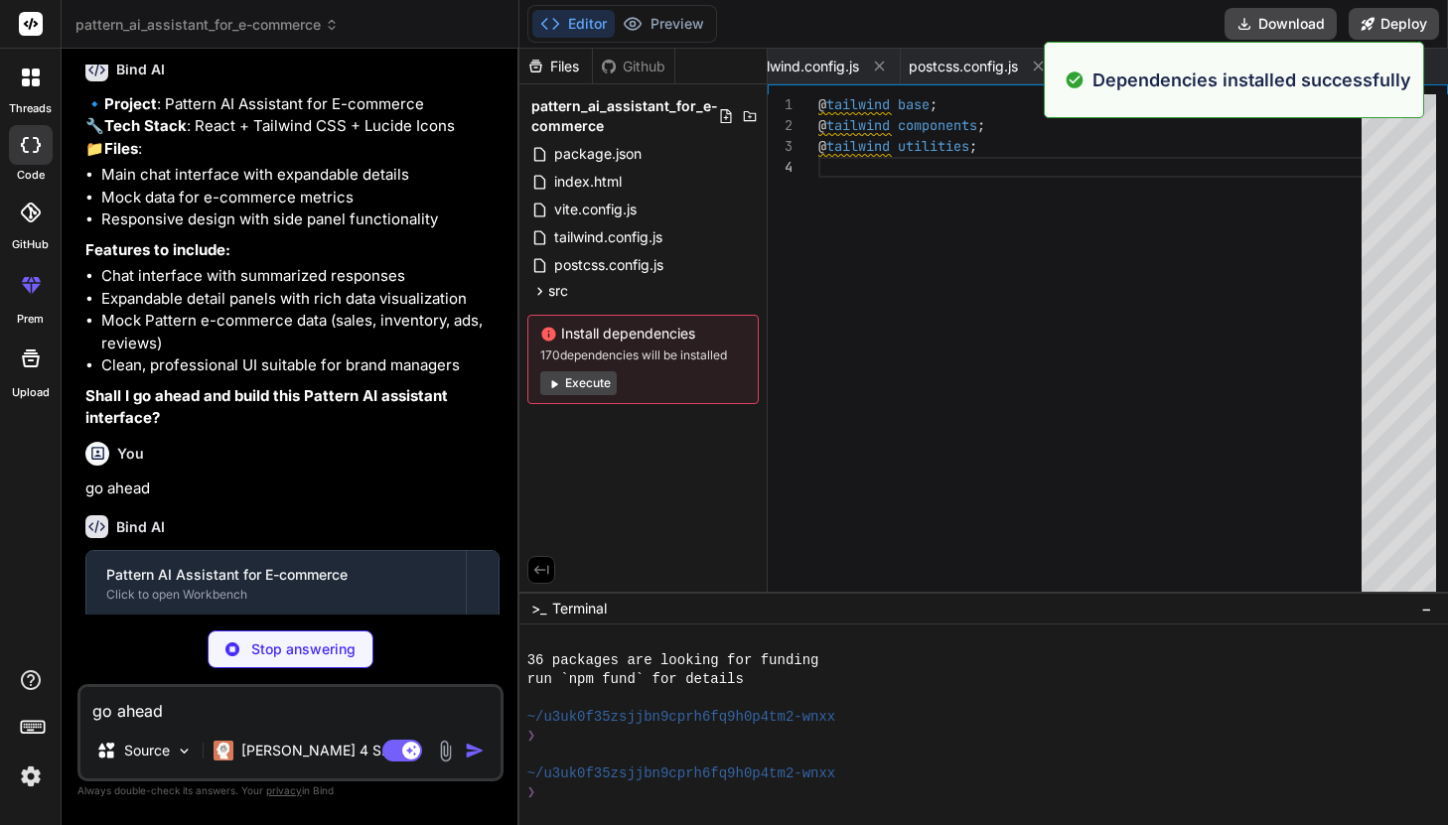
scroll to position [1038, 0]
click at [589, 371] on button "Execute" at bounding box center [578, 383] width 76 height 24
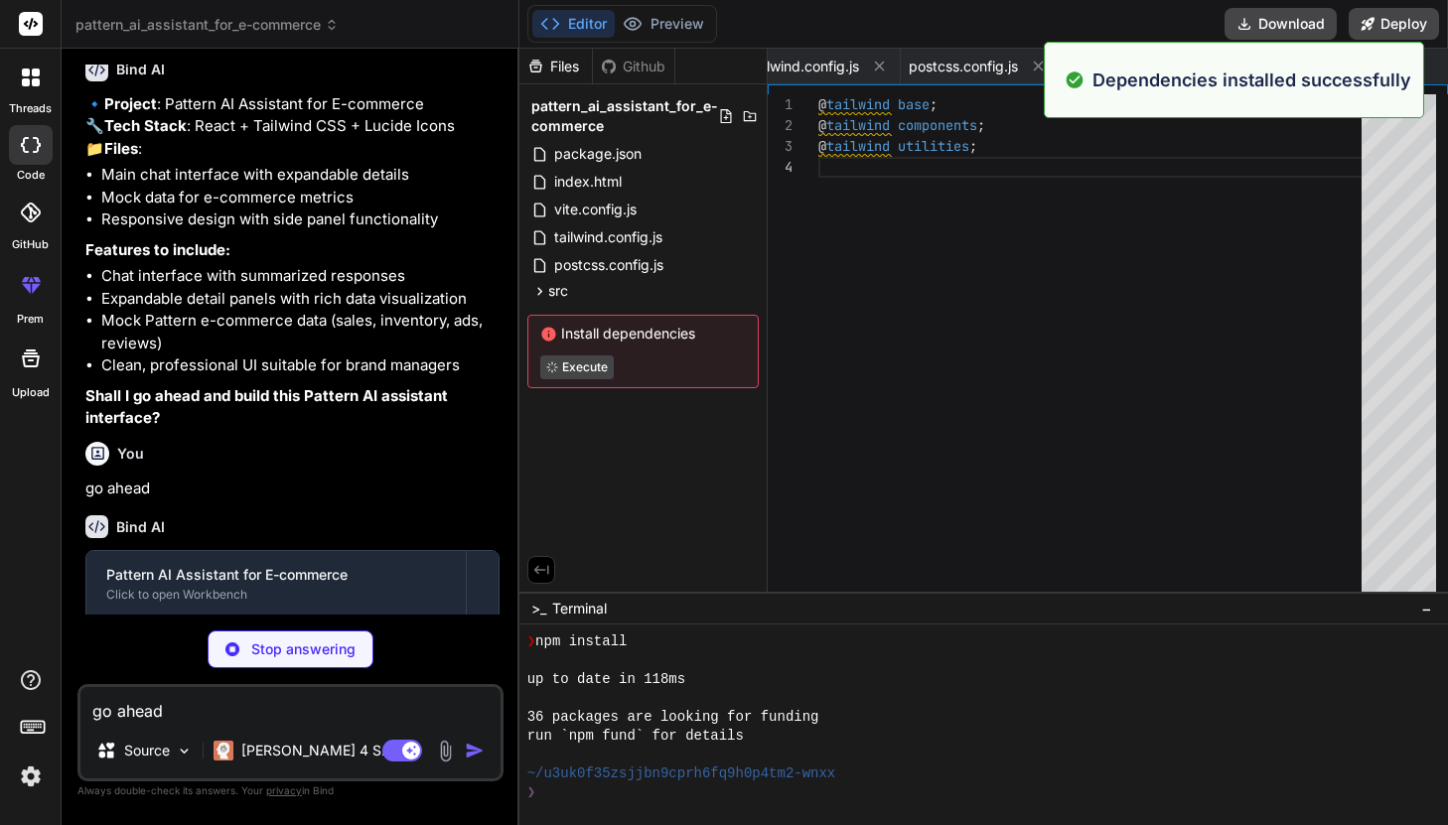
scroll to position [1321, 0]
click at [918, 385] on div "@ tailwind base ; @ tailwind components ; @ tailwind utilities ;" at bounding box center [1095, 347] width 555 height 507
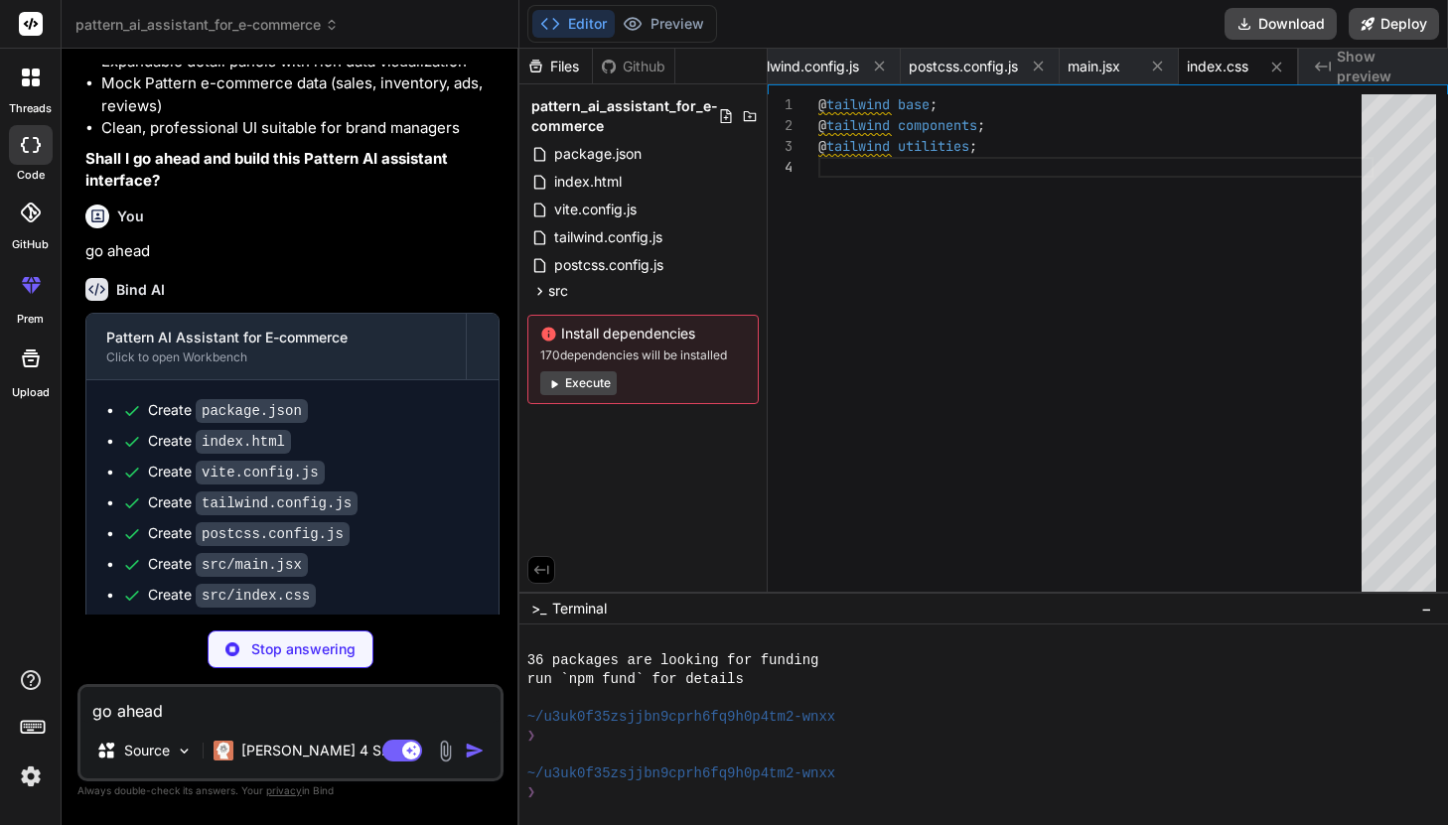
scroll to position [1124, 0]
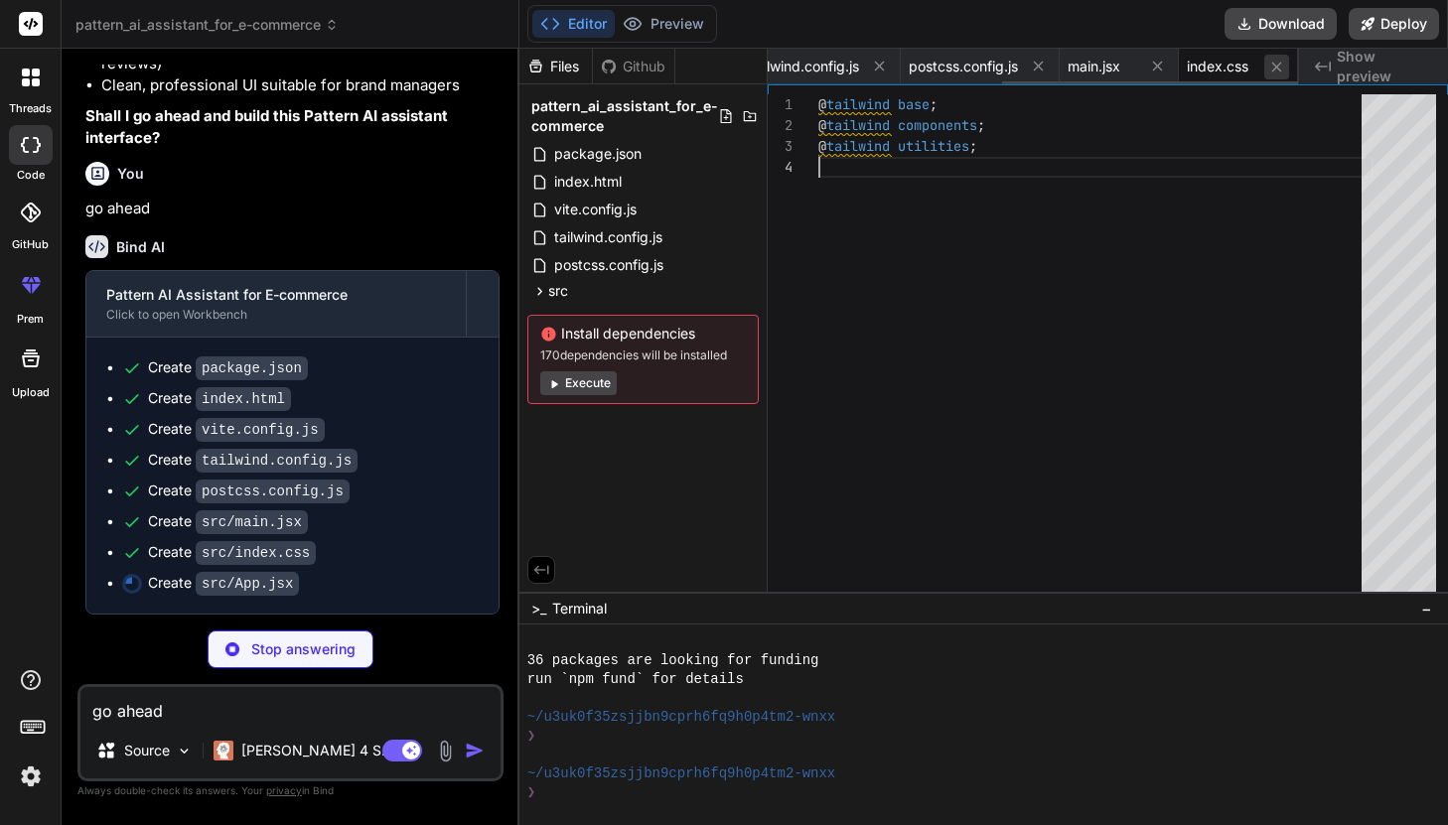
type textarea "x"
click at [1280, 67] on icon at bounding box center [1276, 67] width 17 height 17
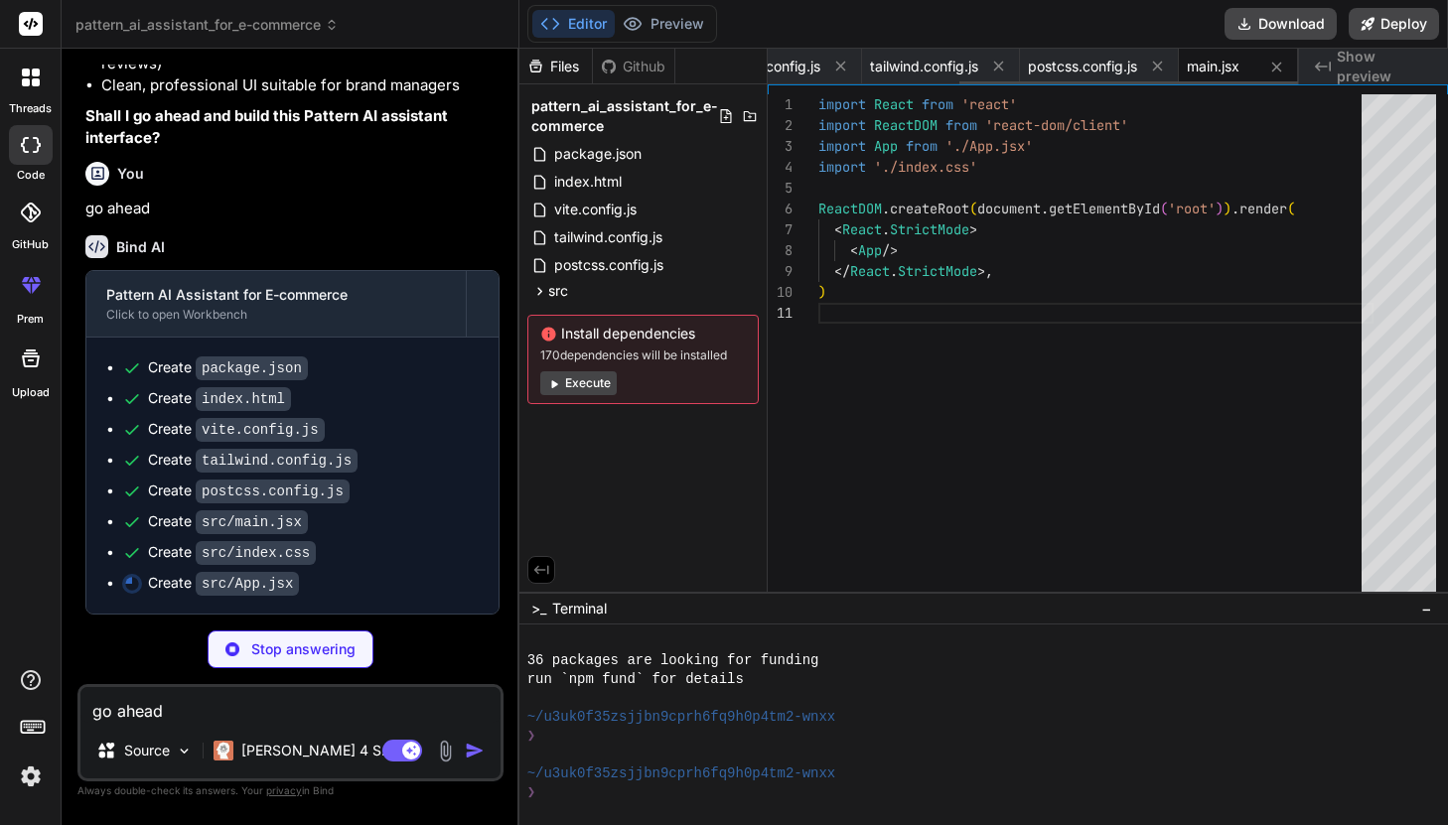
scroll to position [0, 0]
type textarea "x"
click at [1279, 63] on icon at bounding box center [1276, 67] width 17 height 17
type textarea "export default { plugins: { tailwindcss: {}, autoprefixer: {}, }, }"
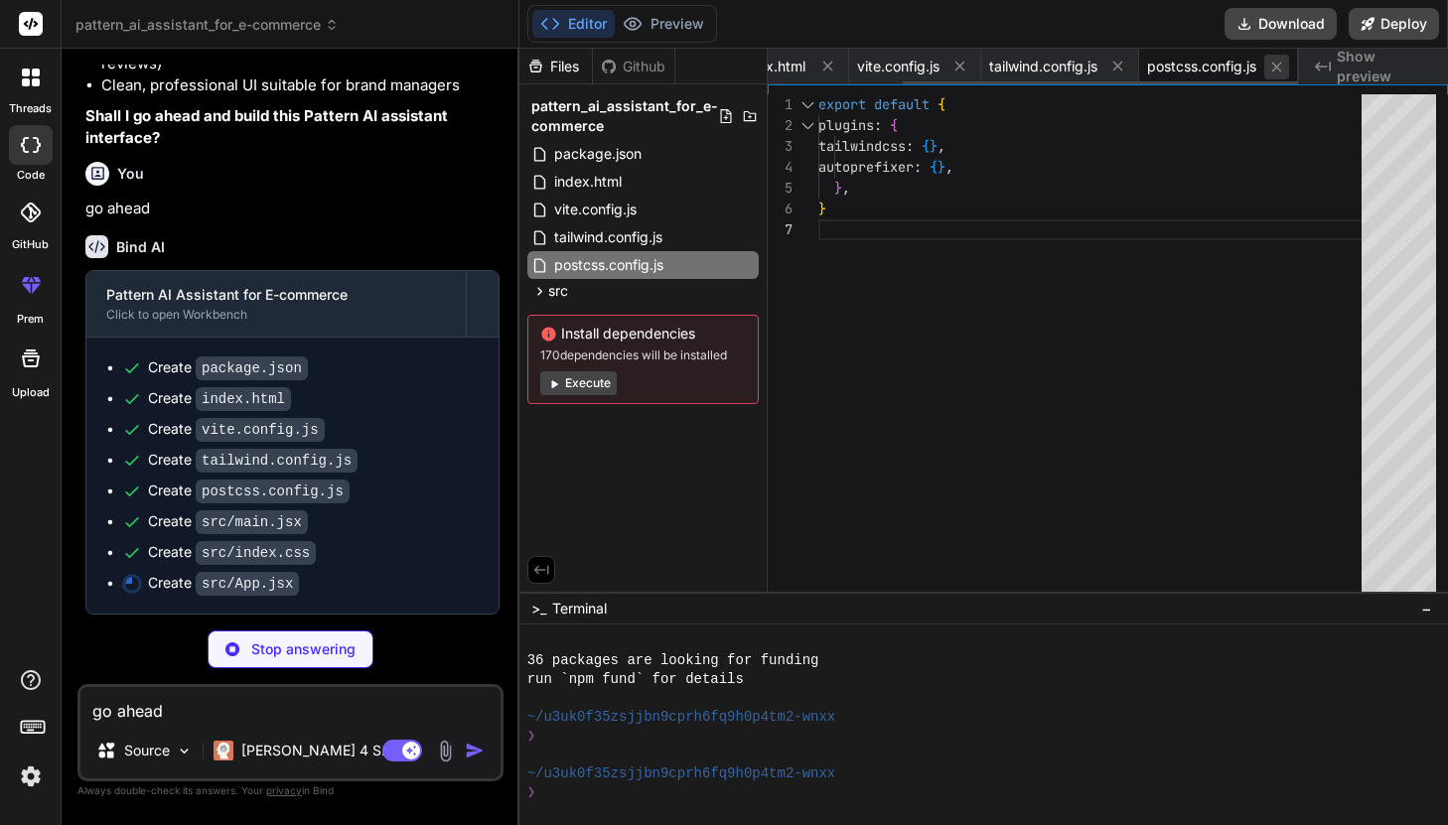
type textarea "x"
click at [1271, 64] on icon at bounding box center [1276, 67] width 17 height 17
type textarea "}"
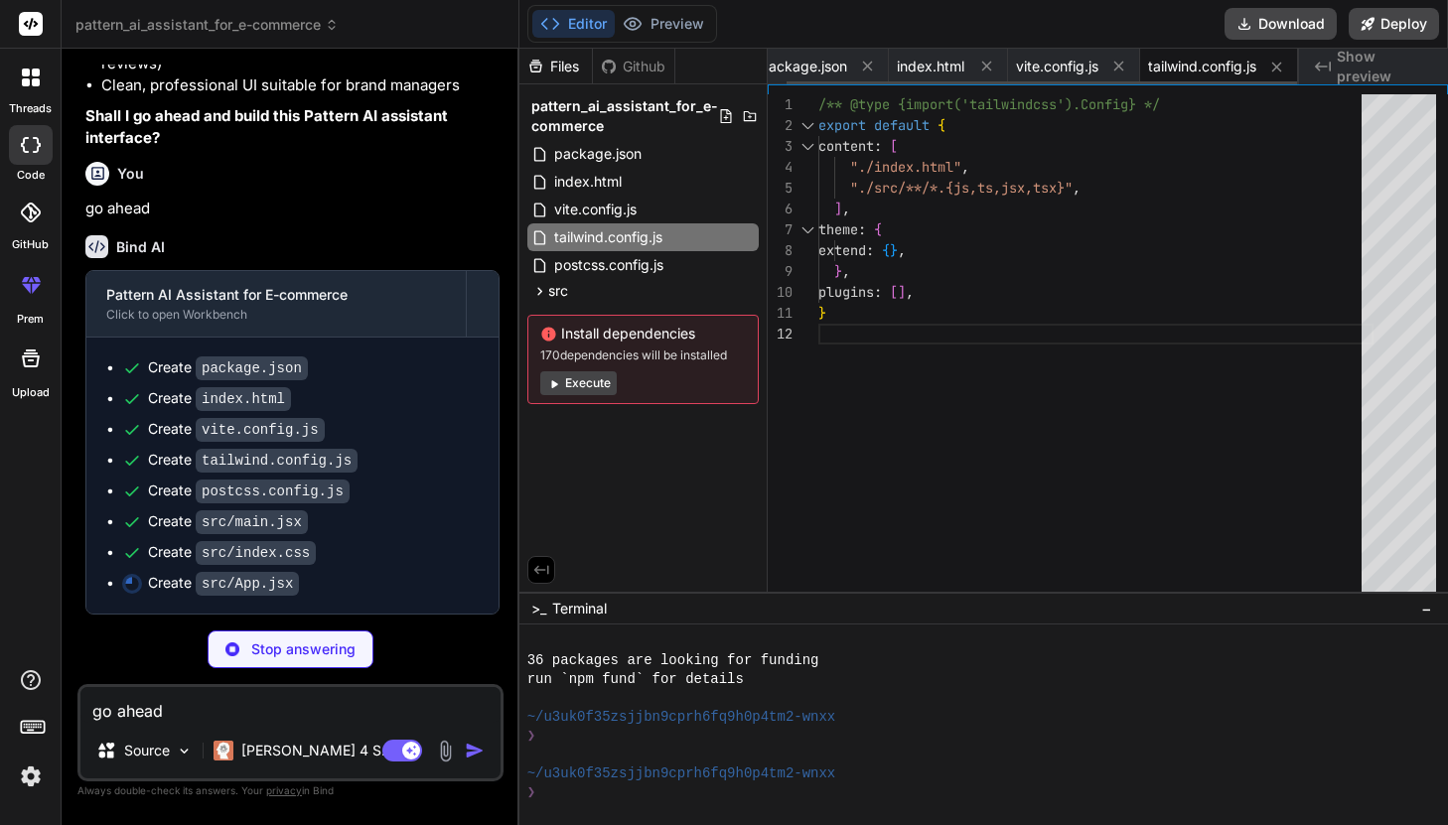
type textarea "x"
click at [1271, 64] on icon at bounding box center [1276, 67] width 17 height 17
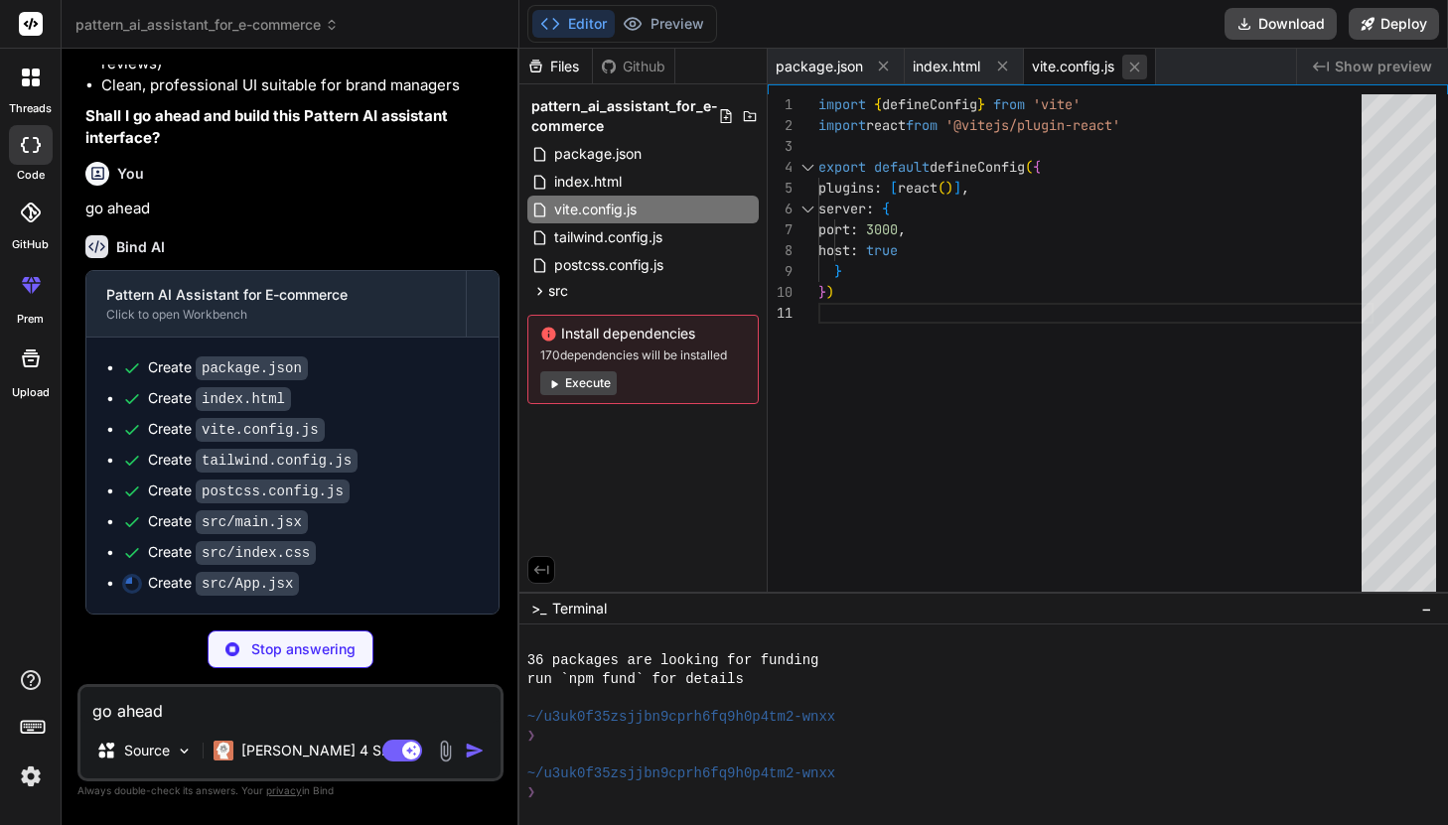
type textarea "x"
type textarea "); } export default App;"
click at [1147, 69] on button at bounding box center [1134, 67] width 25 height 25
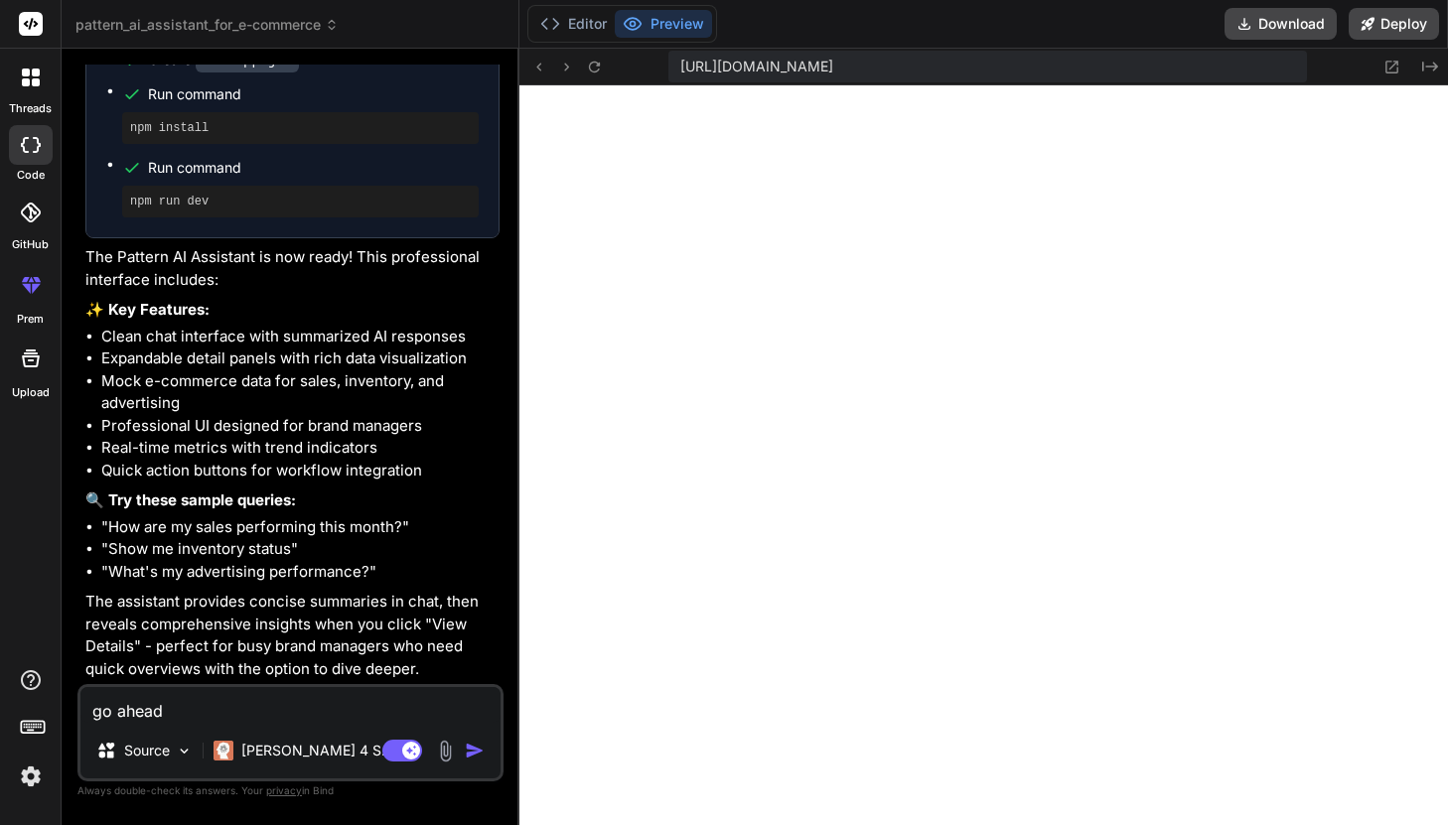
type textarea "x"
type textarea "} export default App;"
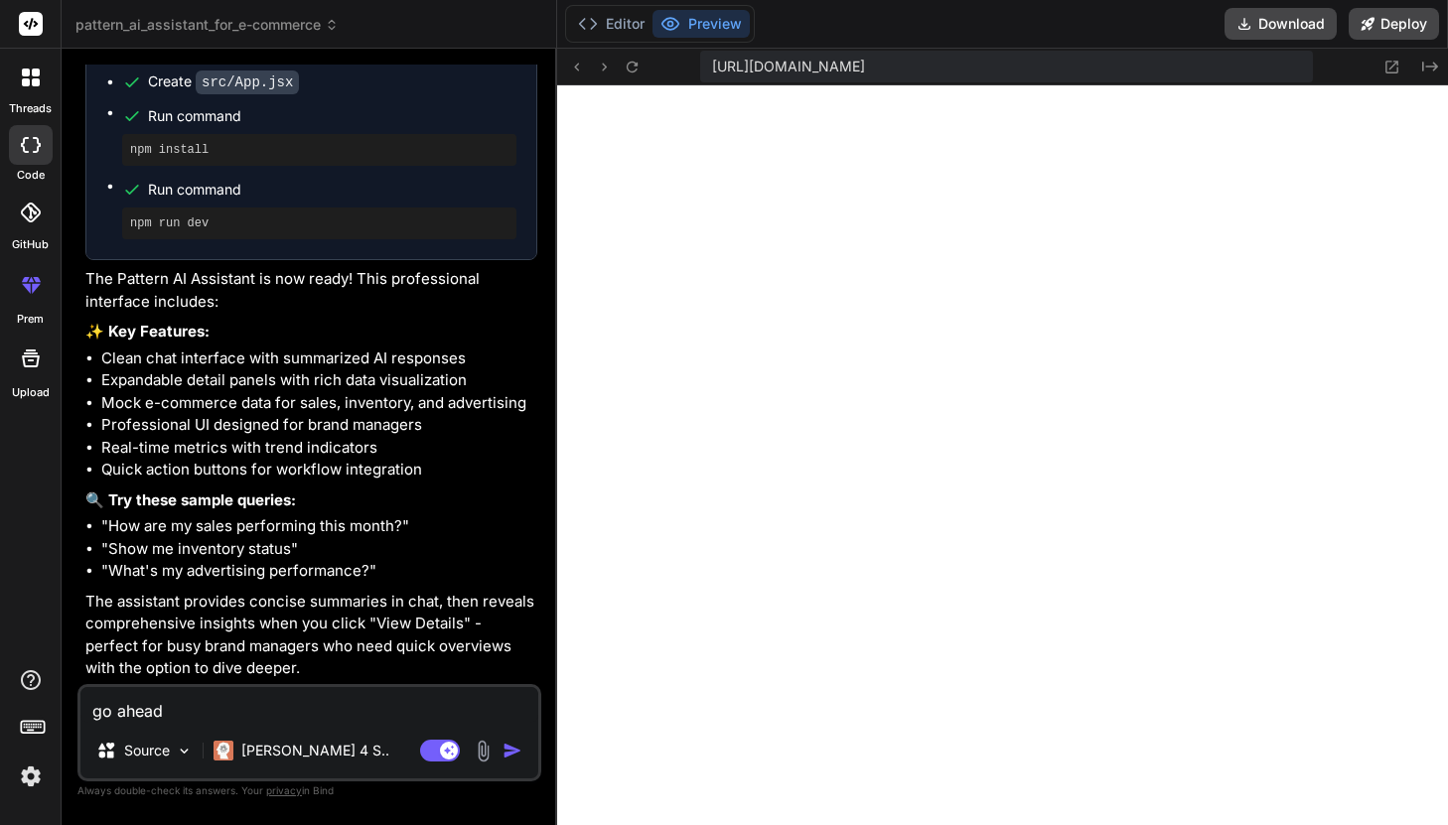
type textarea "x"
type textarea "</div> ); } export default App;"
type textarea "x"
type textarea "} export default App;"
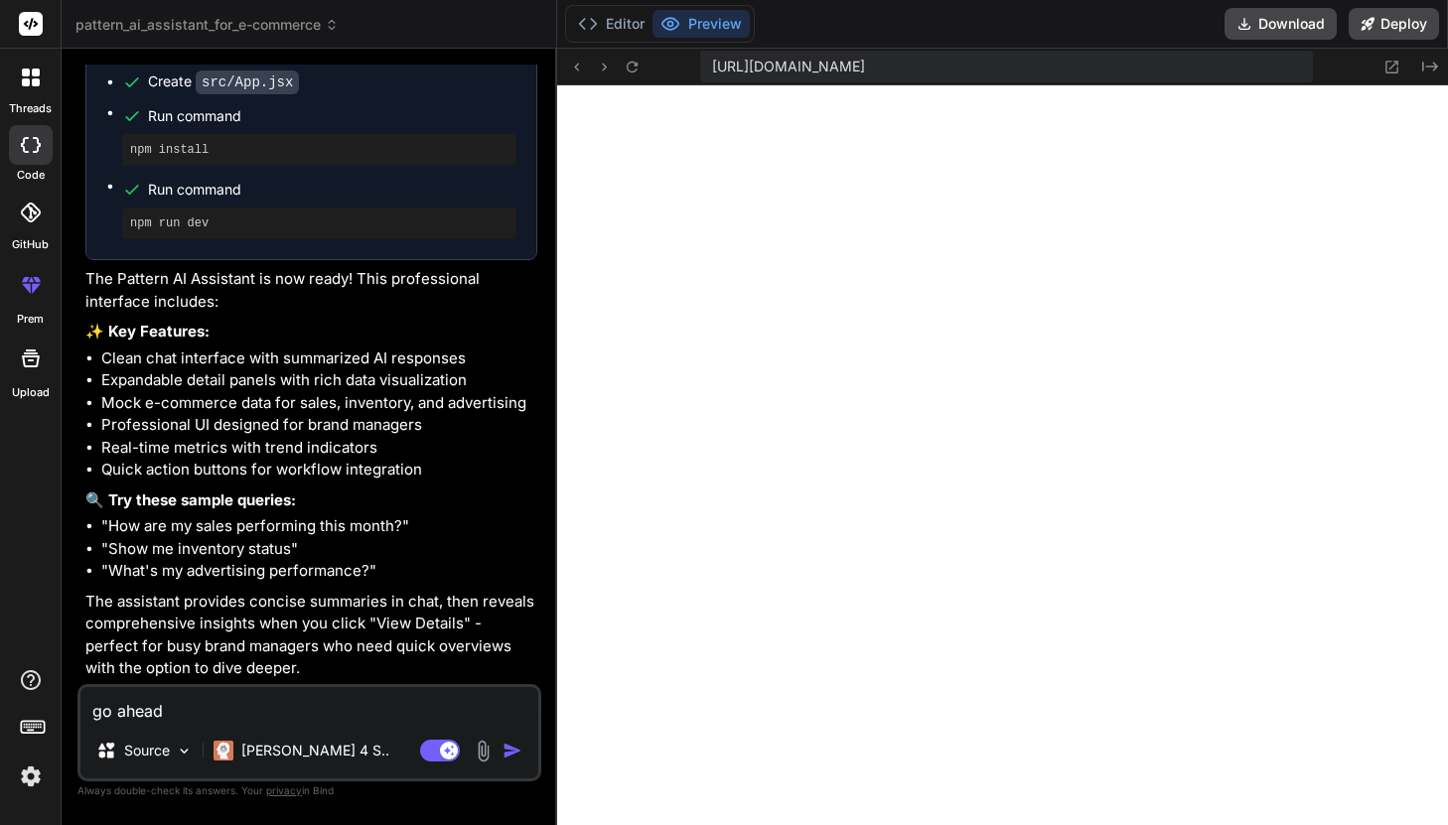
type textarea "x"
type textarea "</div> </div> </div> )} </div> ); } export default App;"
type textarea "x"
type textarea "export default App;"
type textarea "x"
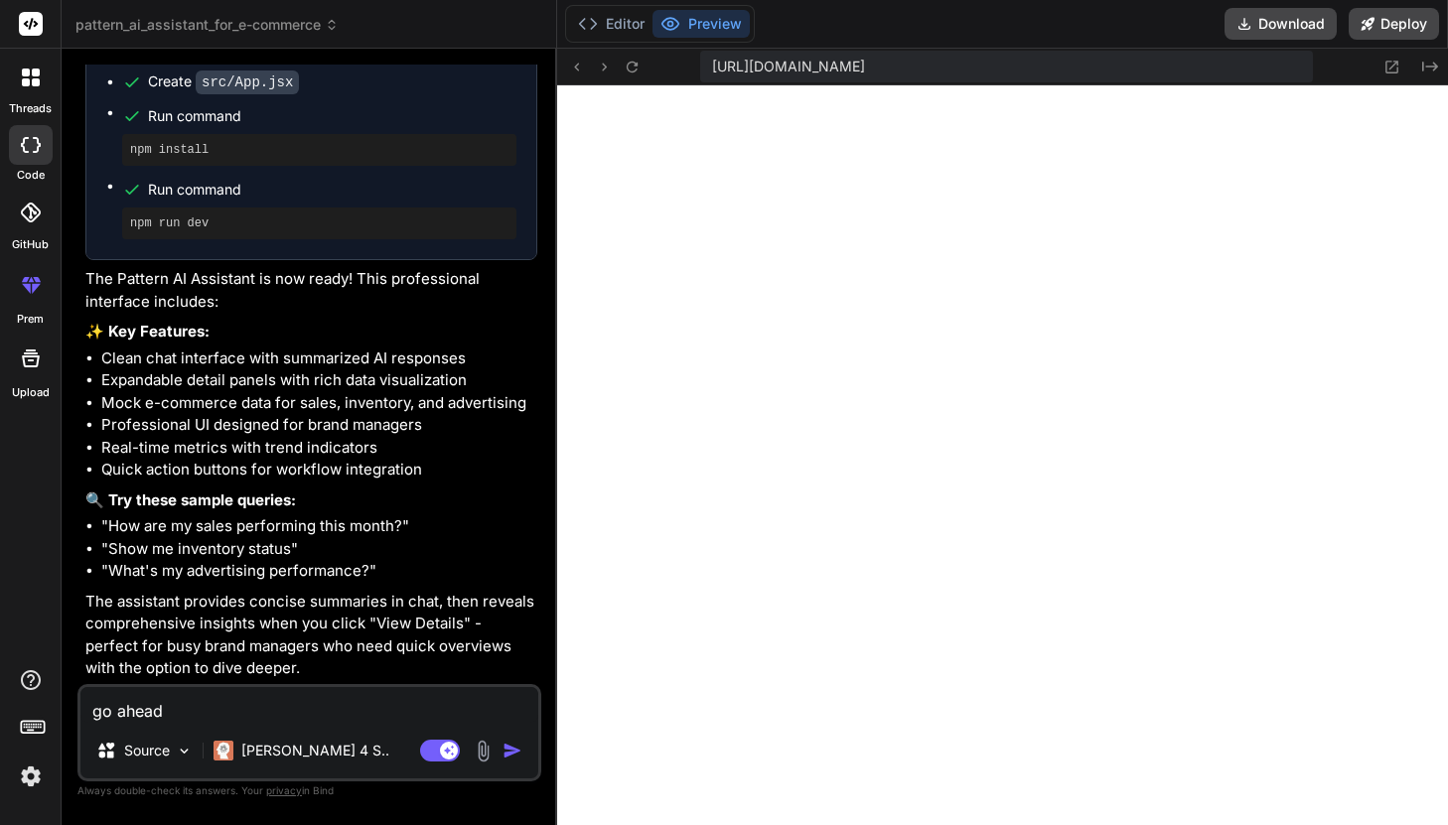
type textarea "</div> )} </div> ); } export default App;"
type textarea "x"
type textarea "</div> </div> </div> )} </div> ); } export default App;"
type textarea "x"
type textarea "} export default App;"
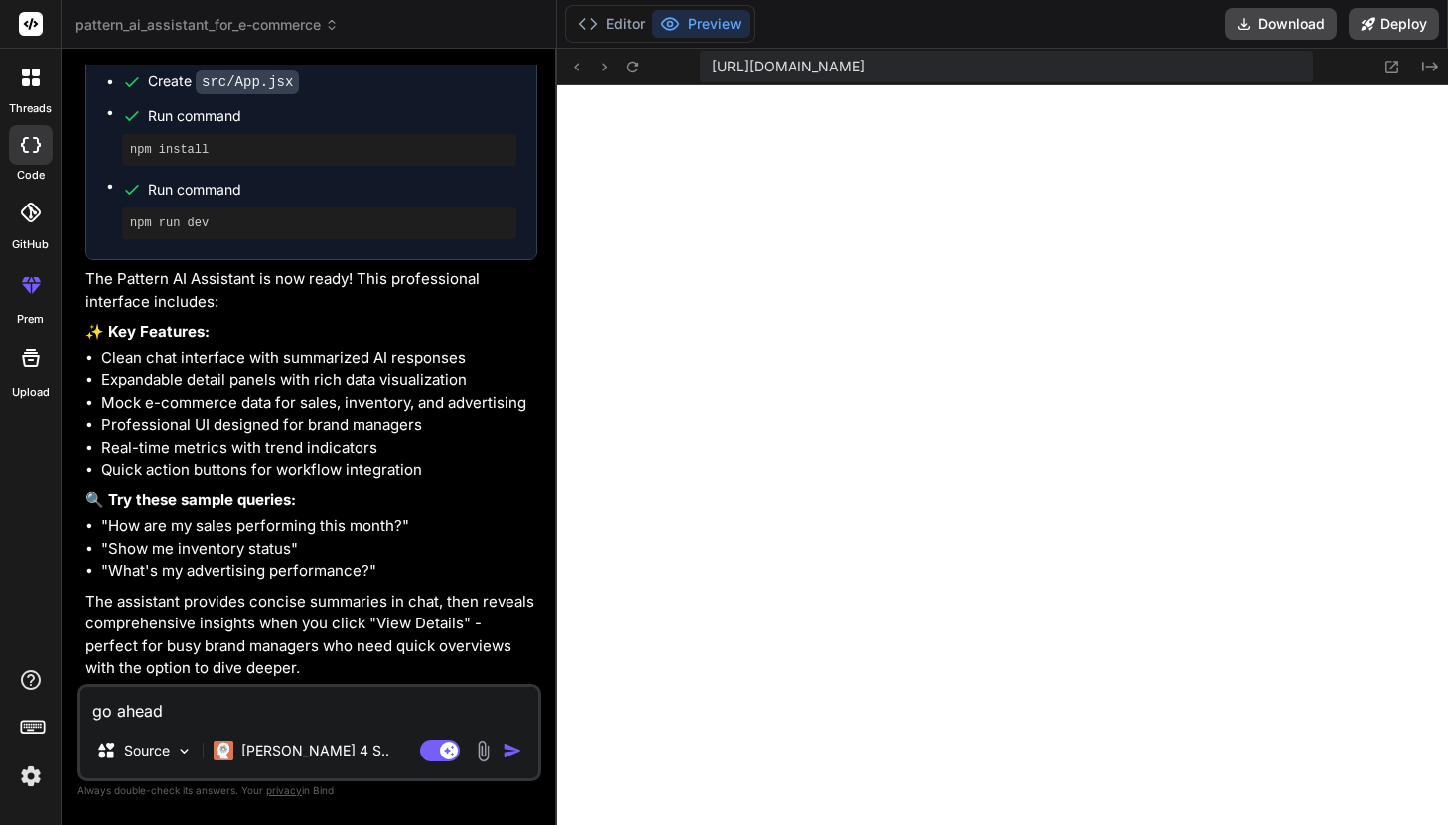
type textarea "x"
type textarea "</div> )} </div> ); } export default App;"
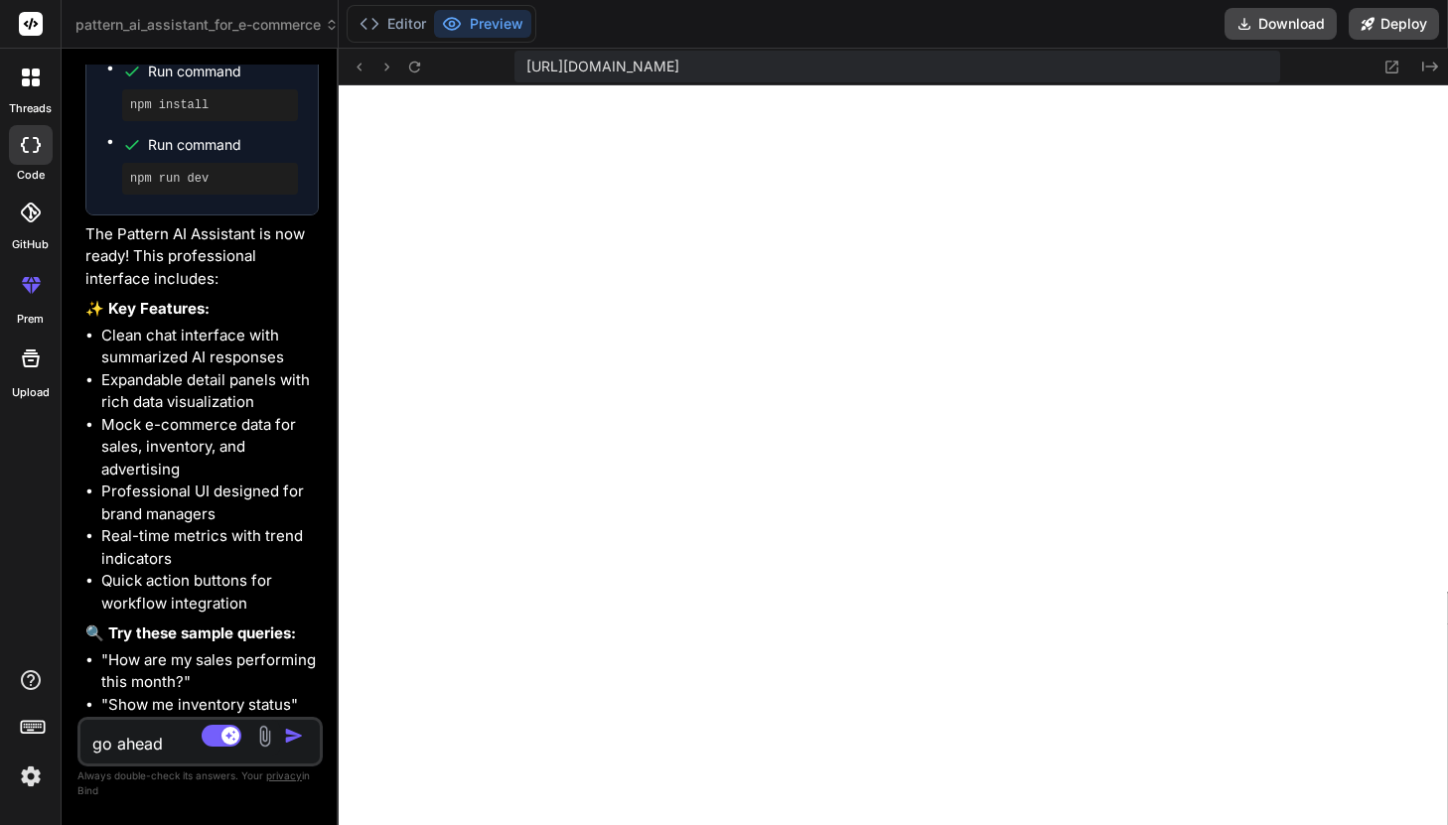
scroll to position [2680, 0]
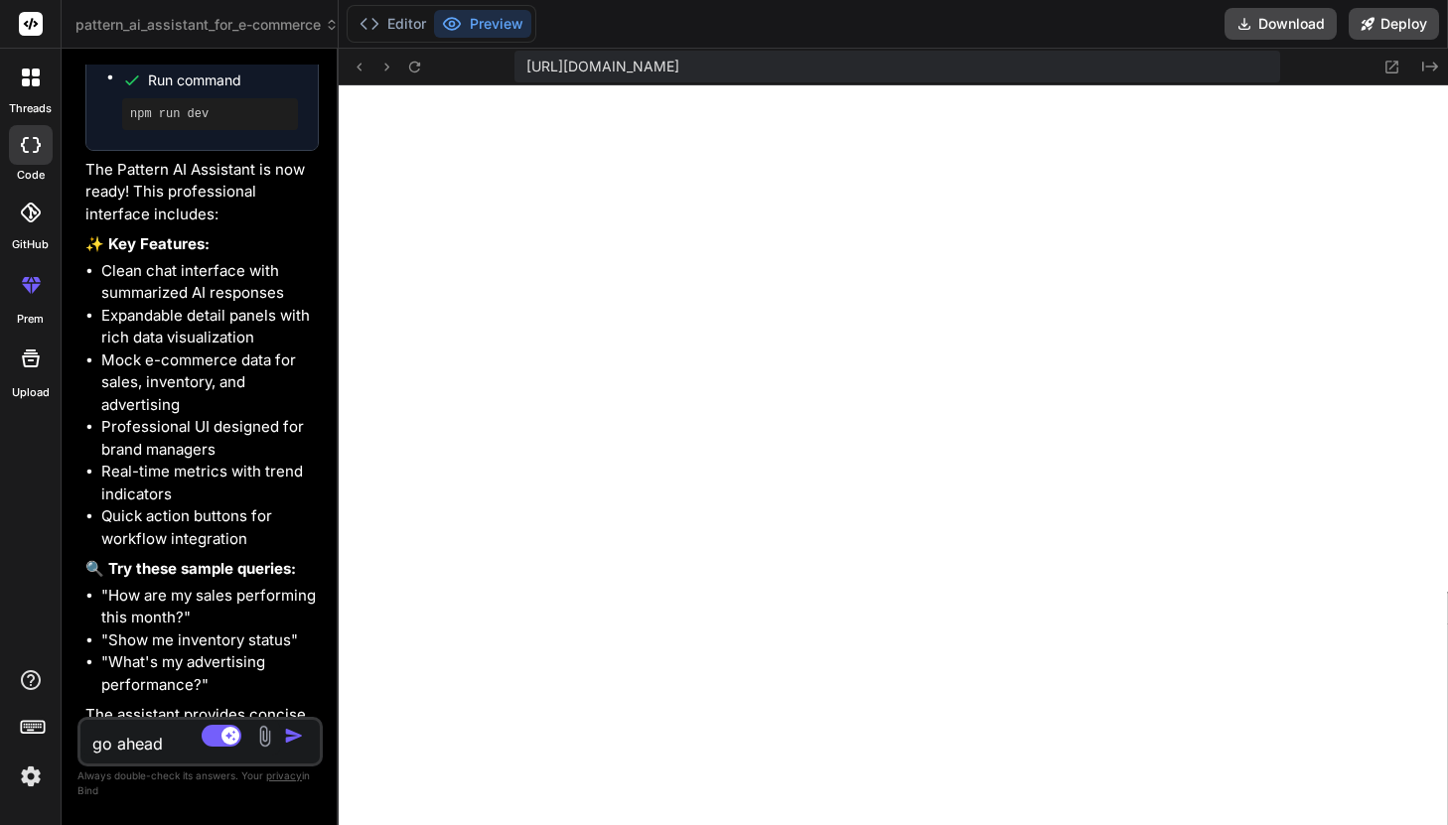
drag, startPoint x: 518, startPoint y: 272, endPoint x: 175, endPoint y: 282, distance: 343.7
click at [175, 282] on div "Bind AI Web Search Created with Pixso. Code Generator You Bind AI 🔹 Project : P…" at bounding box center [200, 437] width 277 height 777
click at [264, 733] on img at bounding box center [264, 736] width 23 height 23
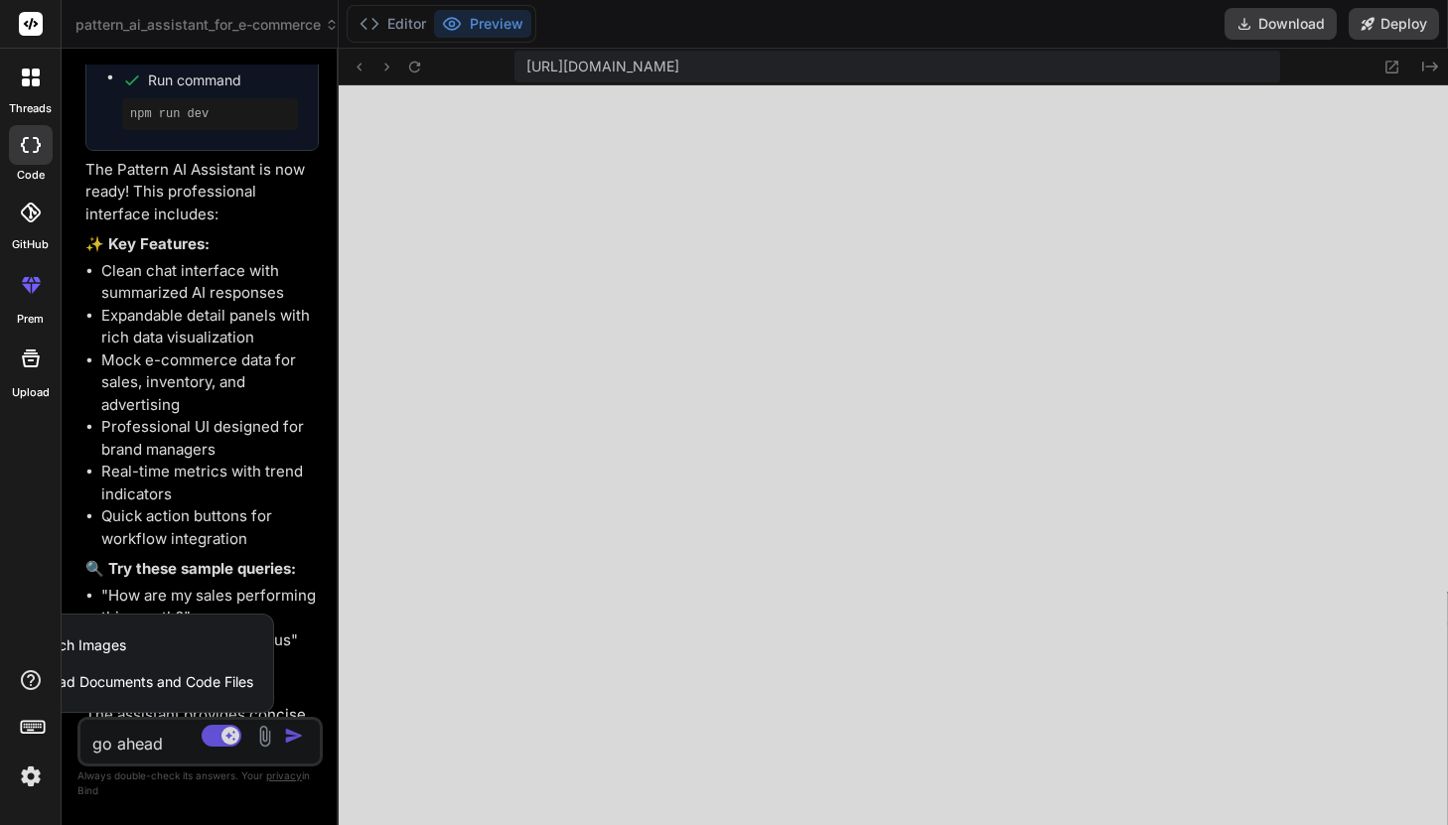
click at [481, 645] on div at bounding box center [724, 412] width 1448 height 825
type textarea "x"
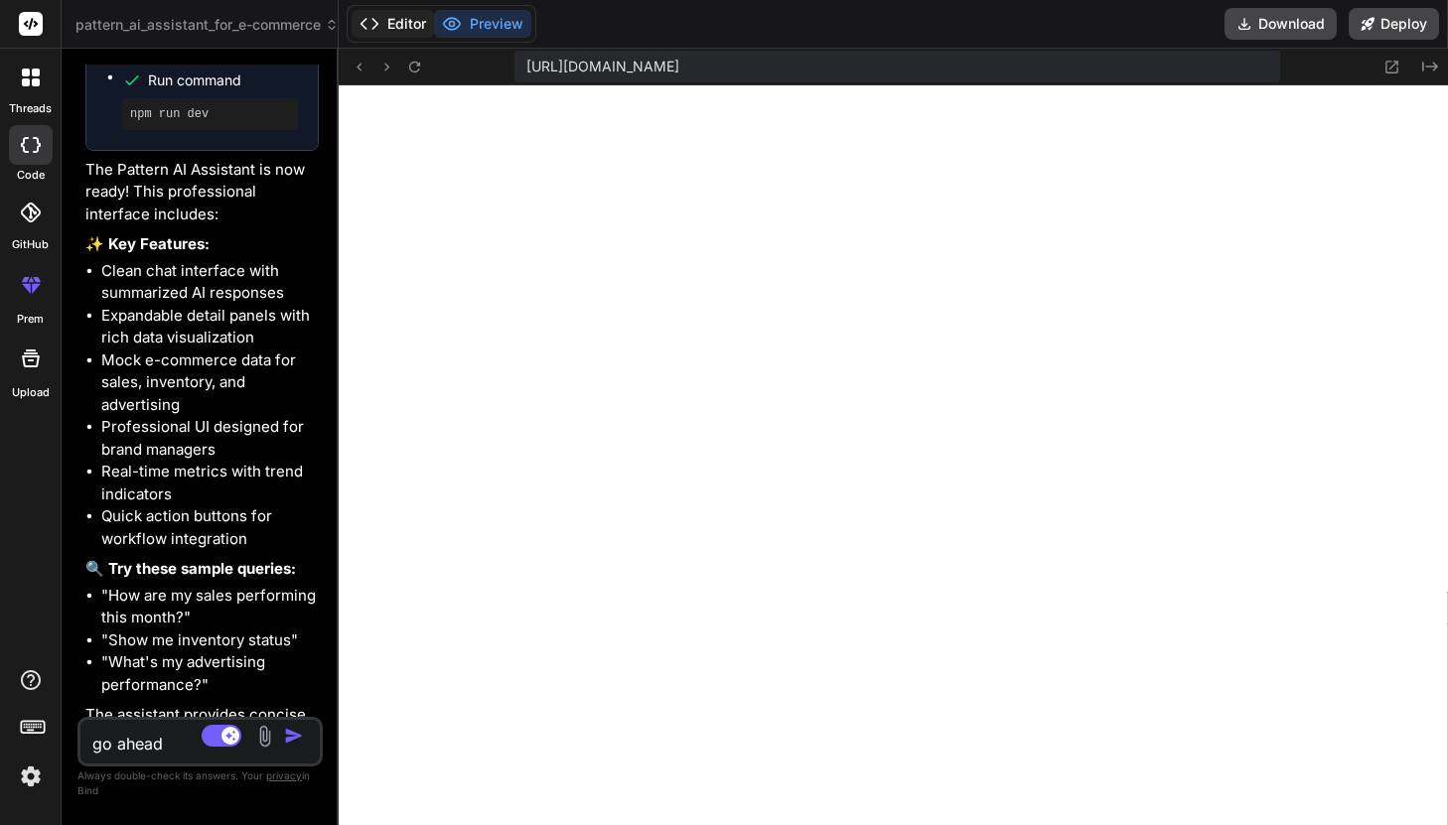
click at [401, 24] on button "Editor" at bounding box center [393, 24] width 82 height 28
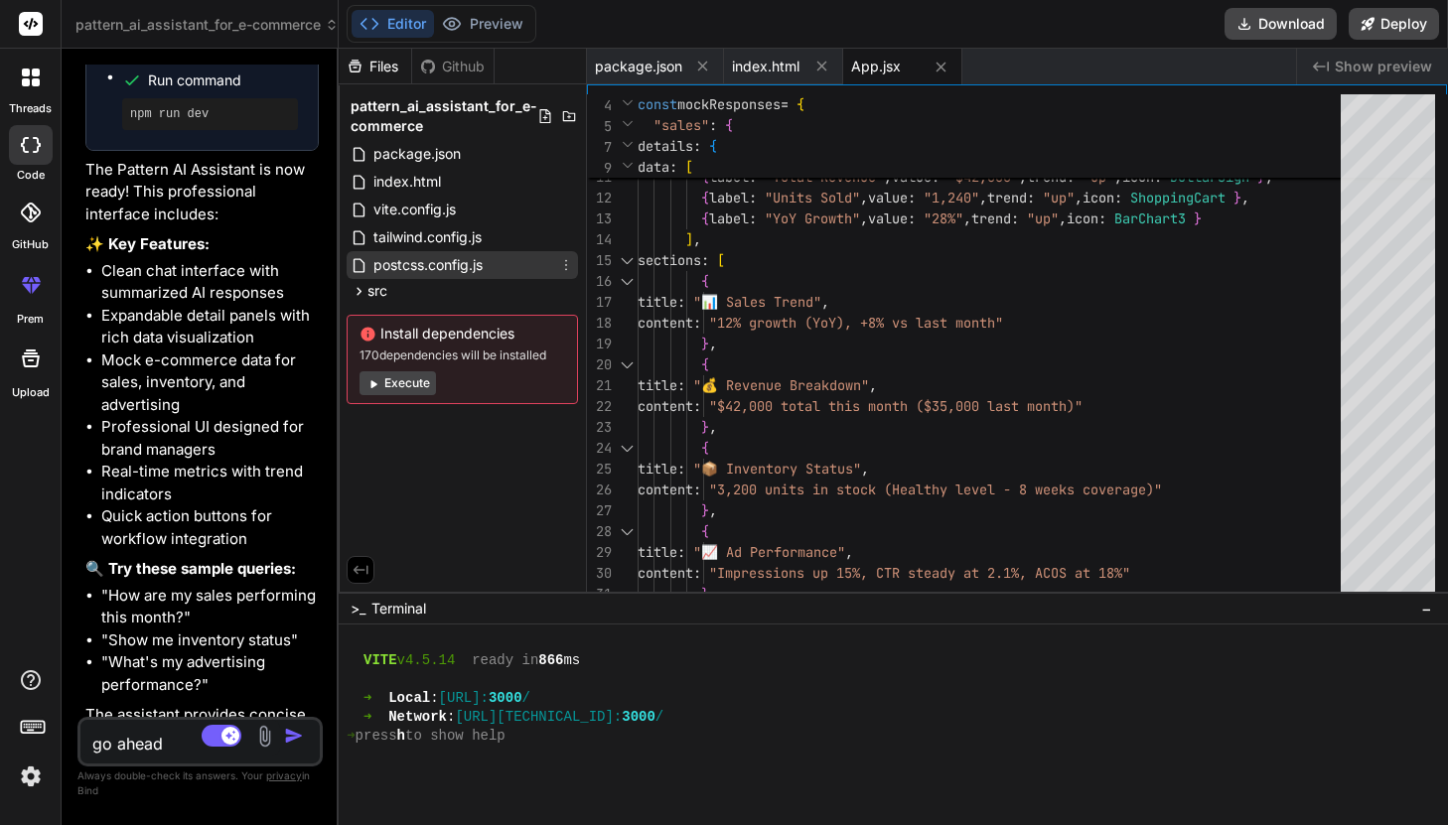
click at [439, 277] on div "postcss.config.js" at bounding box center [462, 265] width 231 height 28
type textarea "export default { plugins: { tailwindcss: {}, autoprefixer: {}, }, }"
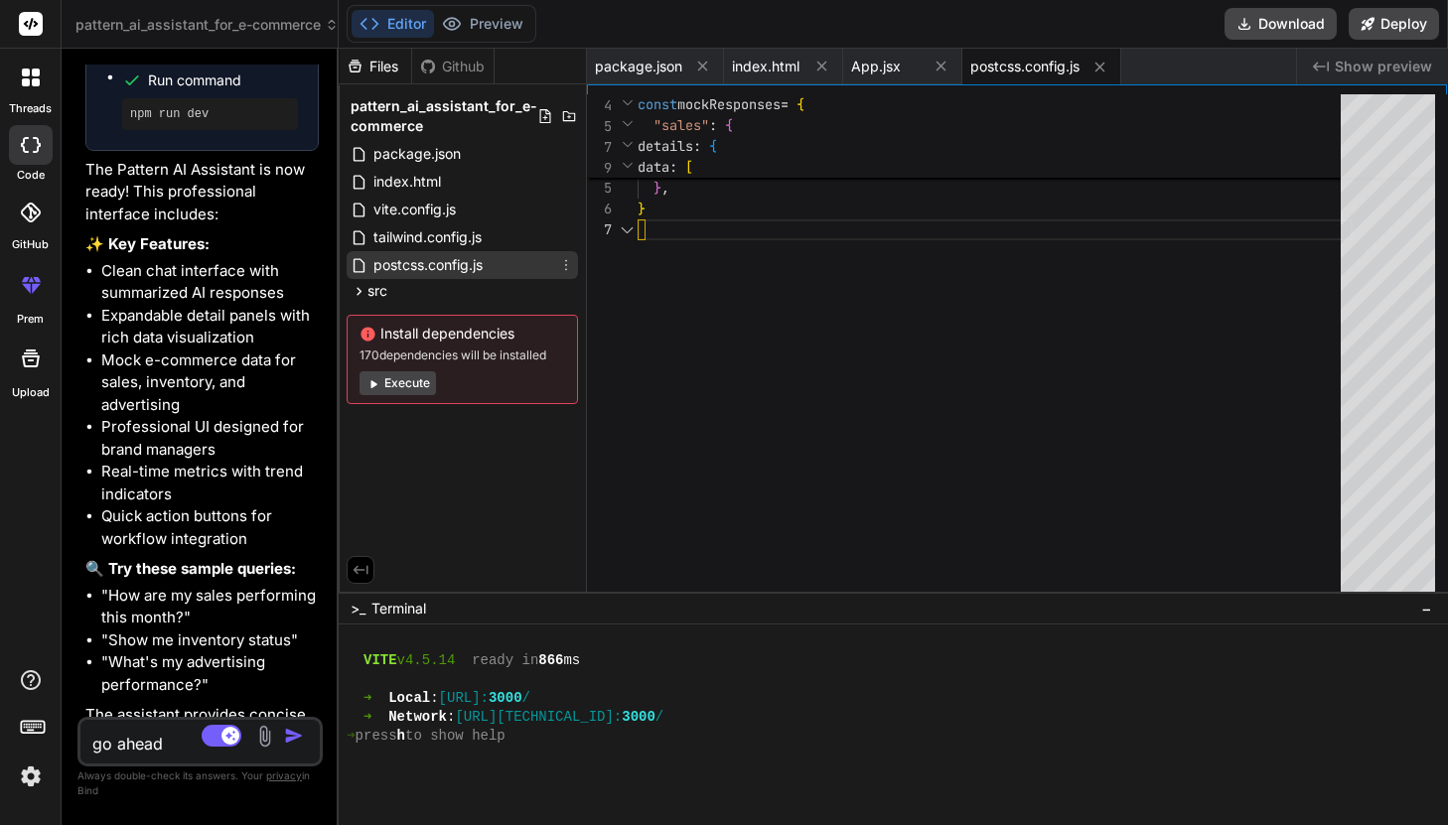
scroll to position [125, 0]
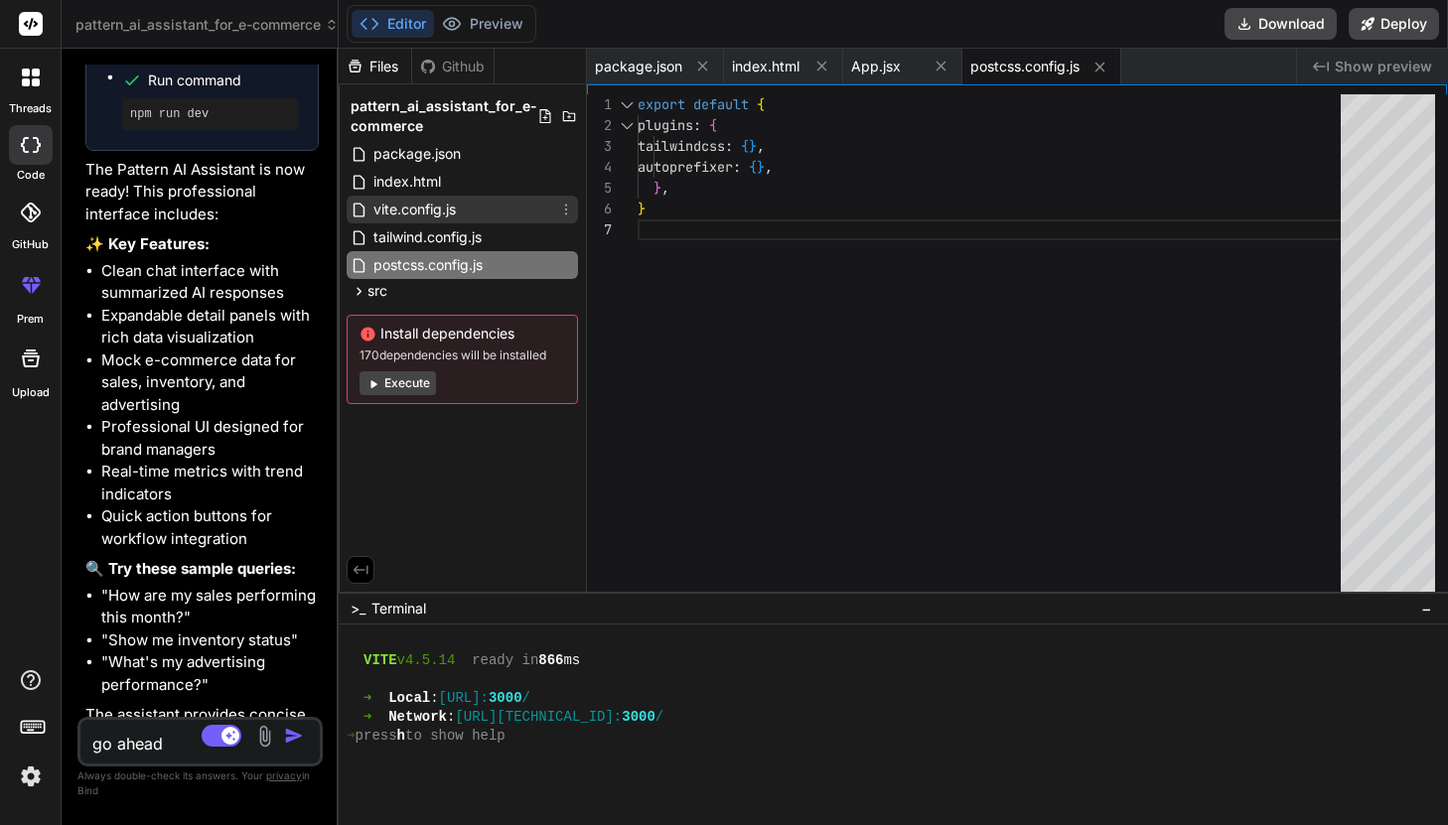
click at [419, 201] on span "vite.config.js" at bounding box center [414, 210] width 86 height 24
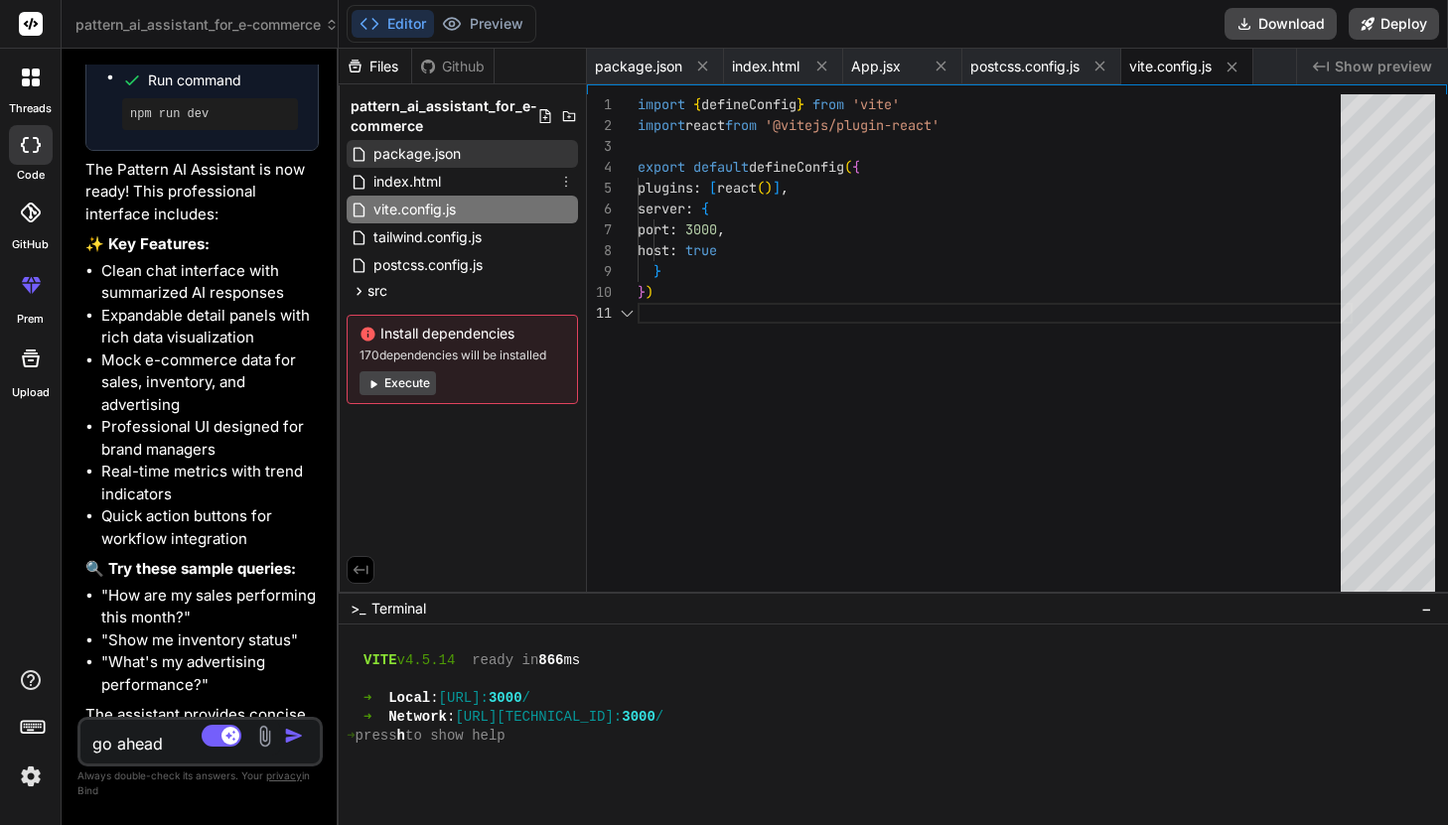
click at [409, 162] on span "package.json" at bounding box center [416, 154] width 91 height 24
type textarea ""postcss": "^[DATE]", "tailwindcss": "^3.3.0", "vite": "^4.4.0" } }"
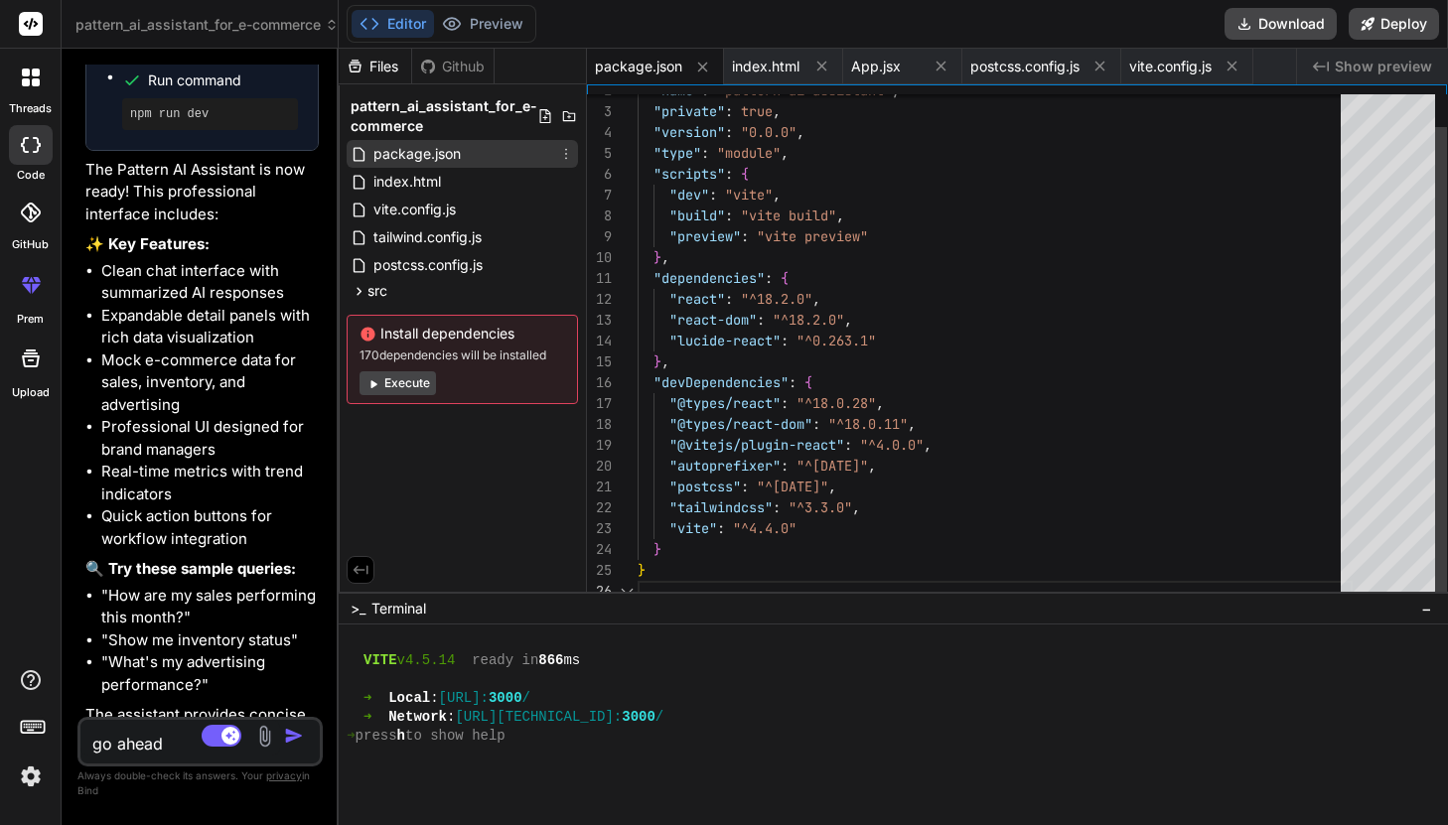
scroll to position [104, 0]
click at [389, 285] on div "src" at bounding box center [462, 291] width 231 height 24
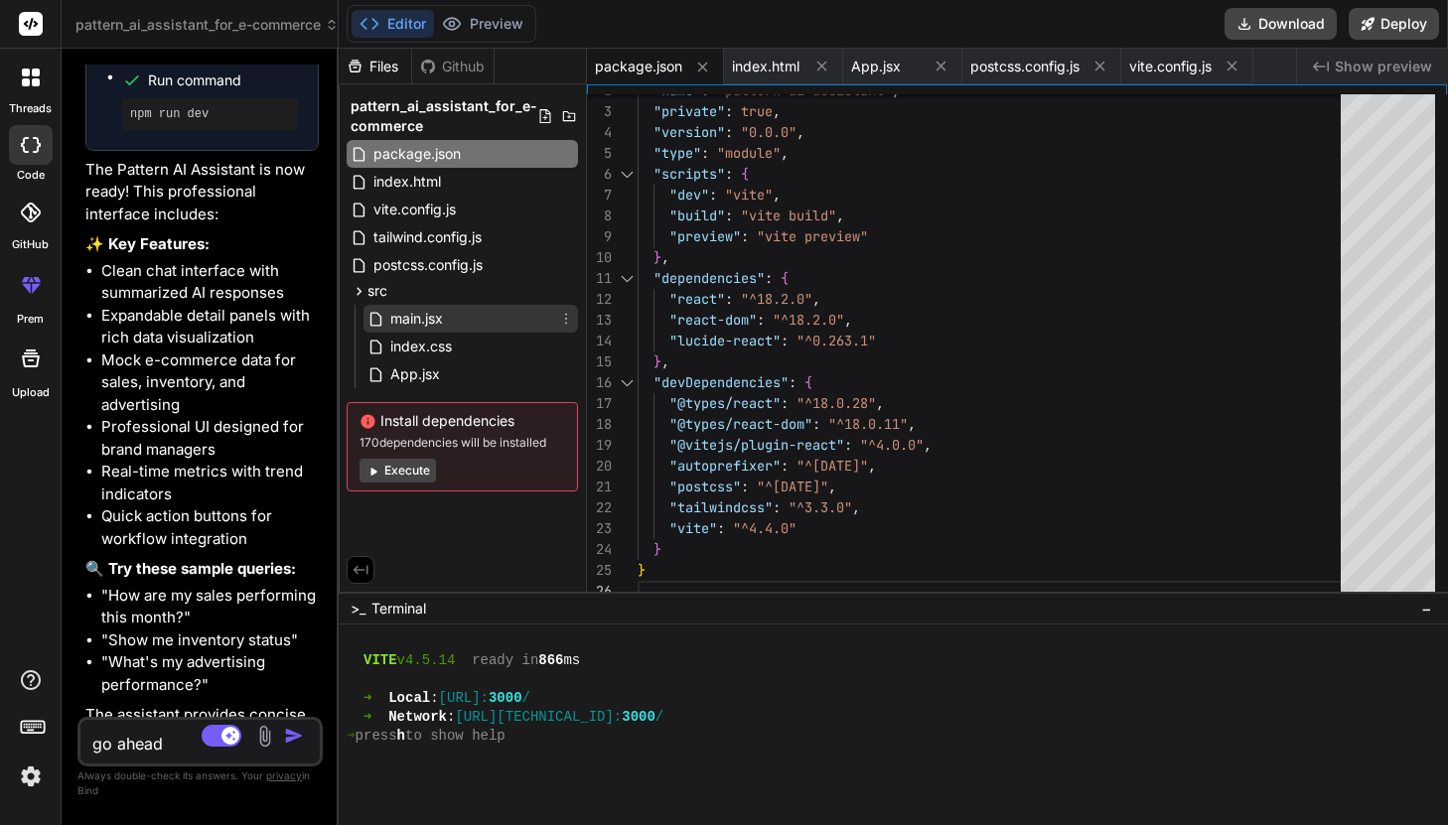
click at [442, 321] on span "main.jsx" at bounding box center [416, 319] width 57 height 24
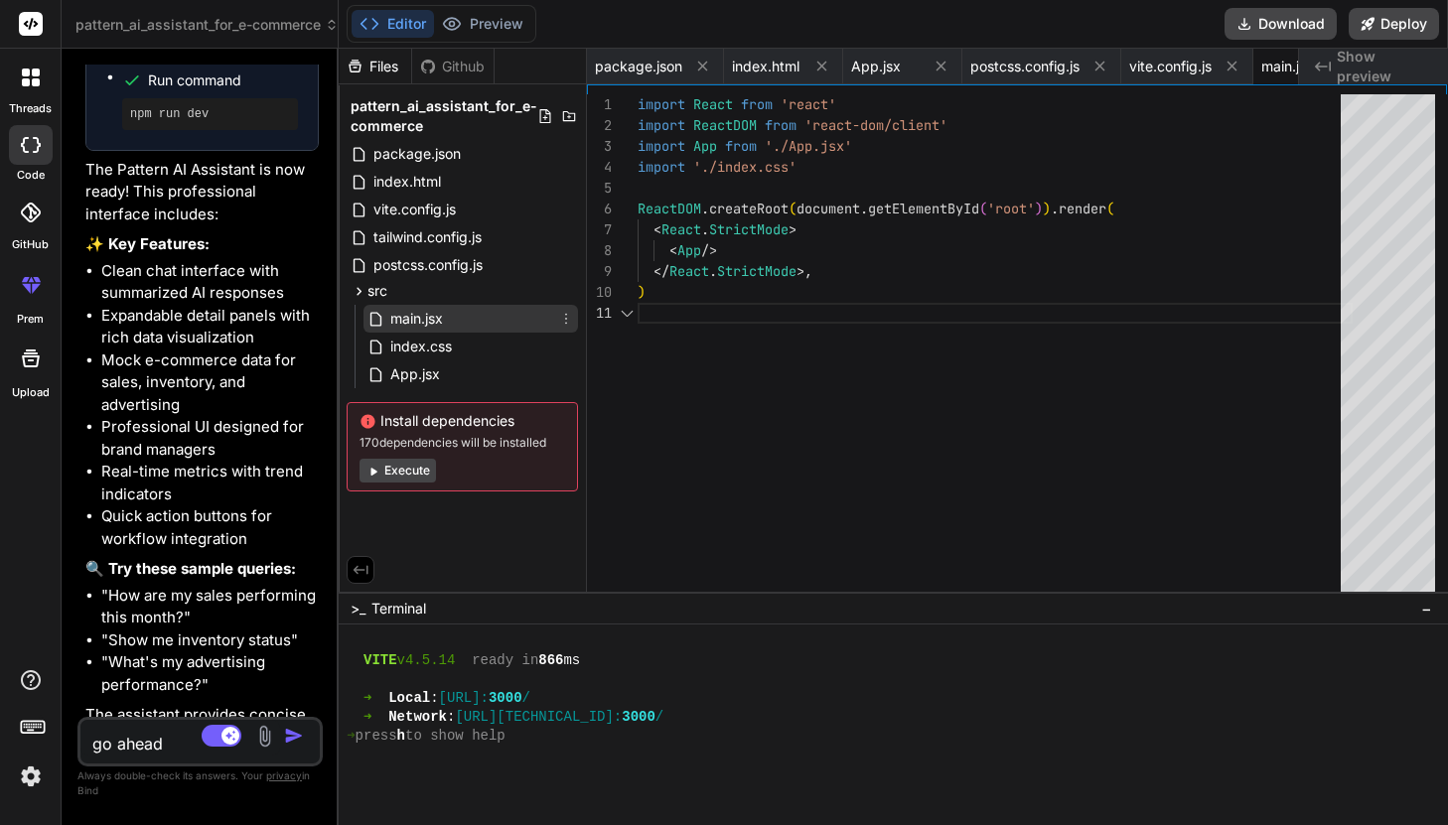
scroll to position [0, 0]
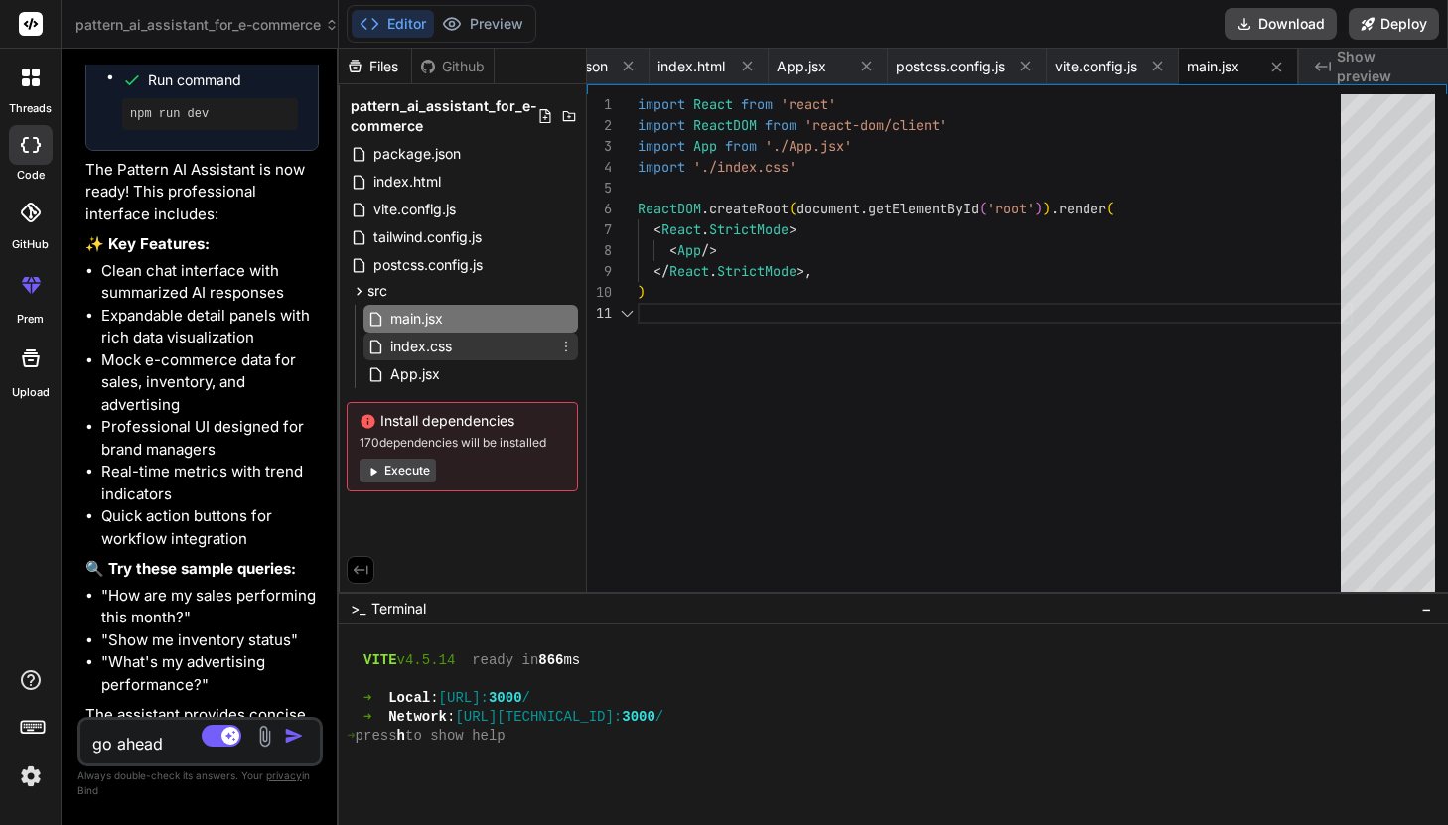
click at [431, 346] on span "index.css" at bounding box center [421, 347] width 66 height 24
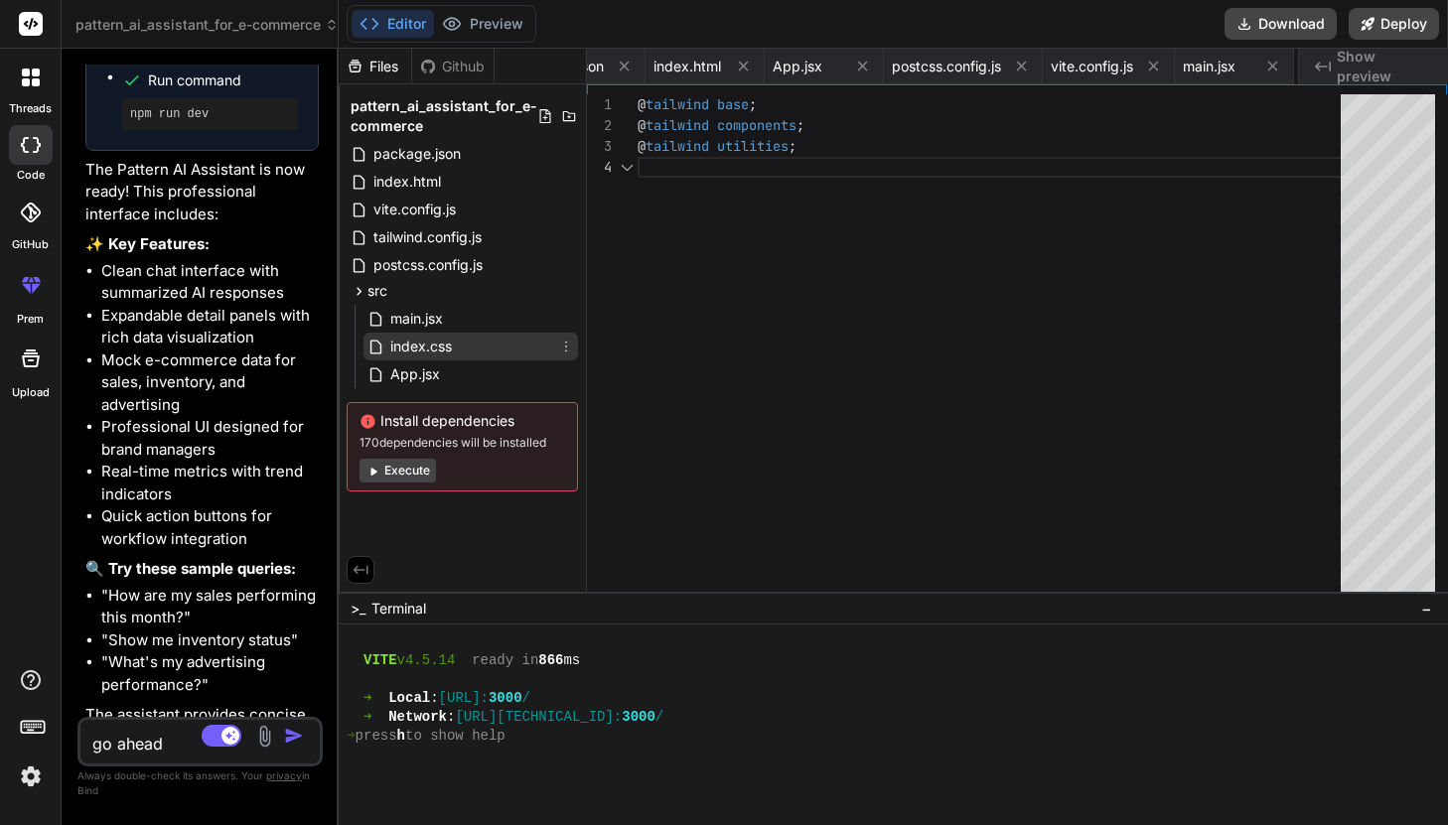
scroll to position [63, 0]
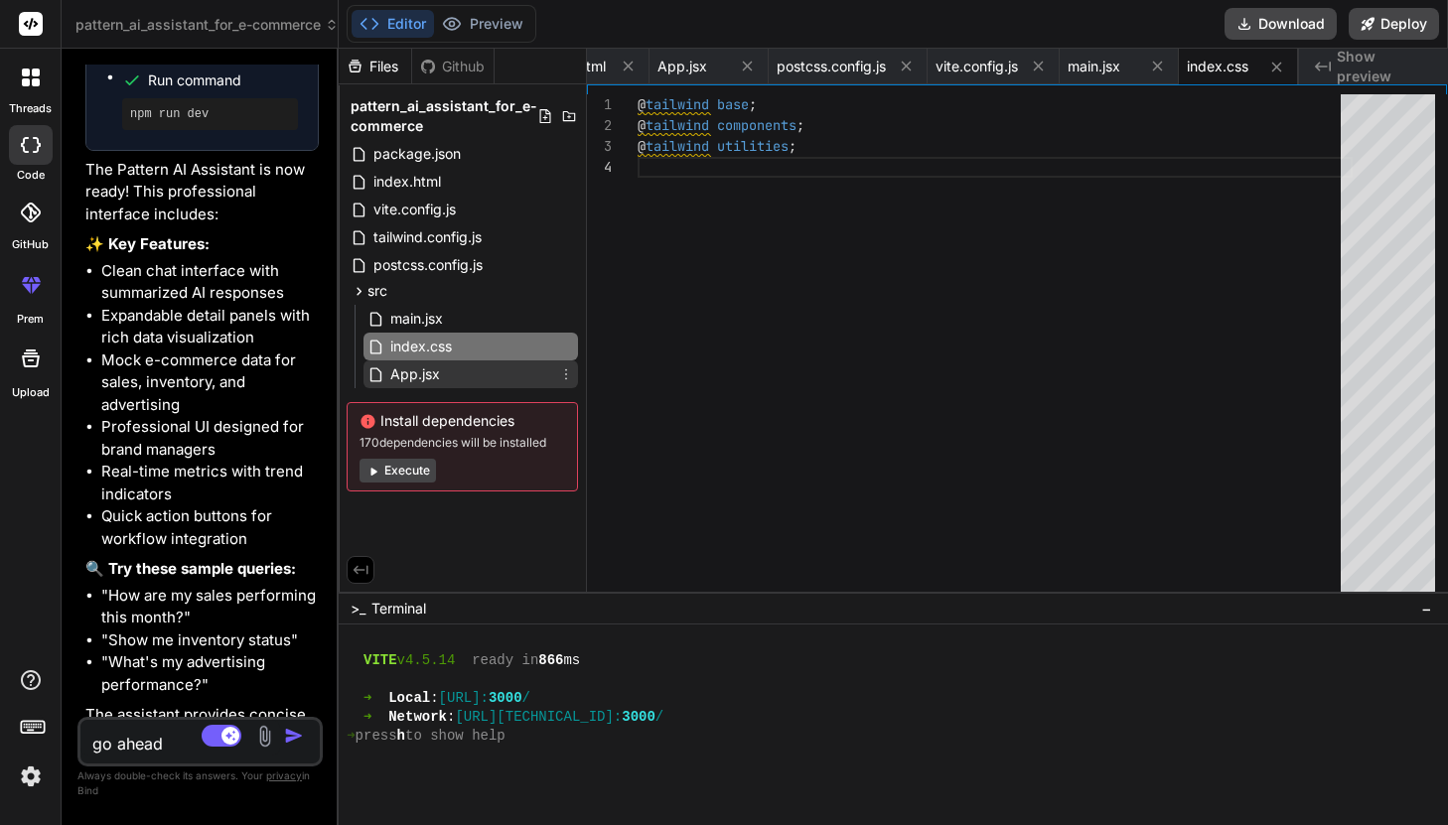
click at [429, 366] on span "App.jsx" at bounding box center [415, 374] width 54 height 24
type textarea "</div> )} </div> ); } export default App;"
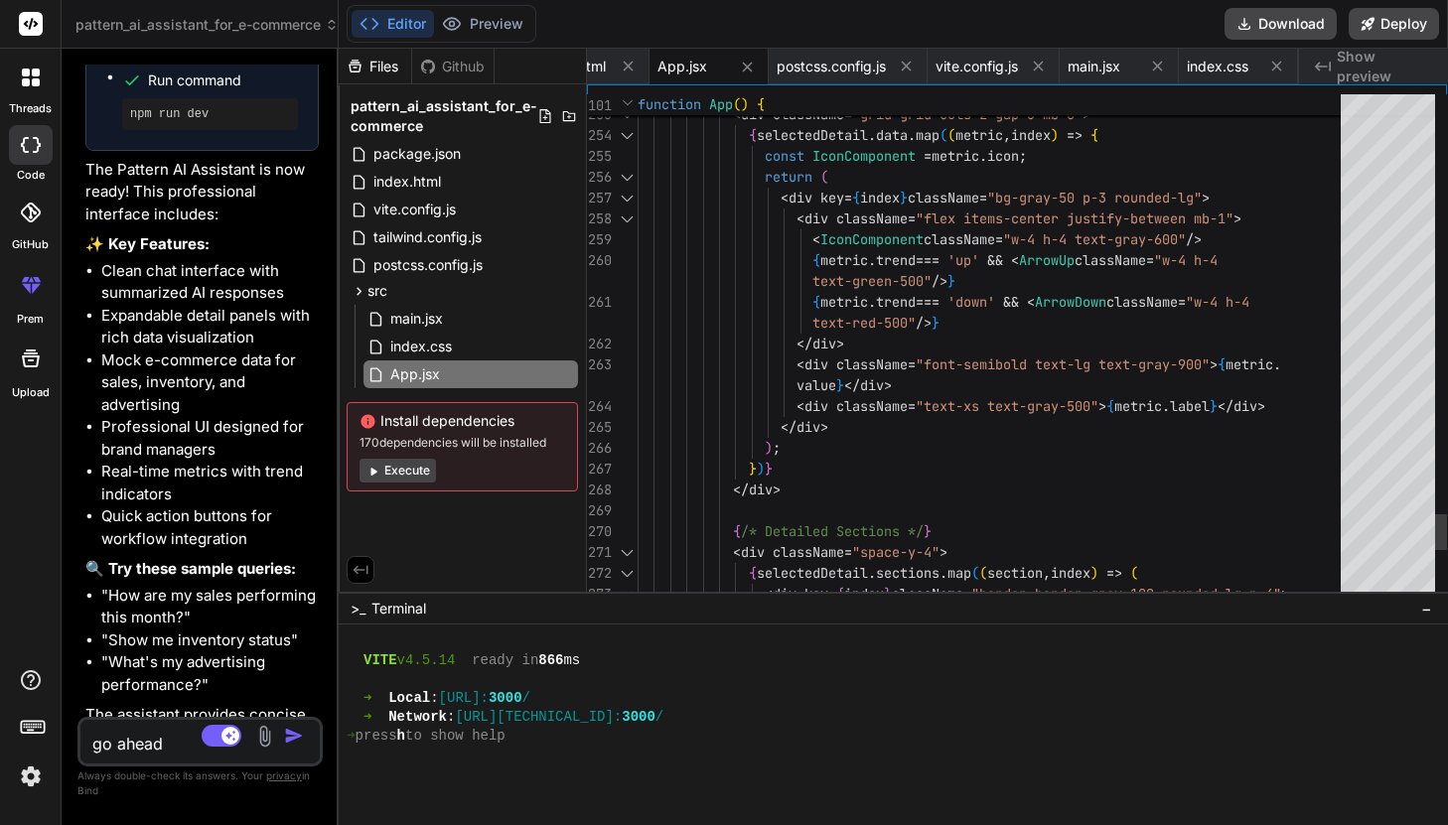
scroll to position [146, 0]
